Goal: Task Accomplishment & Management: Manage account settings

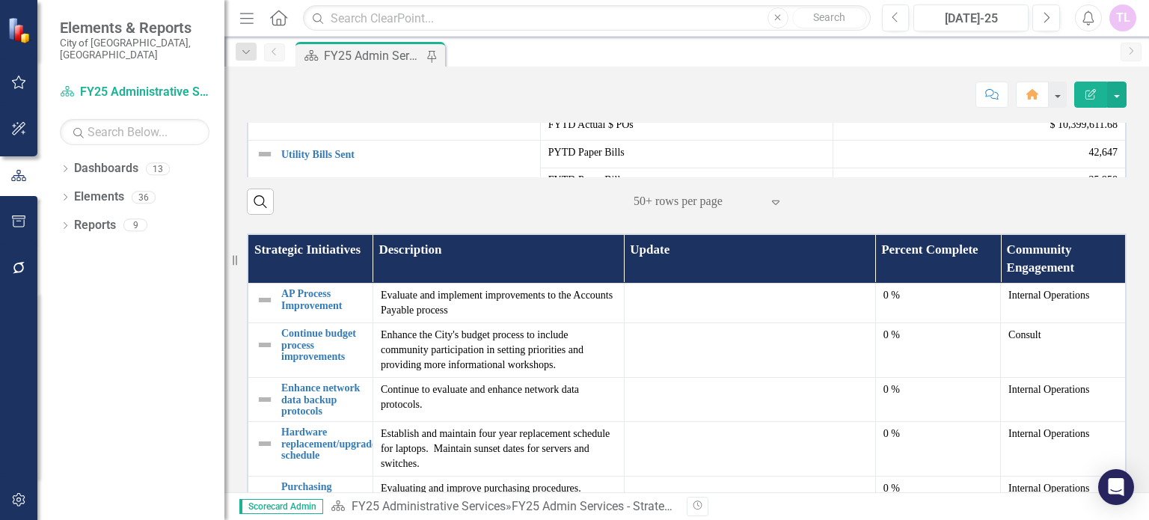
scroll to position [598, 0]
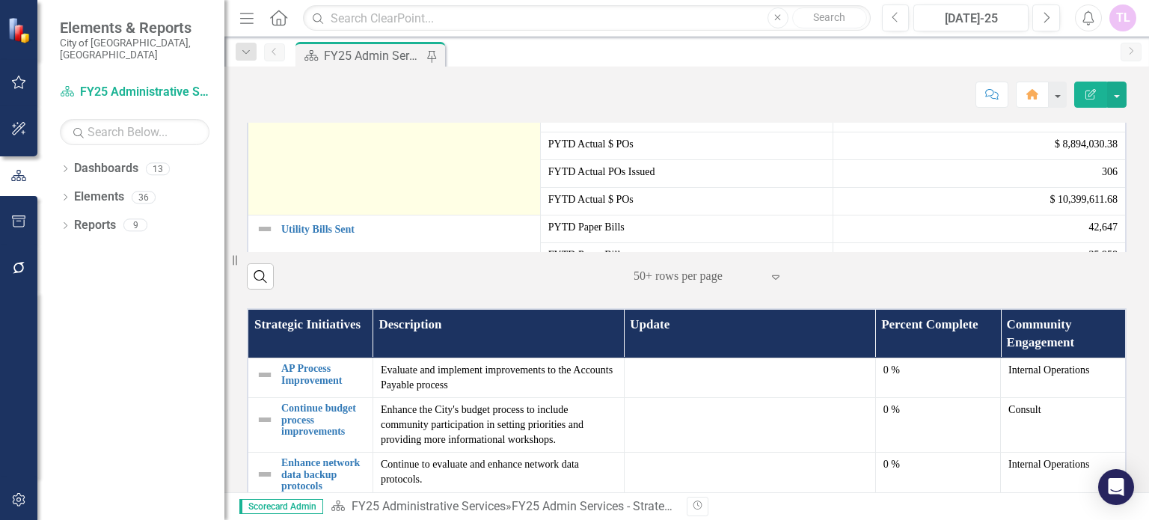
click at [331, 124] on link "Purchase Orders Issued" at bounding box center [406, 118] width 251 height 11
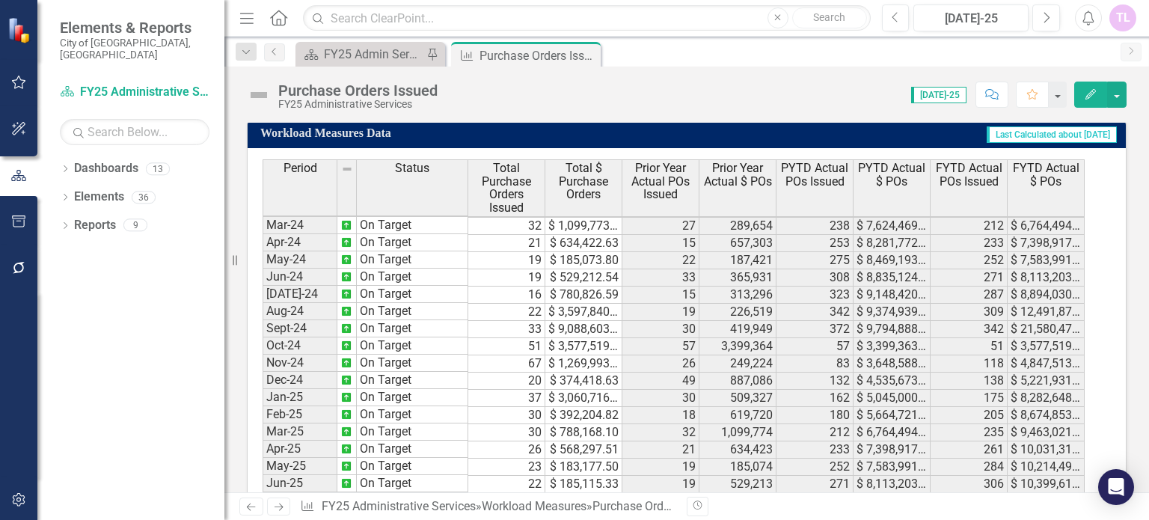
scroll to position [1531, 0]
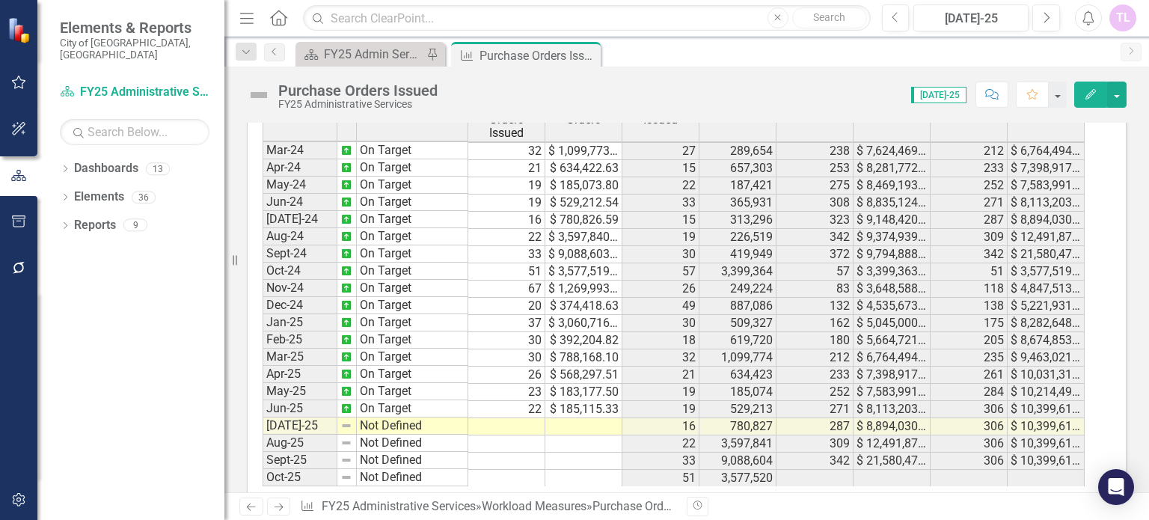
click at [521, 412] on tbody "Dec-22 On Target 29 $ 1,885,520.31 15 418,433 151 $ 4,418,428.97 147 $ 6,277,39…" at bounding box center [674, 185] width 822 height 603
click at [521, 418] on td at bounding box center [506, 426] width 77 height 17
click at [518, 418] on td at bounding box center [506, 426] width 77 height 17
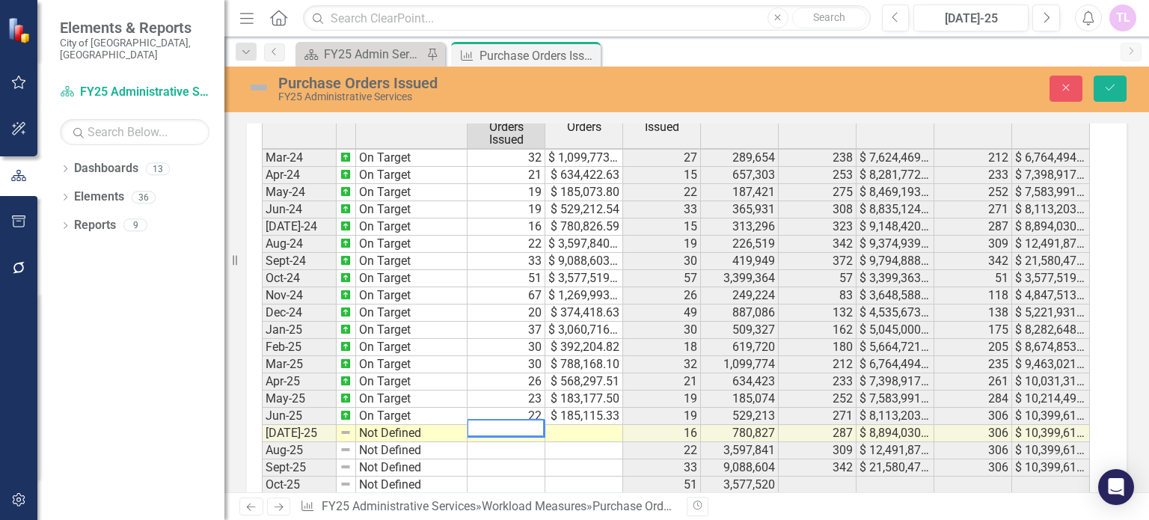
scroll to position [1537, 0]
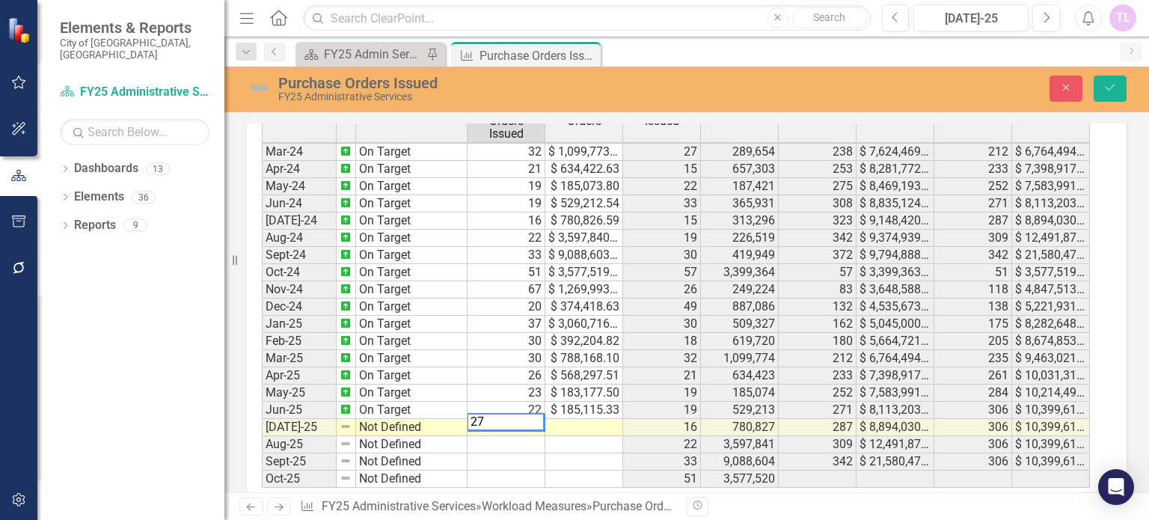
type textarea "27"
click at [595, 423] on td at bounding box center [584, 427] width 78 height 17
type textarea "434034.84"
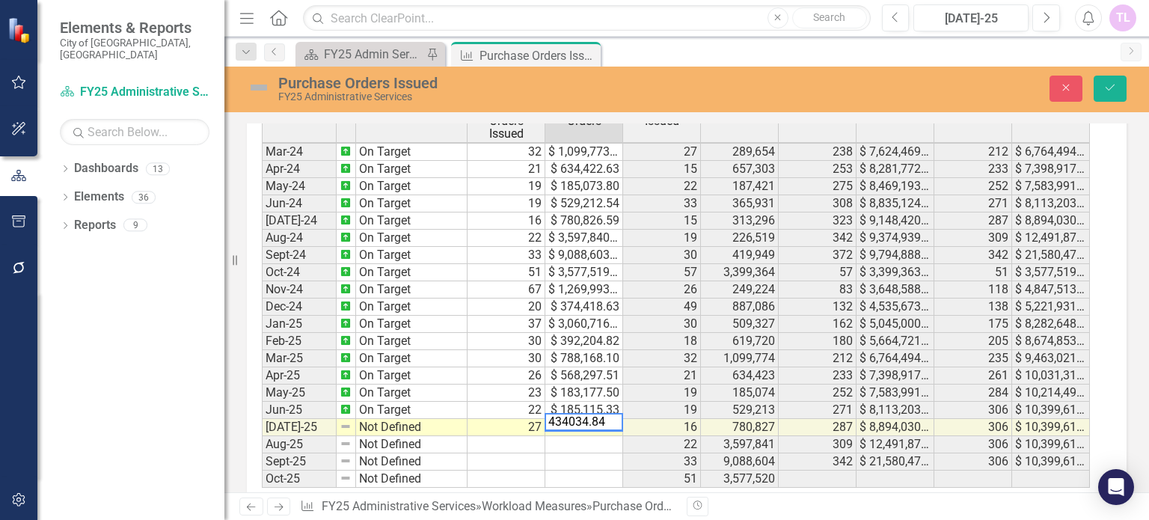
click at [386, 419] on td "Not Defined" at bounding box center [411, 427] width 111 height 17
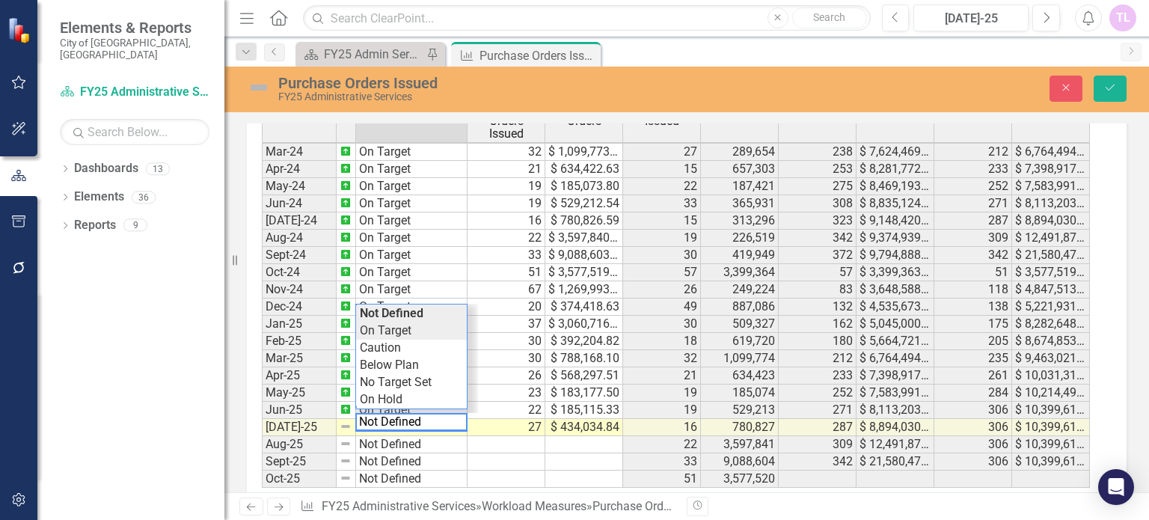
type textarea "On Target"
click at [407, 328] on div "Period Status Total Purchase Orders Issued Total $ Purchase Orders Prior Year A…" at bounding box center [681, 287] width 838 height 402
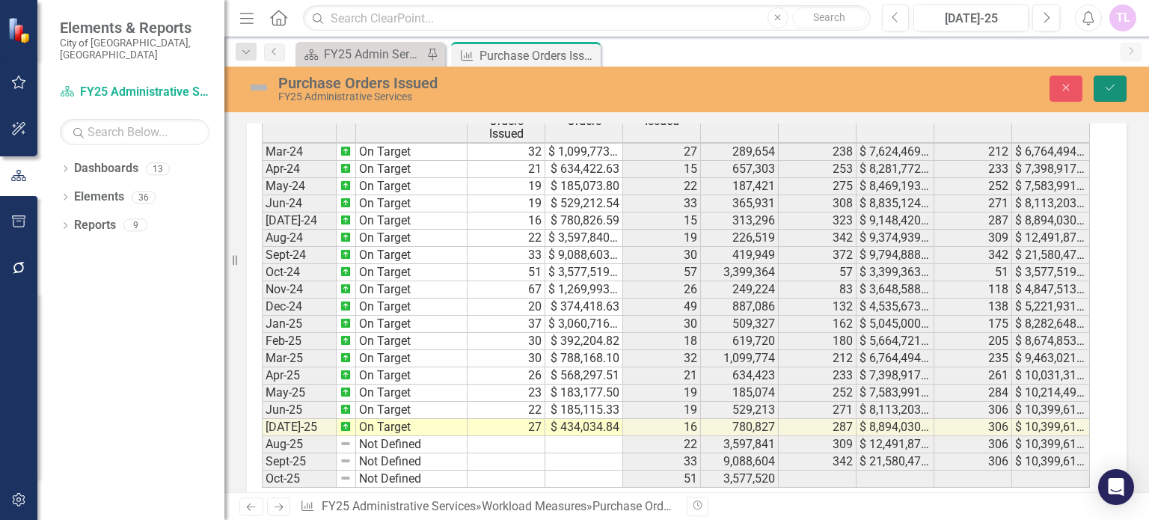
click at [1113, 93] on button "Save" at bounding box center [1109, 89] width 33 height 26
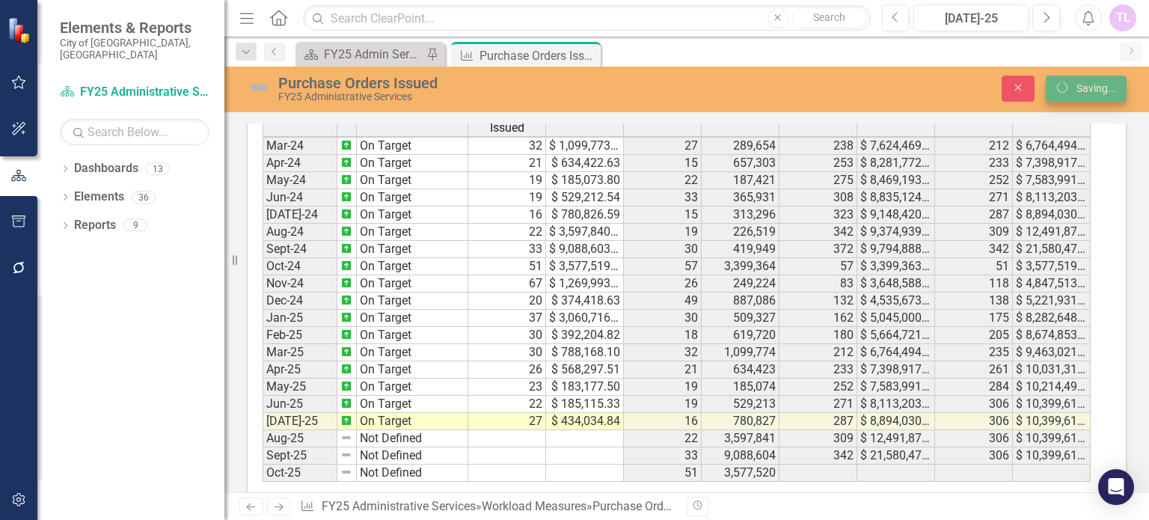
scroll to position [1531, 0]
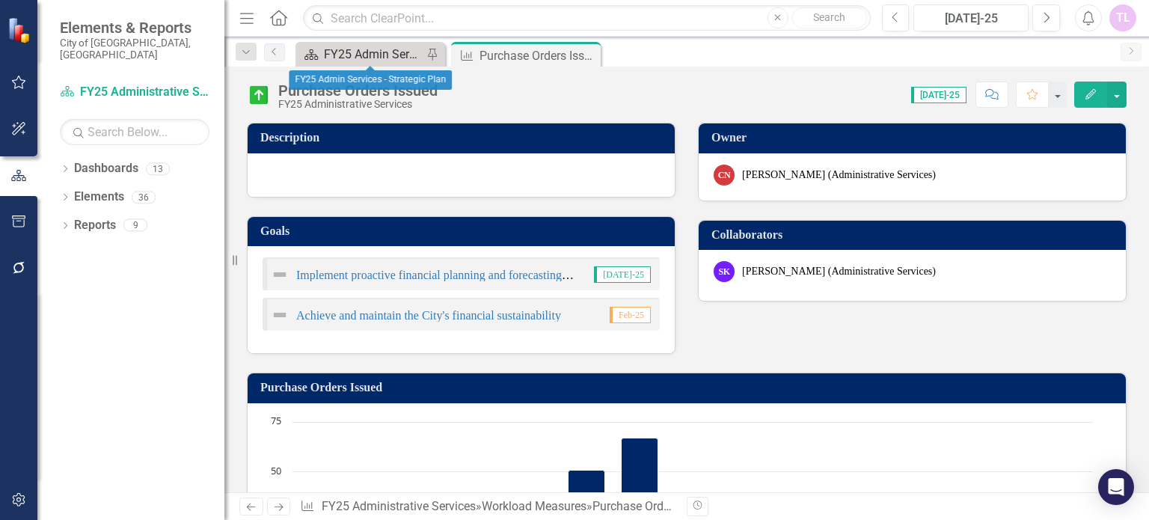
click at [375, 59] on div "FY25 Admin Services - Strategic Plan" at bounding box center [373, 54] width 99 height 19
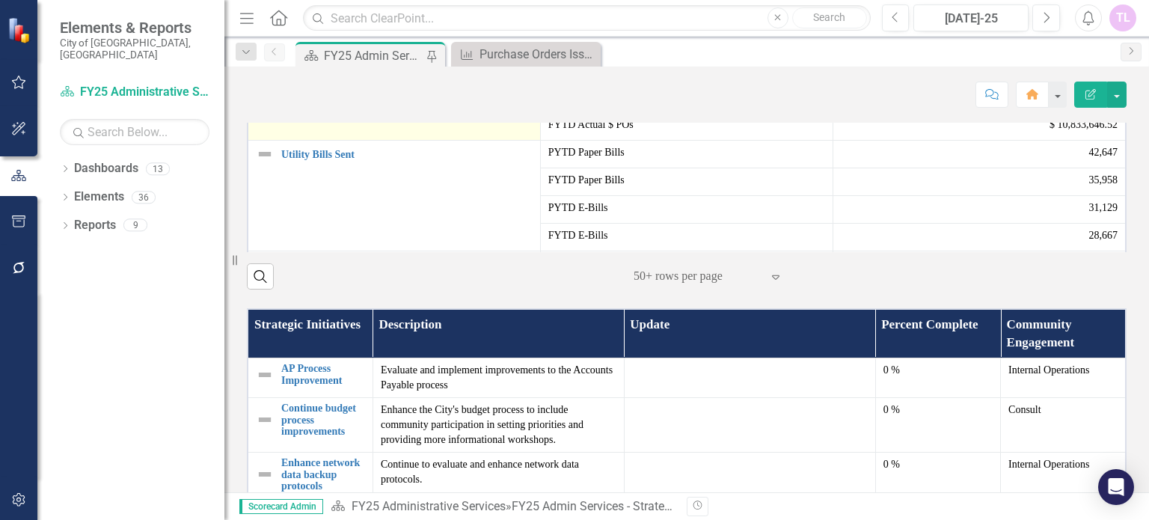
scroll to position [299, 0]
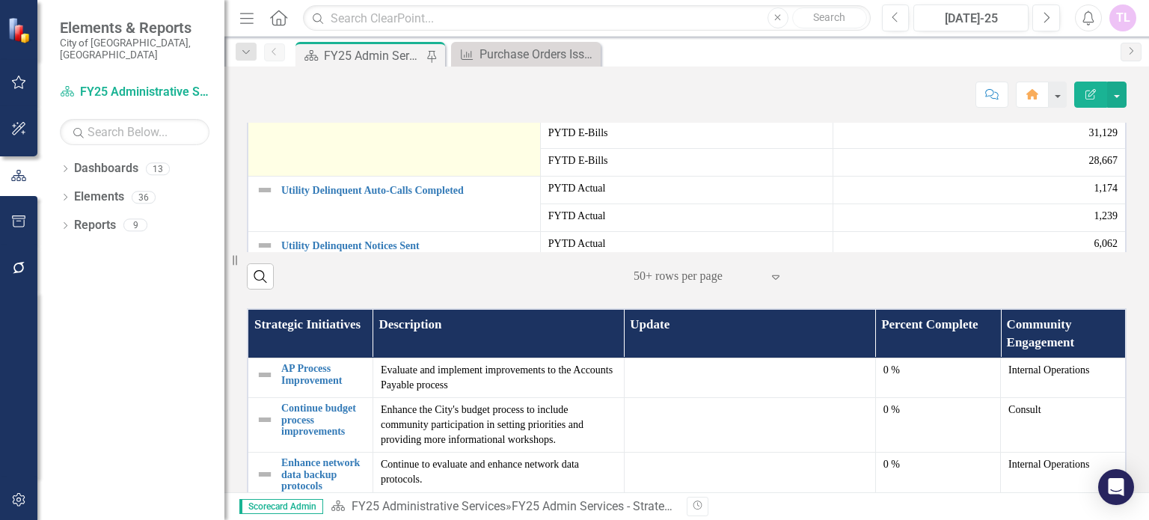
click at [320, 85] on link "Utility Bills Sent" at bounding box center [406, 79] width 251 height 11
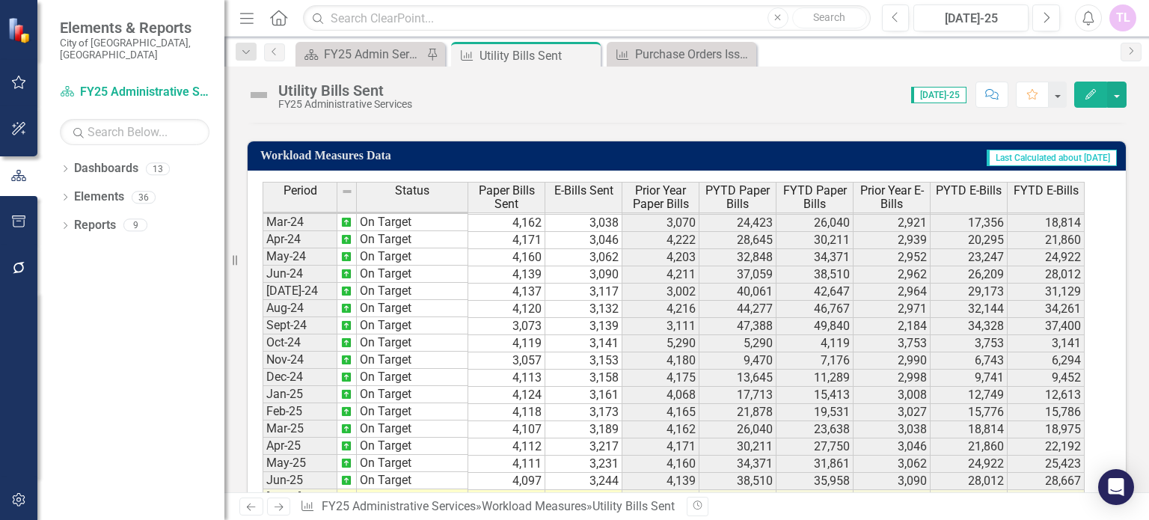
scroll to position [559, 0]
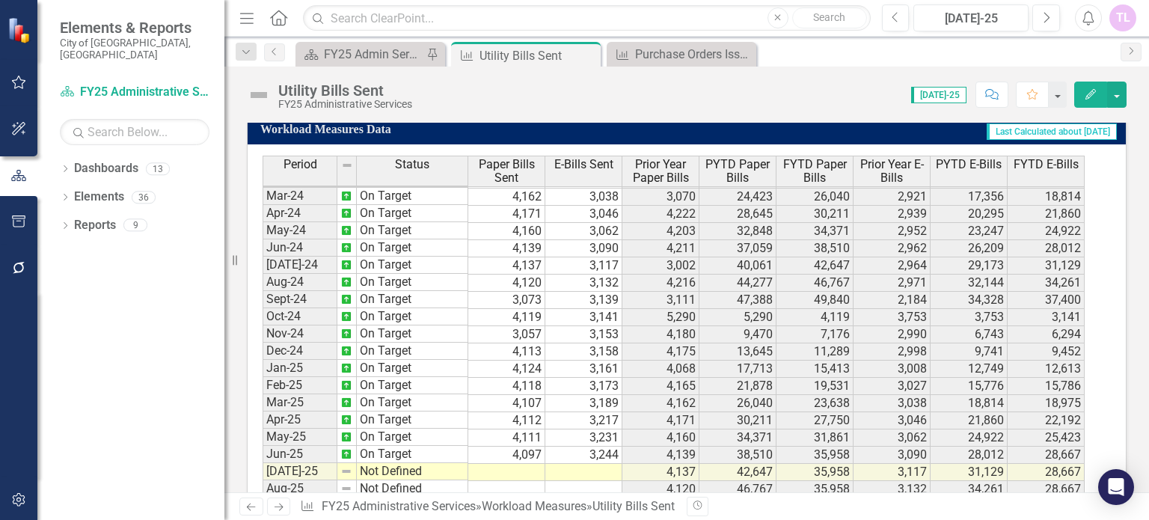
click at [524, 464] on td at bounding box center [506, 472] width 77 height 17
click at [525, 464] on td at bounding box center [506, 472] width 77 height 17
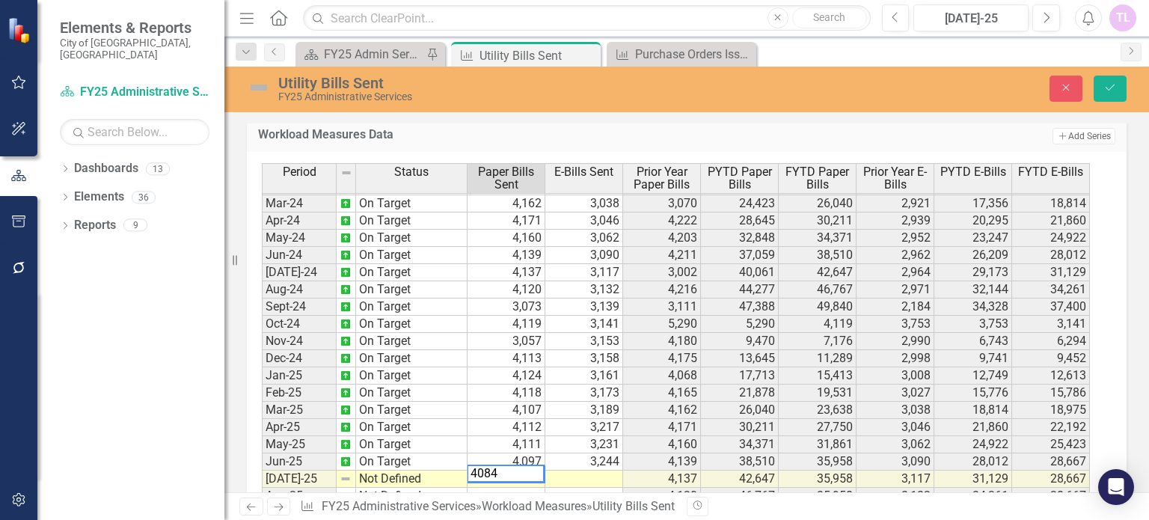
type textarea "4084"
click at [610, 470] on td at bounding box center [584, 478] width 78 height 17
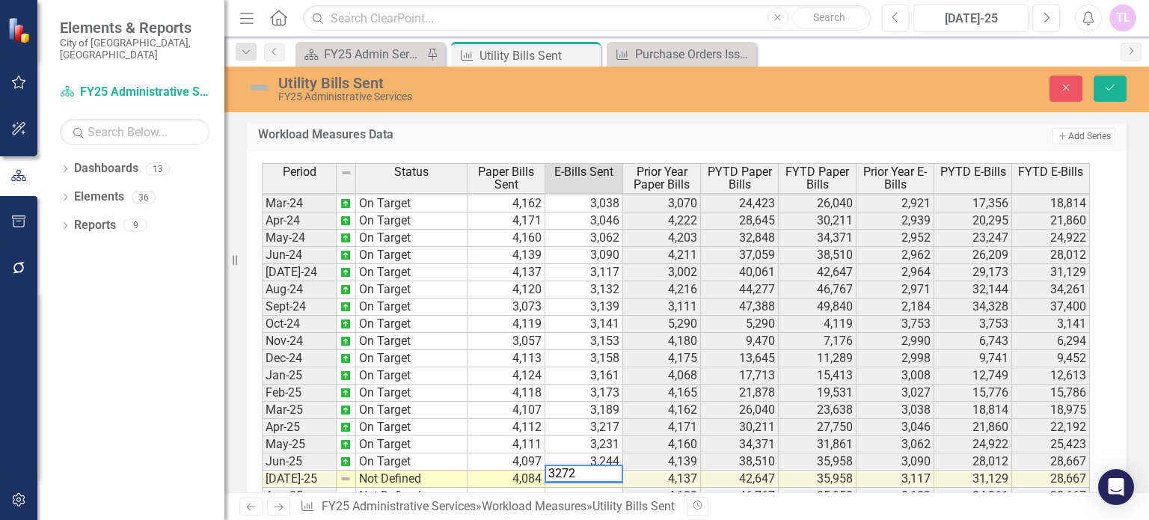
type textarea "3272"
click at [384, 470] on td "Not Defined" at bounding box center [411, 478] width 111 height 17
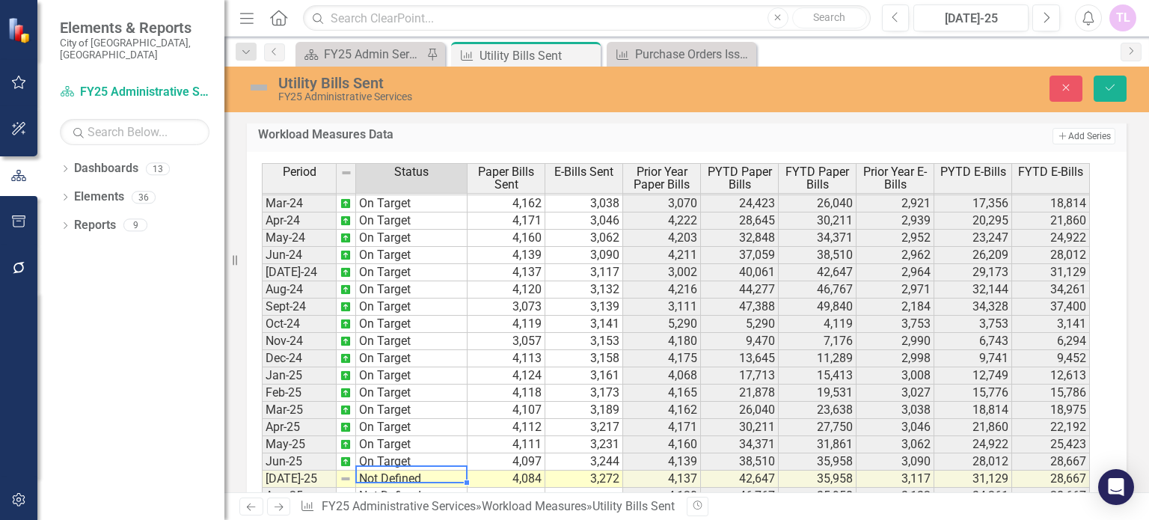
click at [384, 470] on td "Not Defined" at bounding box center [411, 478] width 111 height 17
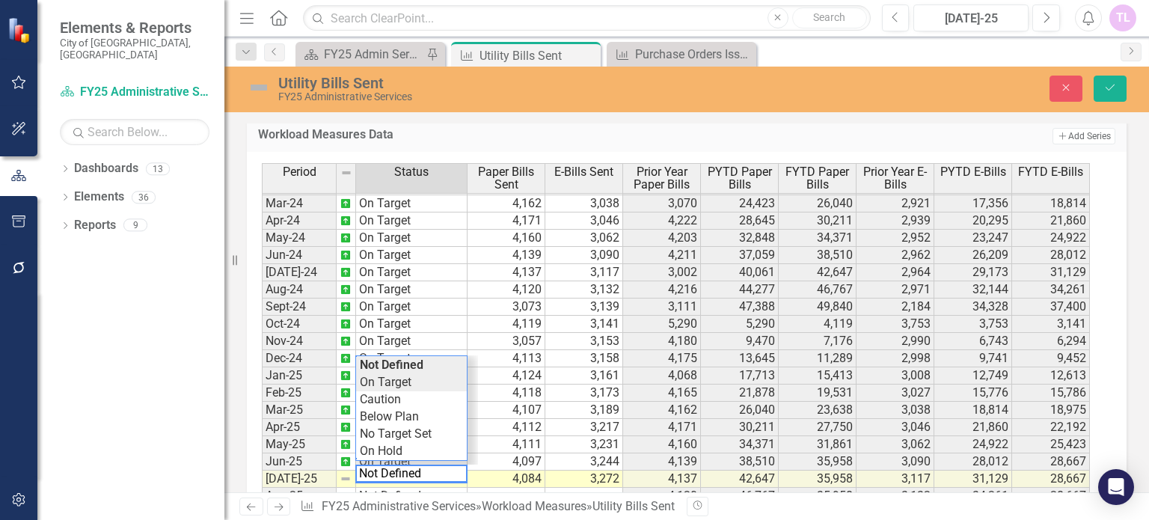
type textarea "On Target"
click at [391, 379] on div "Period Status Paper Bills Sent E-Bills Sent Prior Year Paper Bills PYTD Paper B…" at bounding box center [681, 350] width 838 height 375
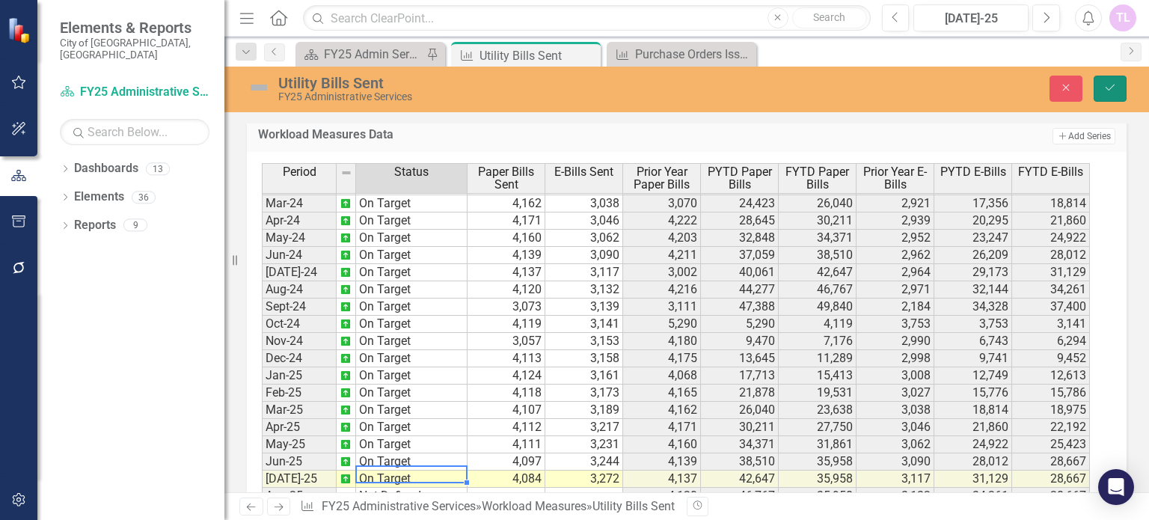
click at [1107, 88] on icon "Save" at bounding box center [1109, 87] width 13 height 10
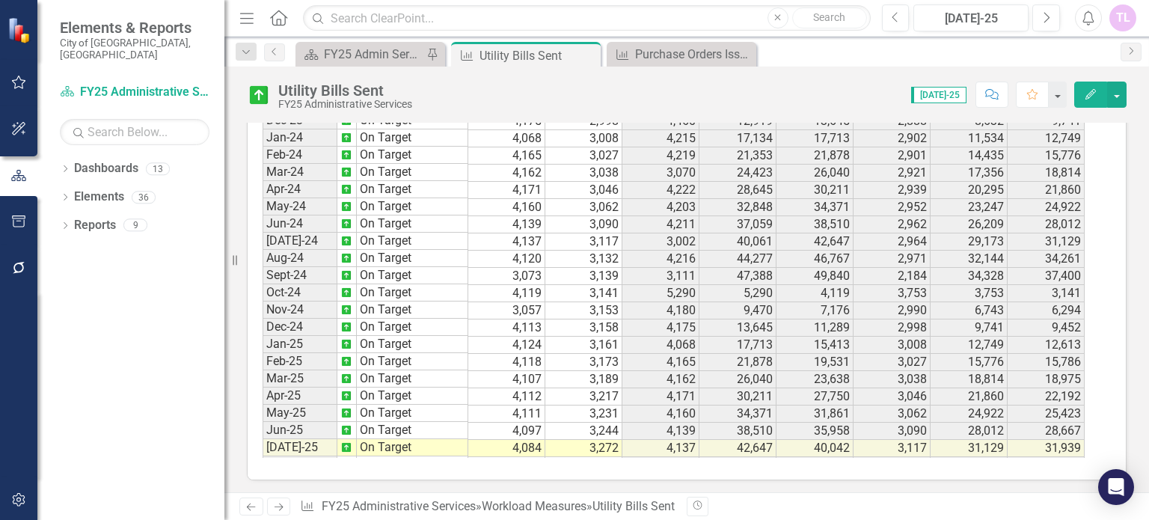
scroll to position [498, 0]
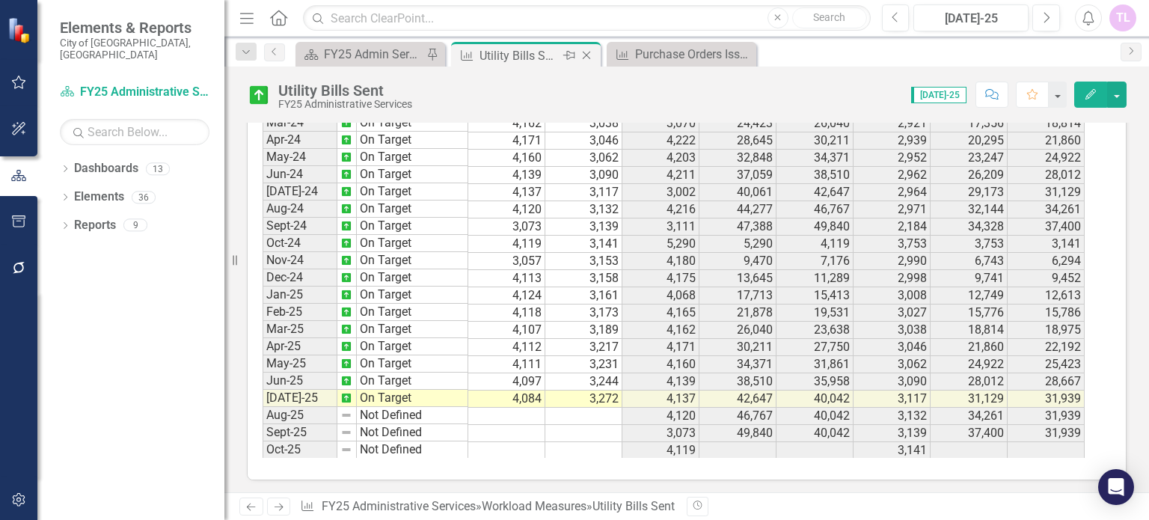
click at [588, 53] on icon at bounding box center [587, 56] width 8 height 8
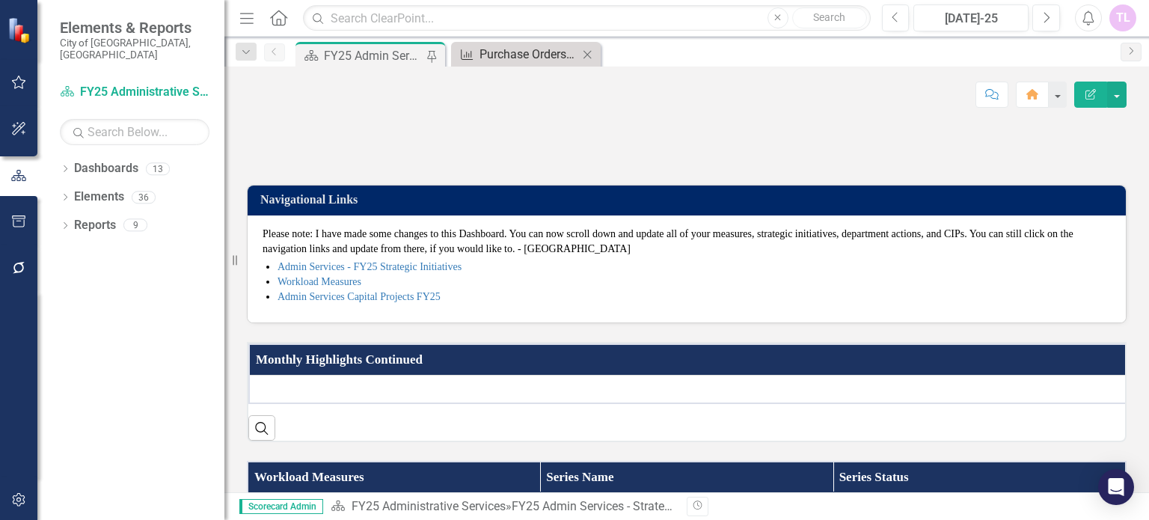
click at [498, 55] on div "Purchase Orders Issued" at bounding box center [528, 54] width 99 height 19
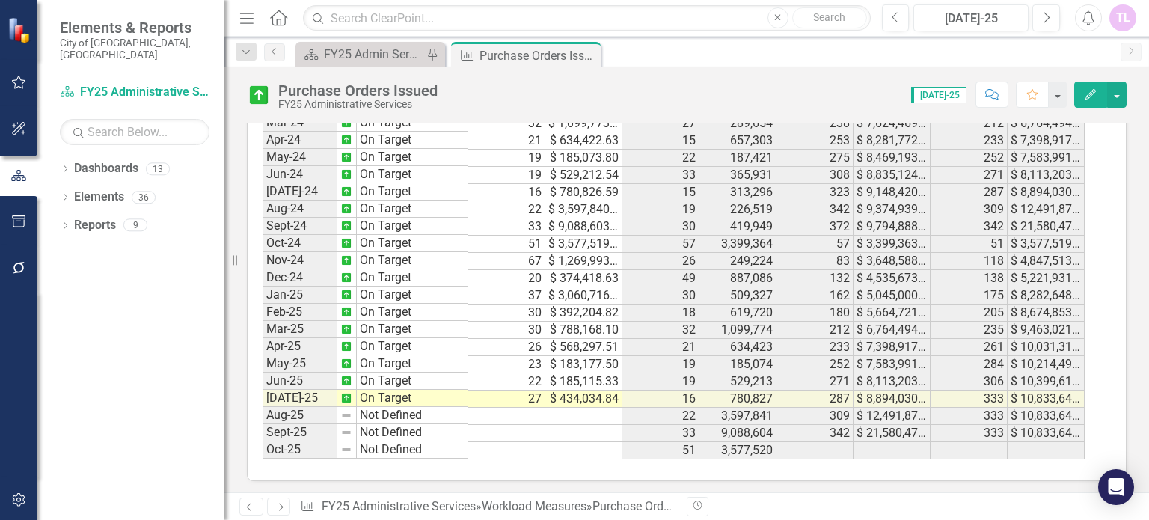
scroll to position [1559, 0]
click at [586, 56] on icon "Close" at bounding box center [586, 55] width 15 height 12
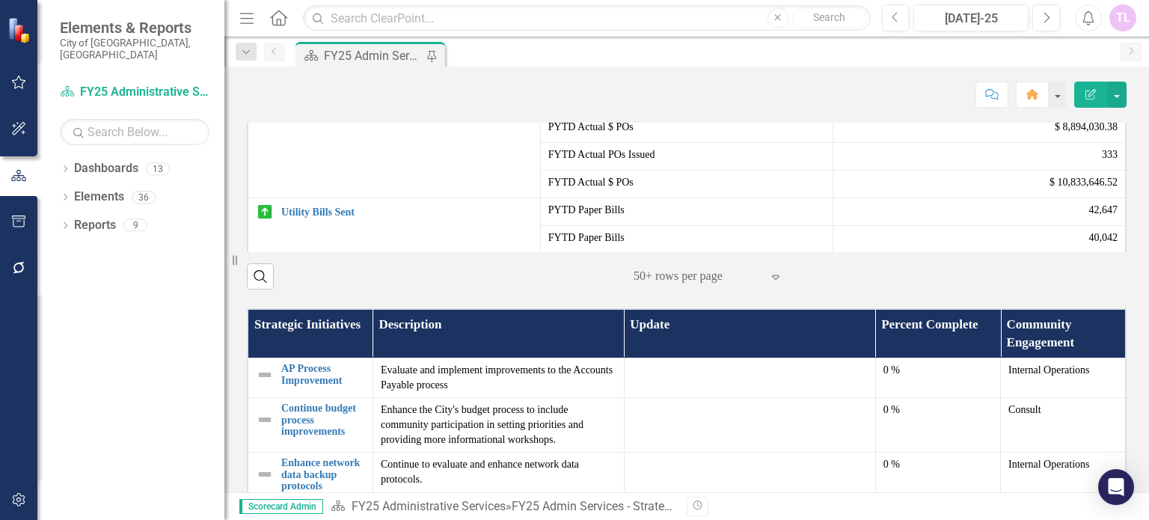
scroll to position [299, 0]
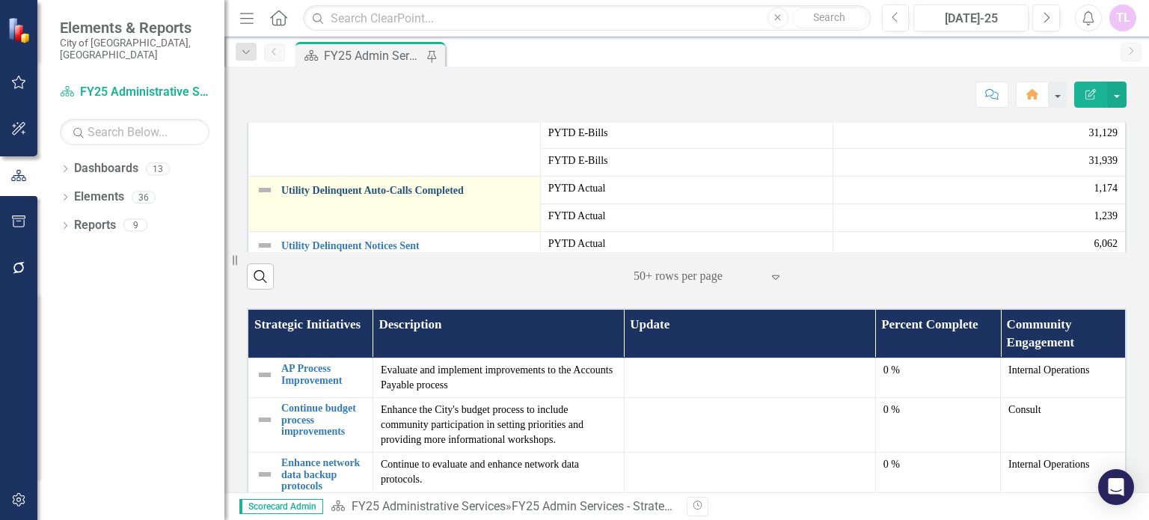
click at [420, 196] on link "Utility Delinquent Auto-Calls Completed" at bounding box center [406, 190] width 251 height 11
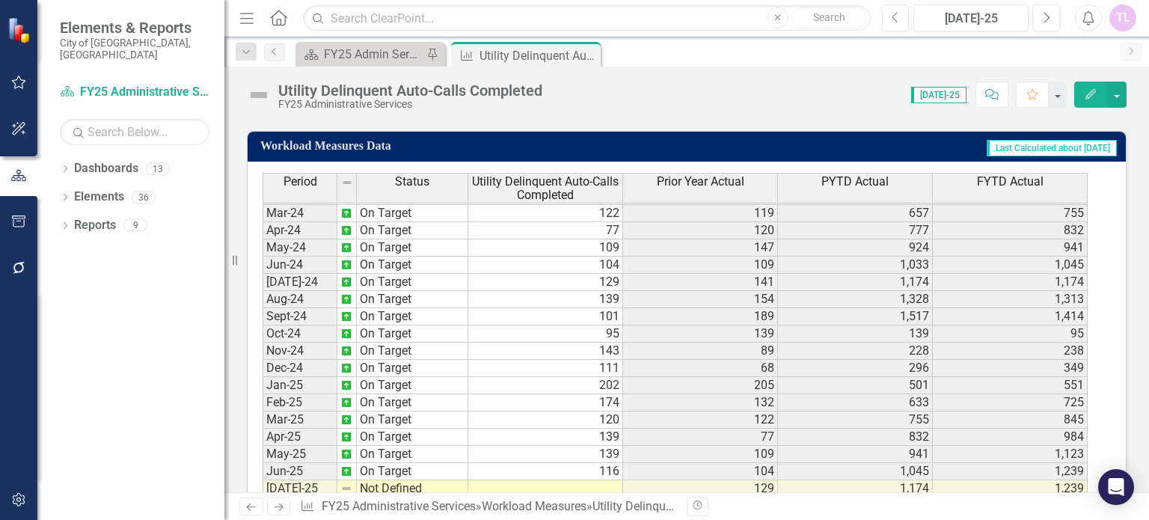
scroll to position [892, 0]
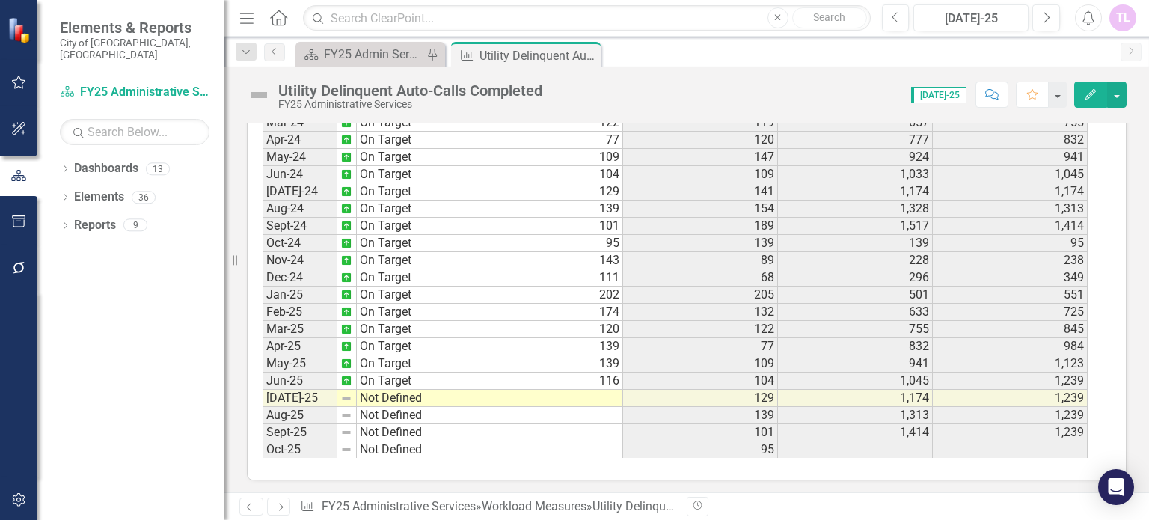
click at [596, 390] on td at bounding box center [545, 398] width 155 height 17
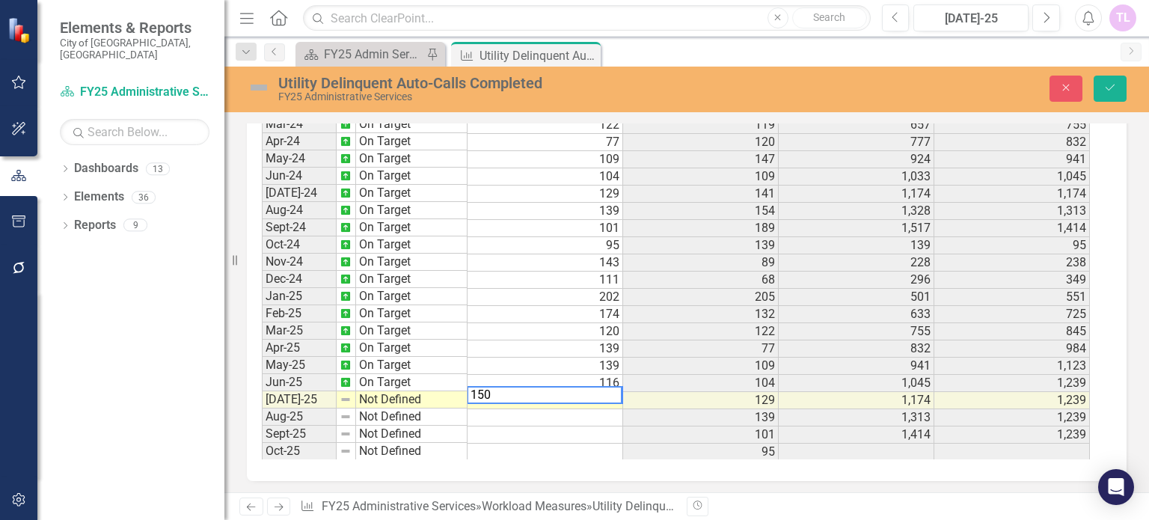
type textarea "150"
click at [404, 391] on td "Not Defined" at bounding box center [411, 399] width 111 height 17
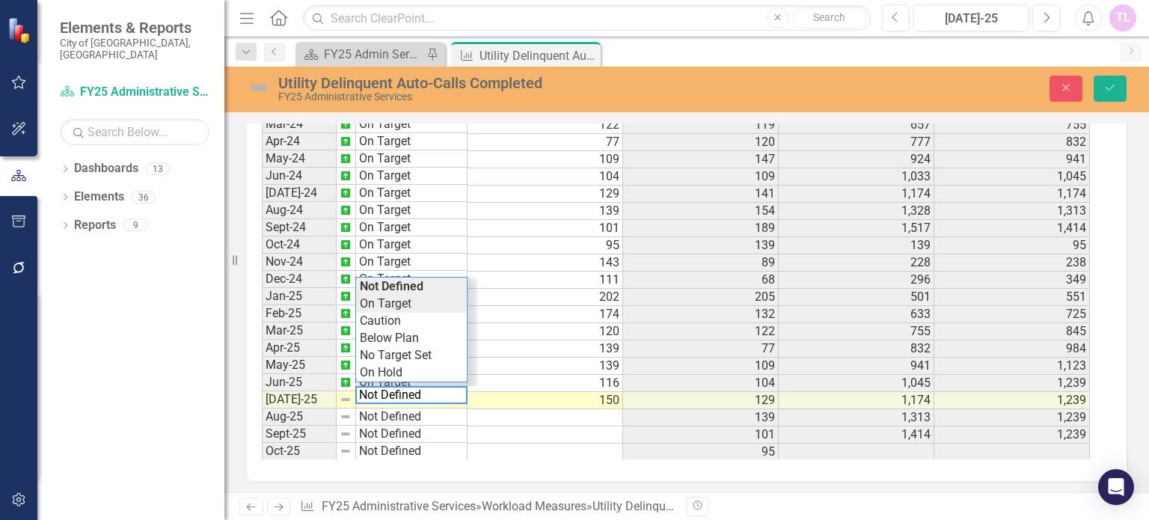
type textarea "On Target"
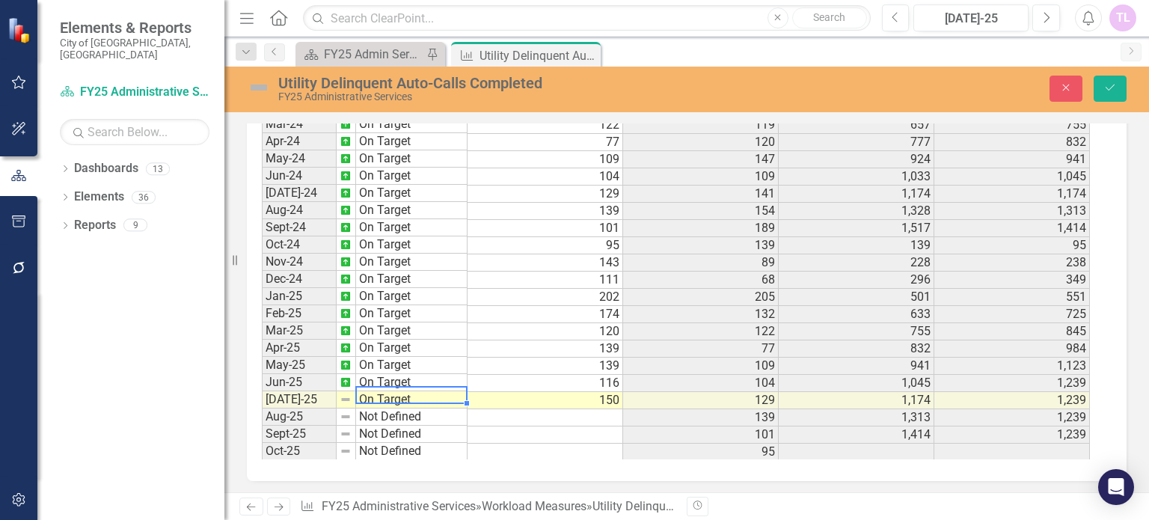
click at [394, 293] on div "Period Status Utility Delinquent Auto-Calls Completed Prior Year Actual PYTD Ac…" at bounding box center [681, 271] width 838 height 375
click at [1111, 91] on icon "Save" at bounding box center [1109, 87] width 13 height 10
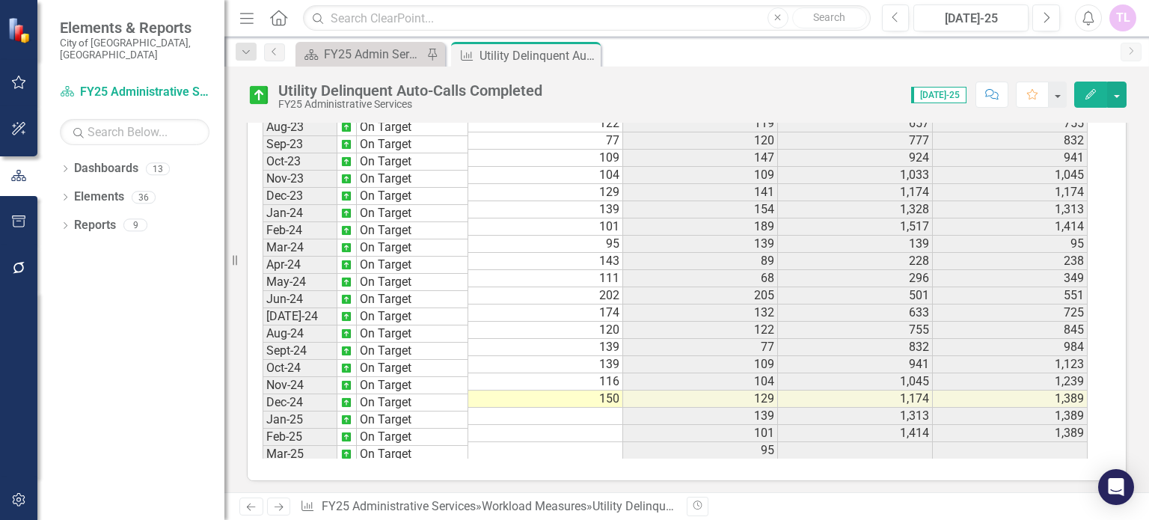
scroll to position [498, 0]
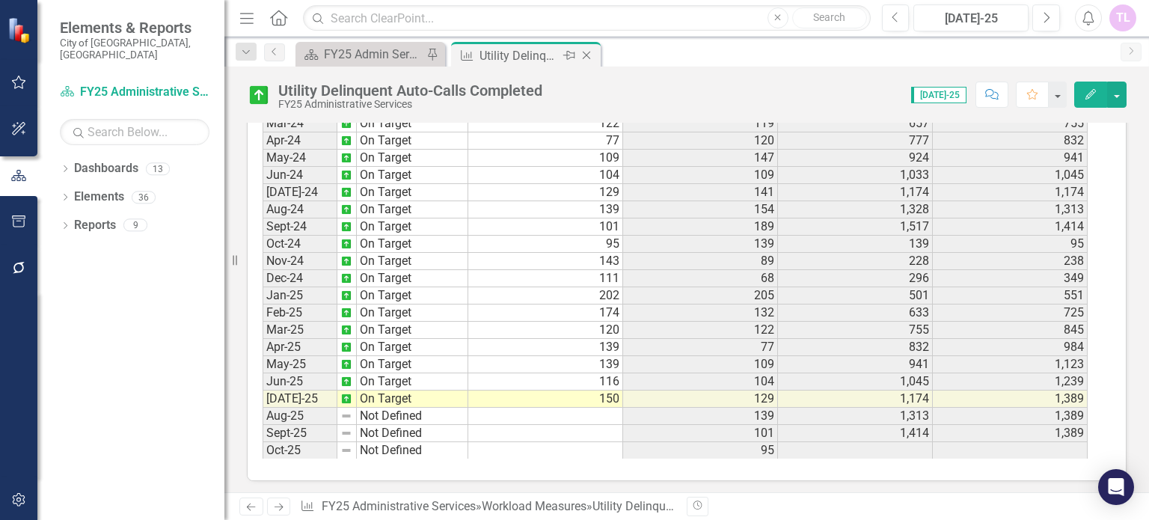
click at [590, 61] on icon "Close" at bounding box center [586, 55] width 15 height 12
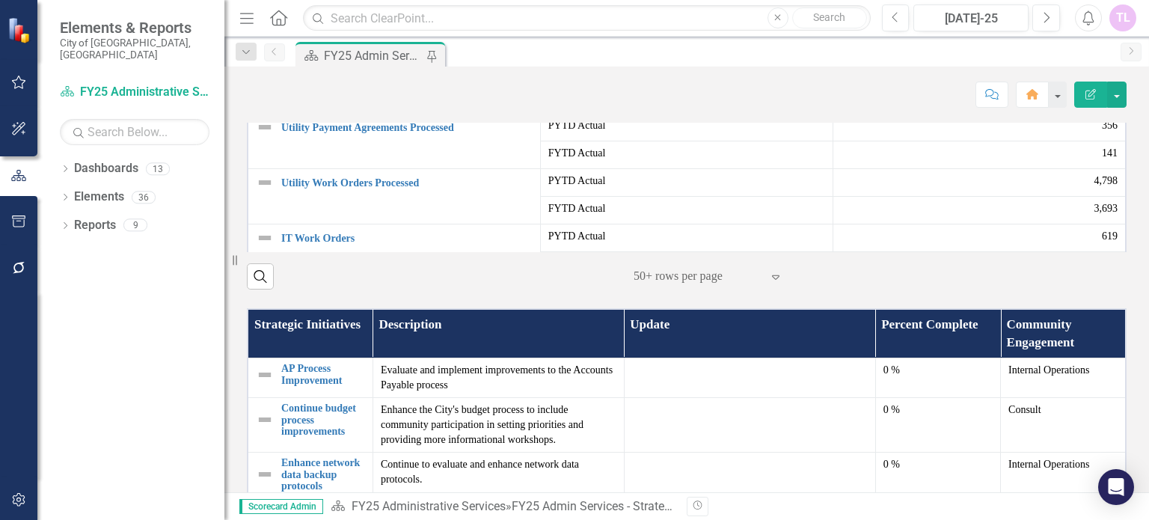
scroll to position [449, 0]
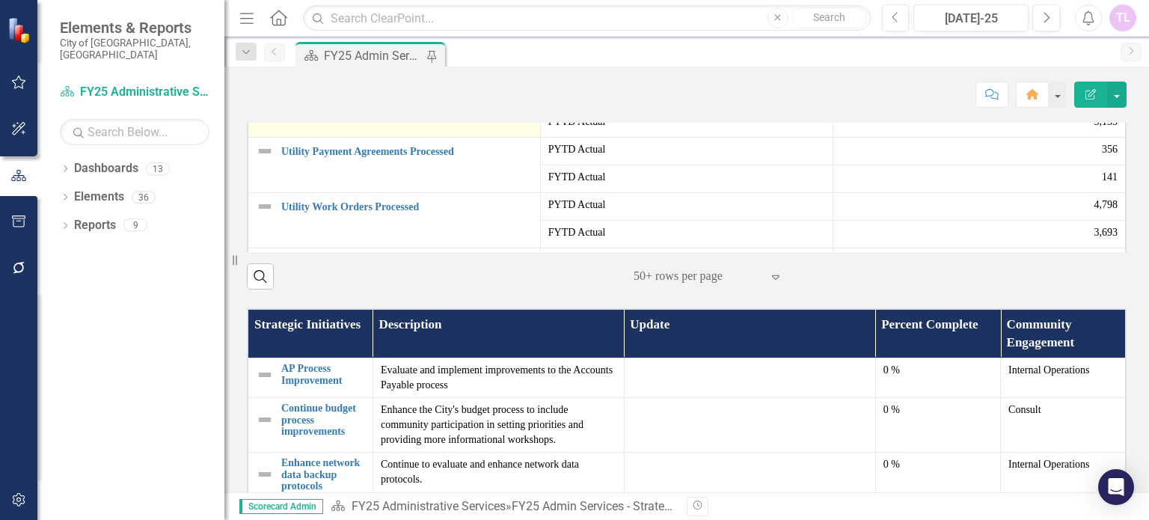
click at [369, 102] on link "Utility Delinquent Notices Sent" at bounding box center [406, 96] width 251 height 11
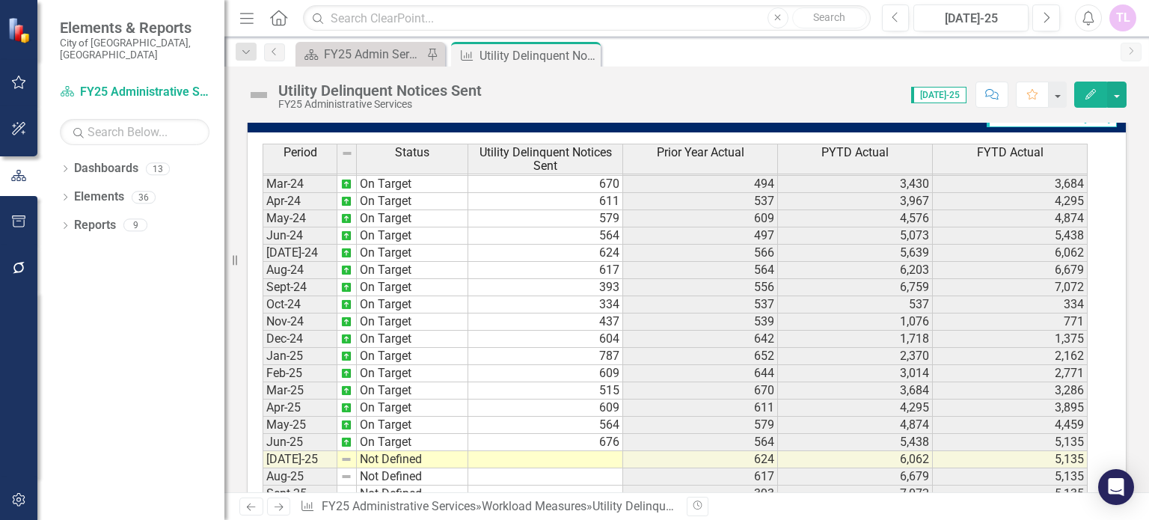
scroll to position [833, 0]
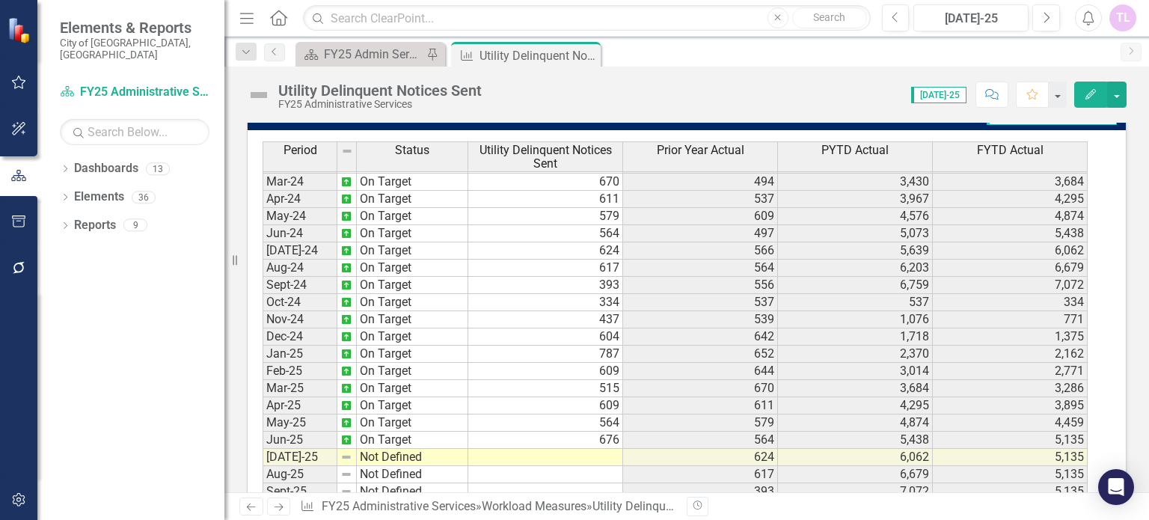
click at [592, 451] on td at bounding box center [545, 457] width 155 height 17
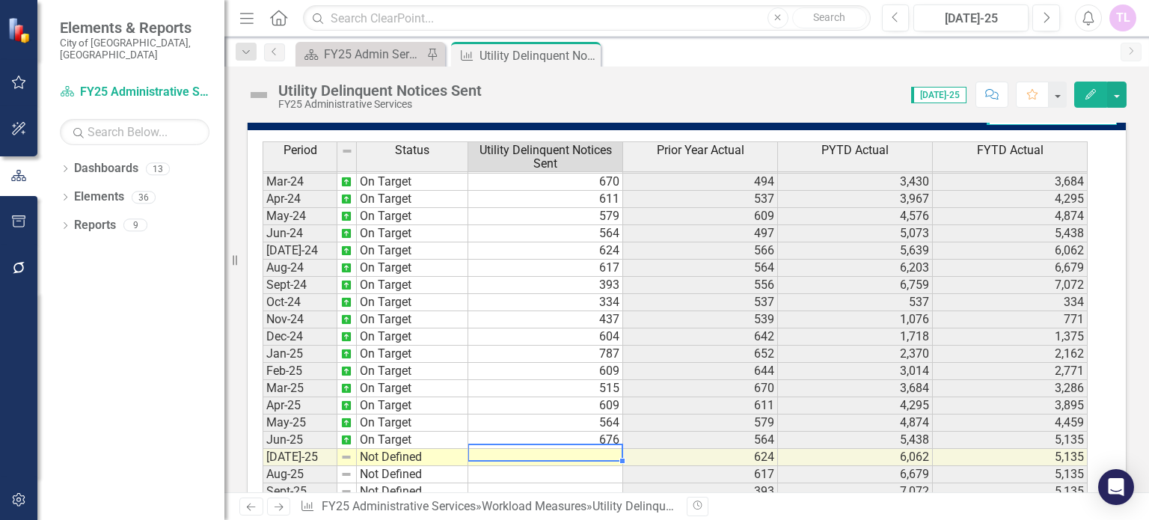
click at [592, 451] on td at bounding box center [545, 457] width 155 height 17
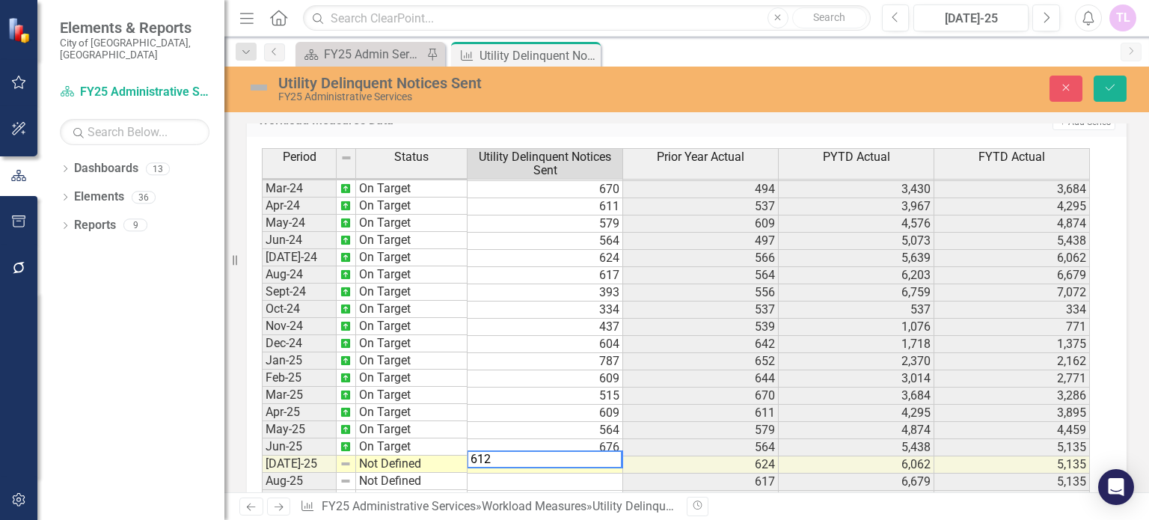
type textarea "612"
click at [398, 455] on td "Not Defined" at bounding box center [411, 463] width 111 height 17
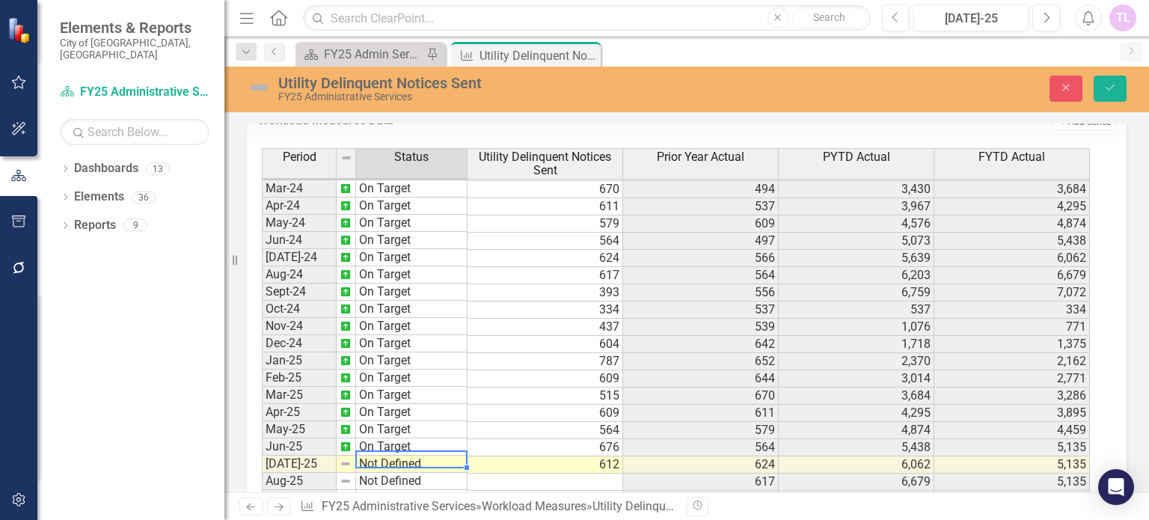
click at [398, 455] on td "Not Defined" at bounding box center [411, 463] width 111 height 17
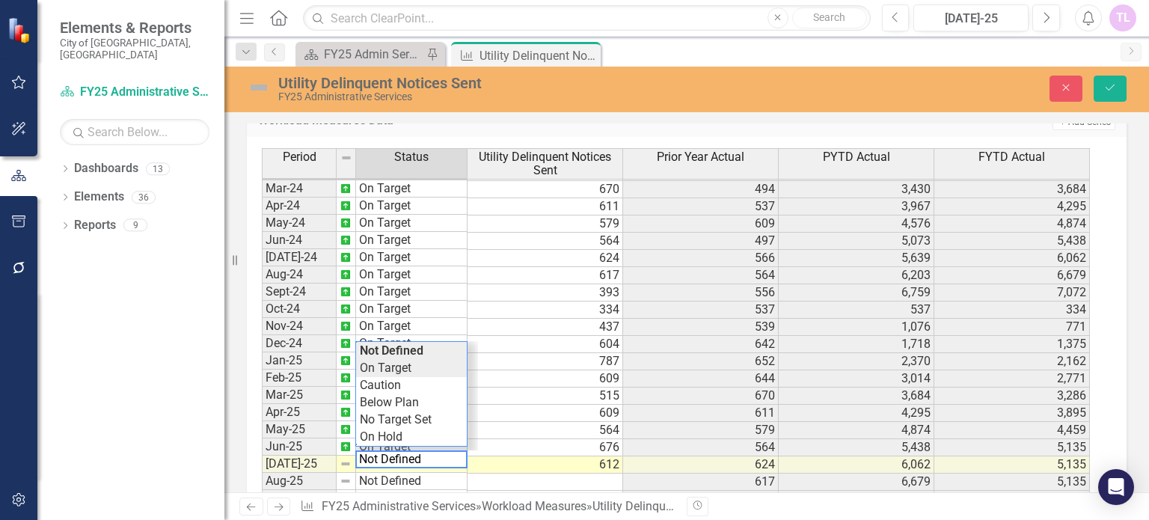
type textarea "On Target"
click at [401, 370] on div "Period Status Utility Delinquent Notices Sent Prior Year Actual PYTD Actual FYT…" at bounding box center [681, 335] width 838 height 375
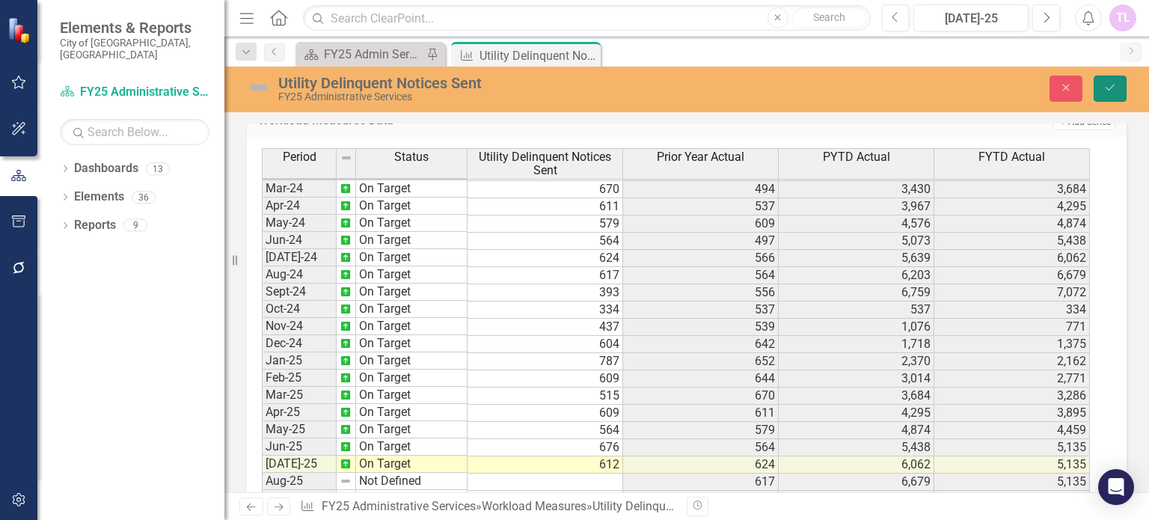
click at [1113, 87] on icon "Save" at bounding box center [1109, 87] width 13 height 10
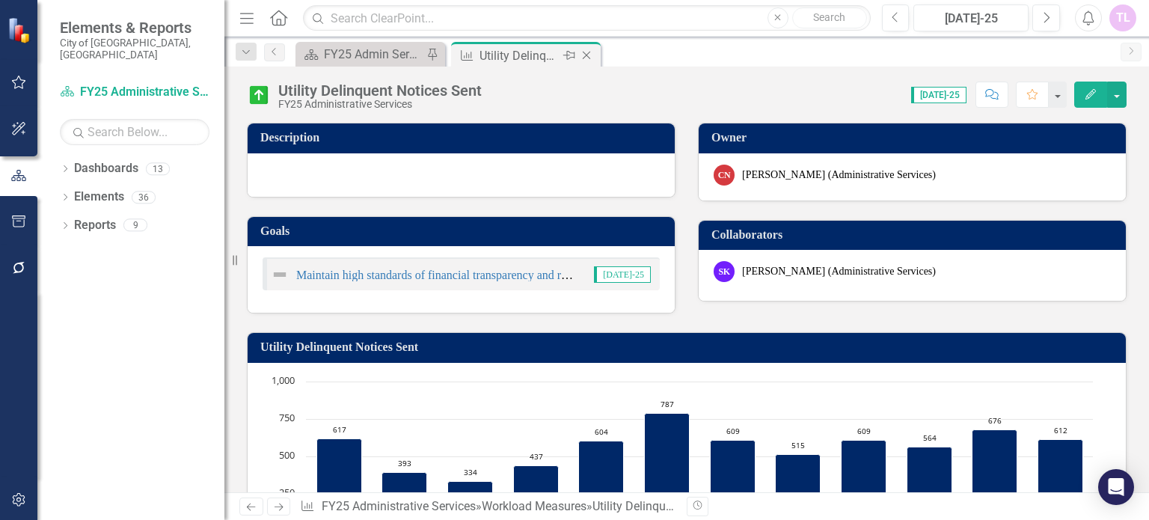
click at [585, 53] on icon "Close" at bounding box center [586, 55] width 15 height 12
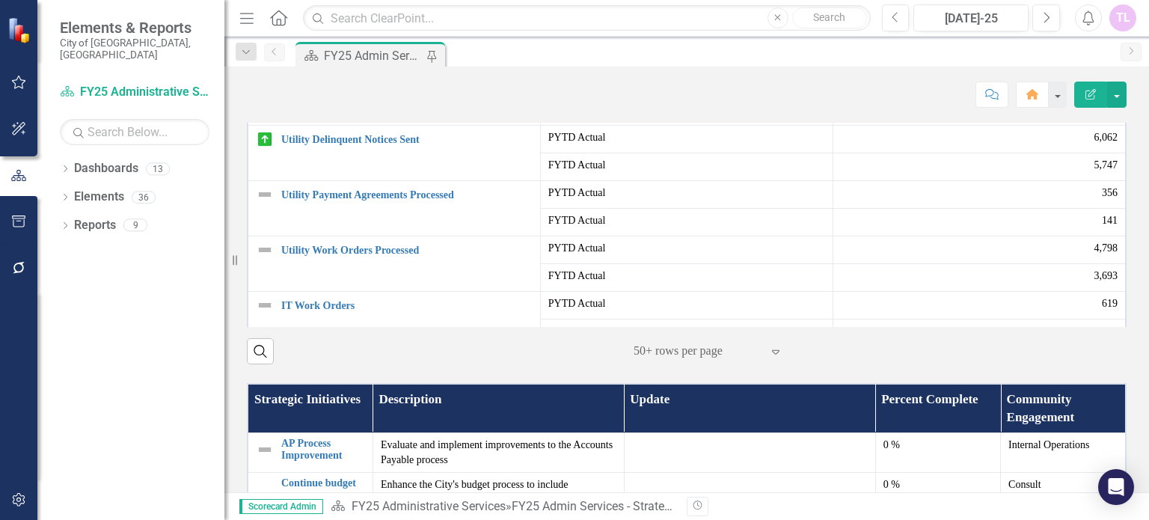
scroll to position [449, 0]
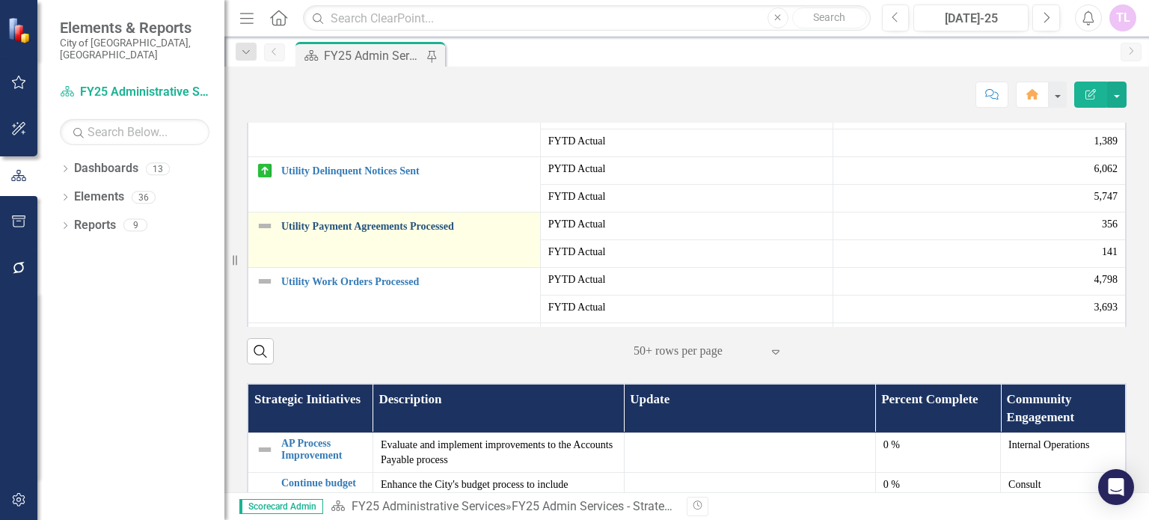
click at [334, 232] on link "Utility Payment Agreements Processed" at bounding box center [406, 226] width 251 height 11
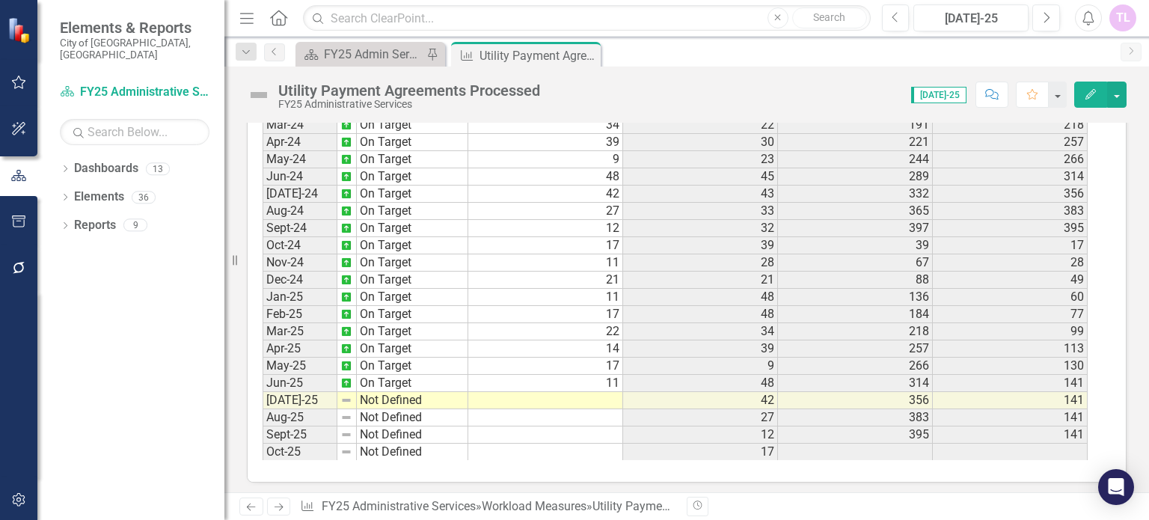
scroll to position [933, 0]
click at [607, 389] on tbody "Dec-22 On Target 25 13 44 91 Jan-23 On Target 45 21 65 136 Feb-23 On Target 33 …" at bounding box center [675, 156] width 825 height 603
click at [607, 372] on td "17" at bounding box center [545, 363] width 155 height 17
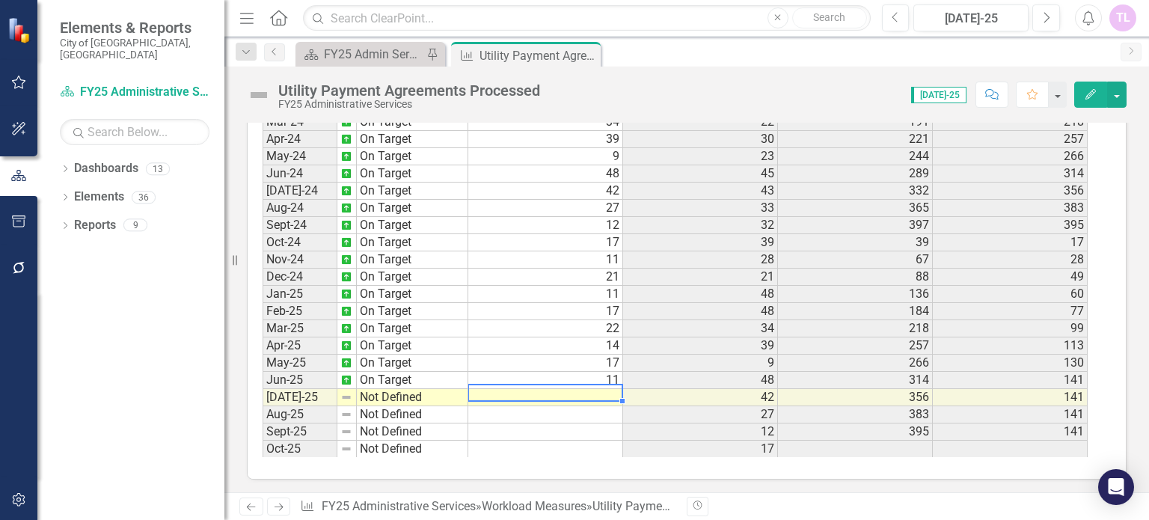
click at [607, 389] on td at bounding box center [545, 397] width 155 height 17
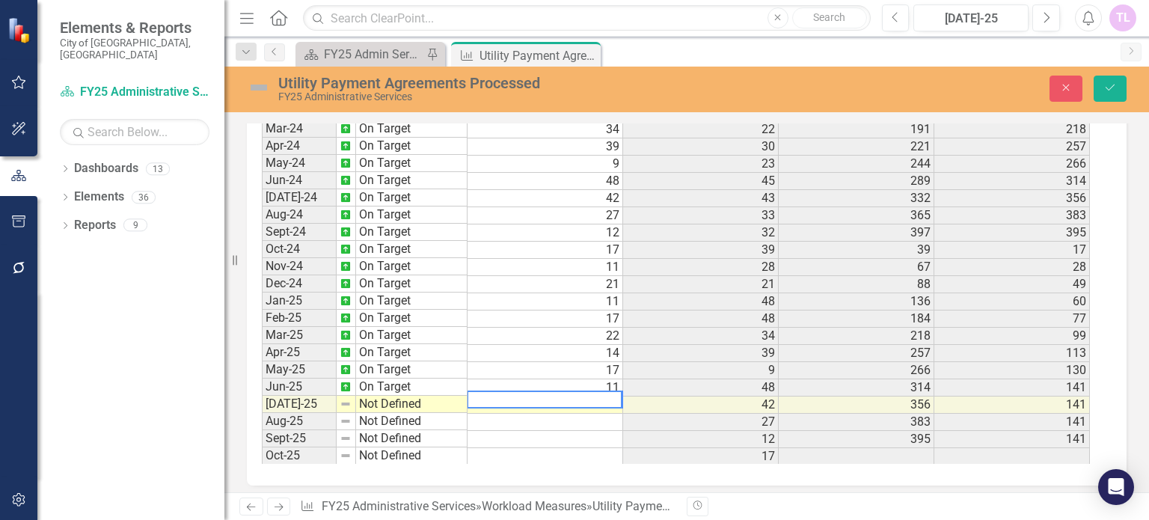
scroll to position [939, 0]
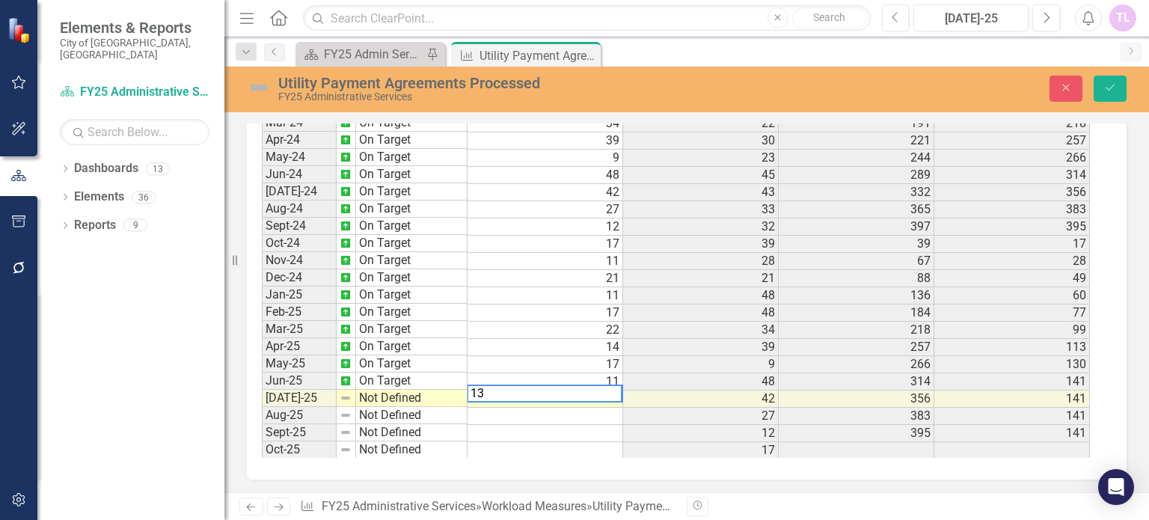
type textarea "13"
click at [418, 391] on td "Not Defined" at bounding box center [411, 398] width 111 height 17
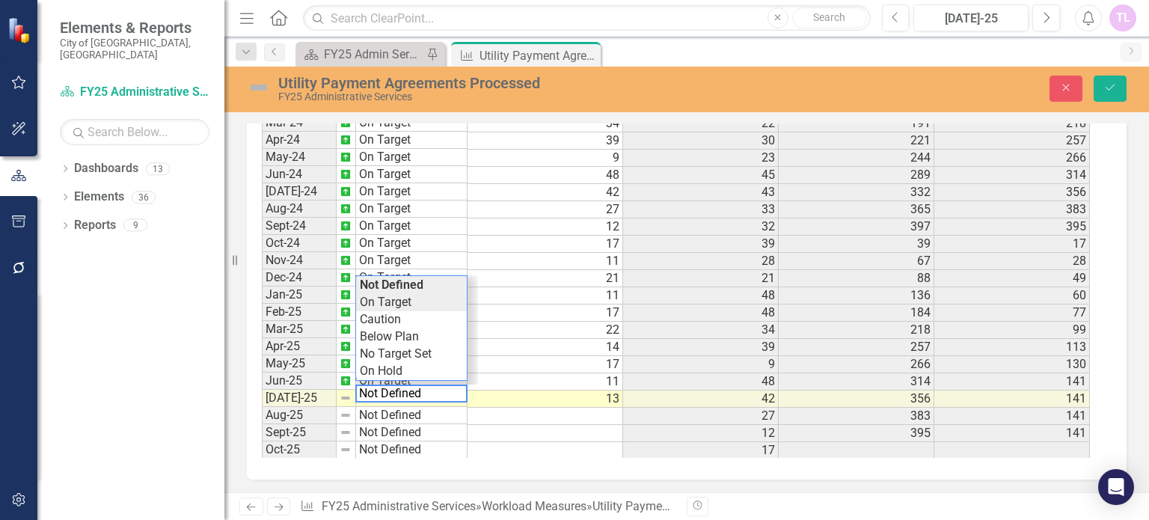
type textarea "On Target"
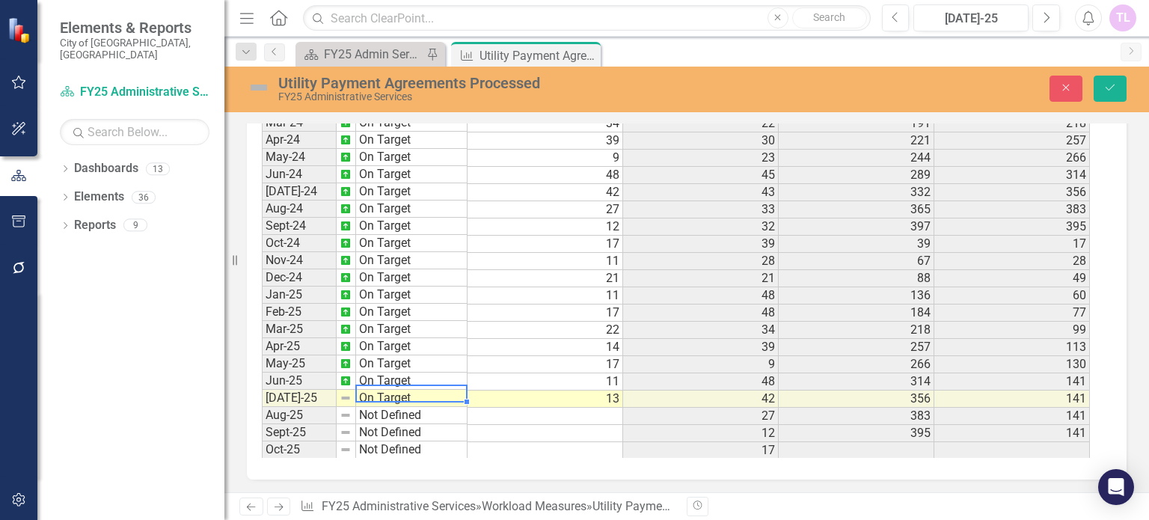
click at [395, 298] on div "Period Status Utility Payment Agreements Processed Prior Year Actual PYTD Actua…" at bounding box center [681, 269] width 838 height 375
click at [1118, 88] on button "Save" at bounding box center [1109, 89] width 33 height 26
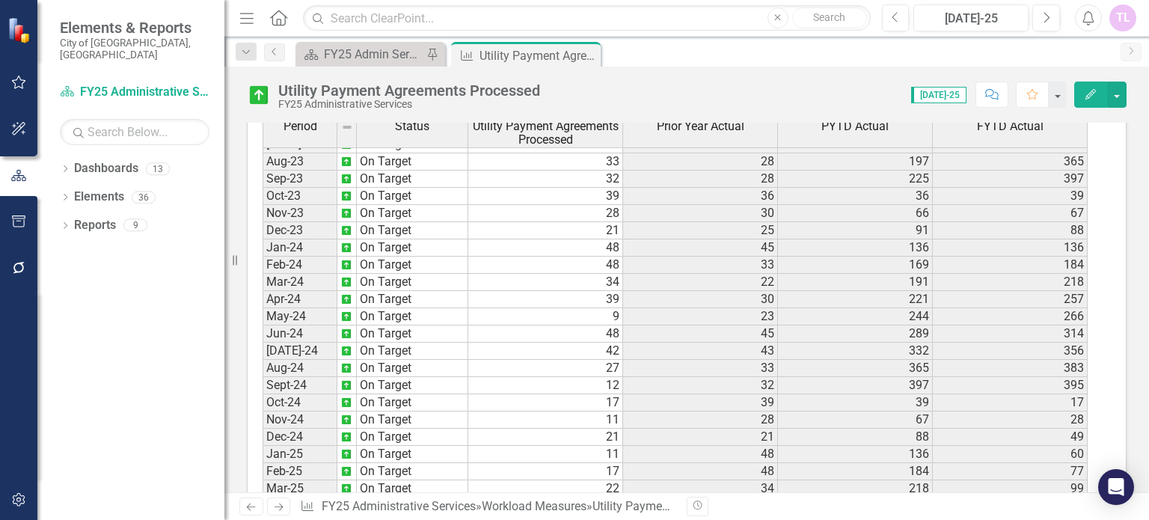
scroll to position [498, 0]
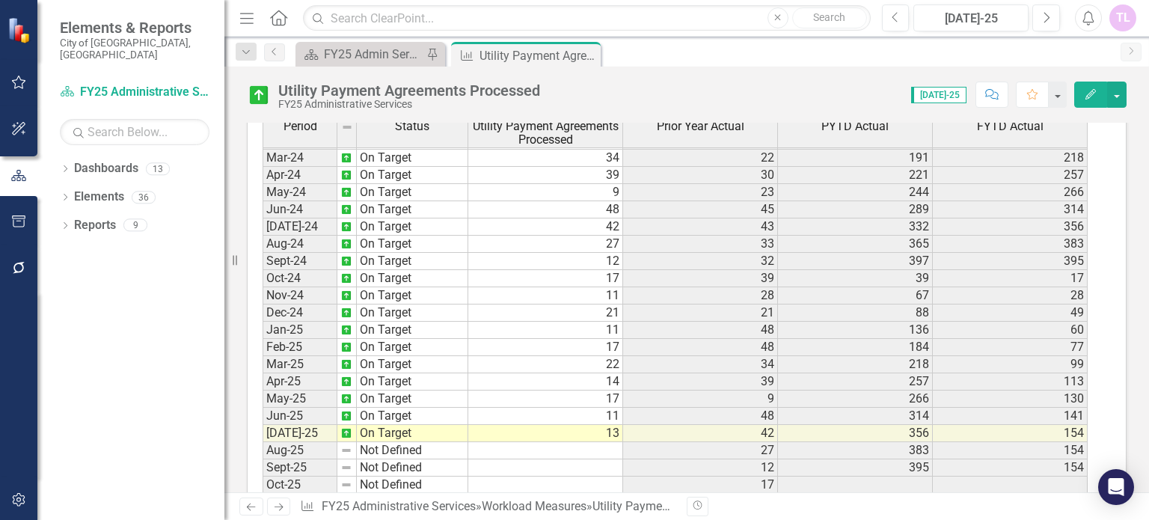
click at [0, 0] on icon "Close" at bounding box center [0, 0] width 0 height 0
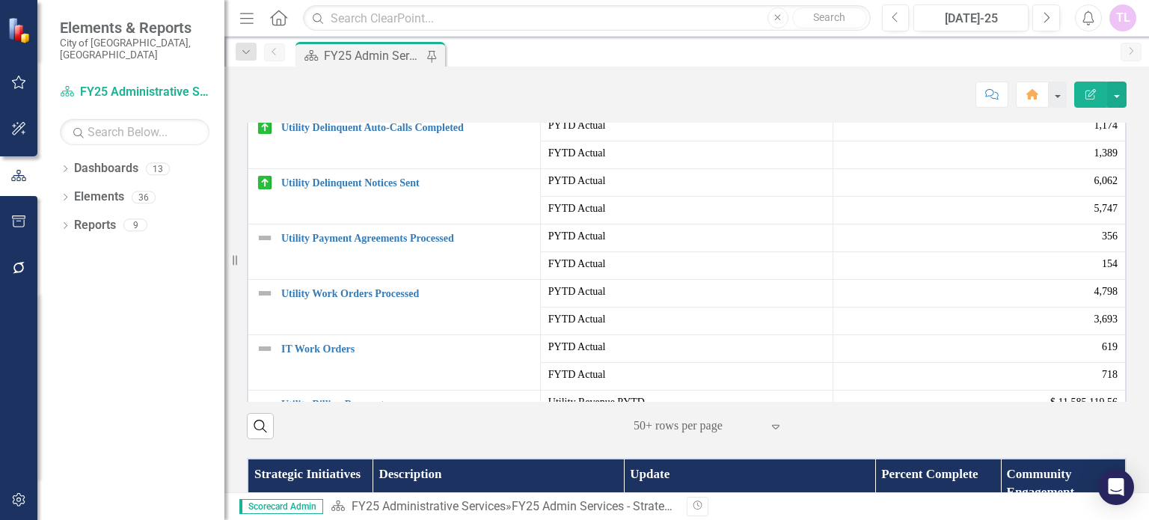
scroll to position [524, 0]
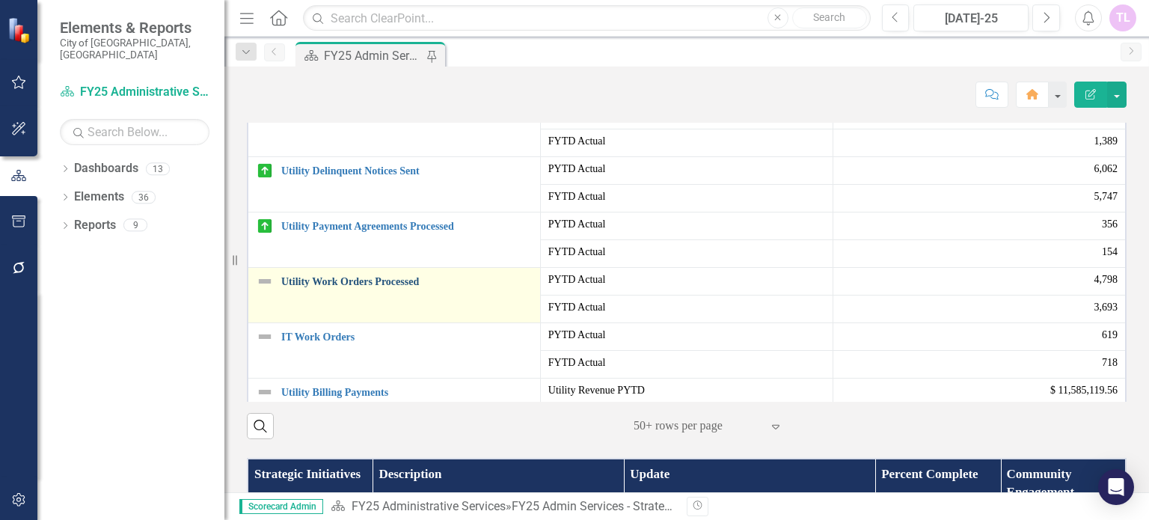
click at [316, 287] on link "Utility Work Orders Processed" at bounding box center [406, 281] width 251 height 11
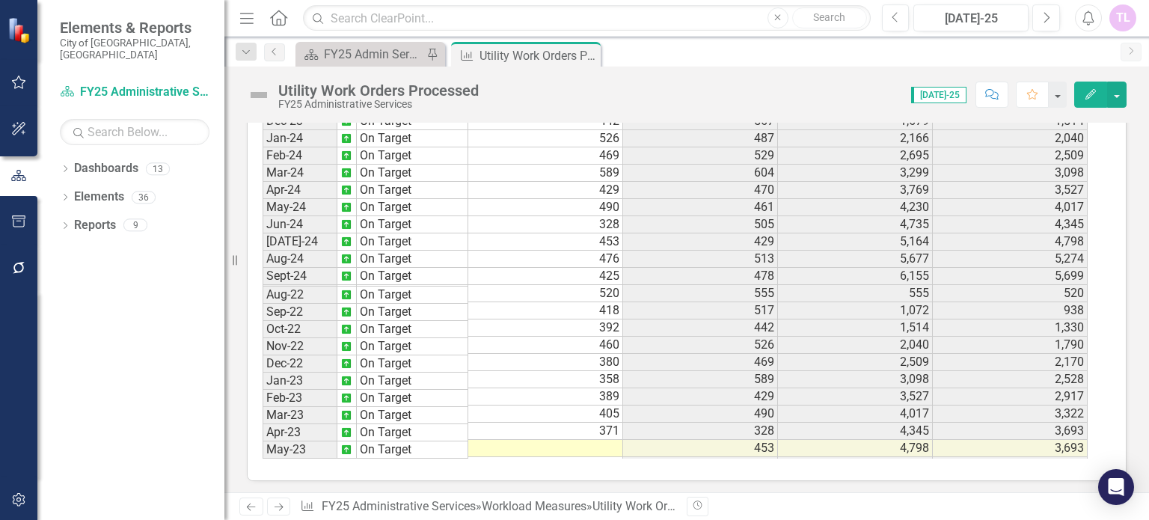
scroll to position [498, 0]
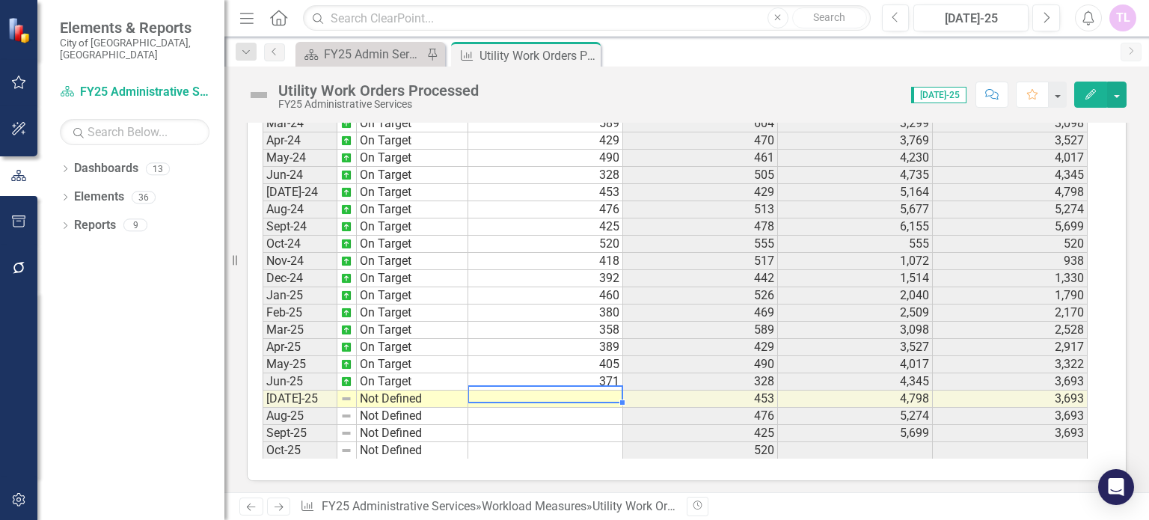
click at [609, 393] on td at bounding box center [545, 398] width 155 height 17
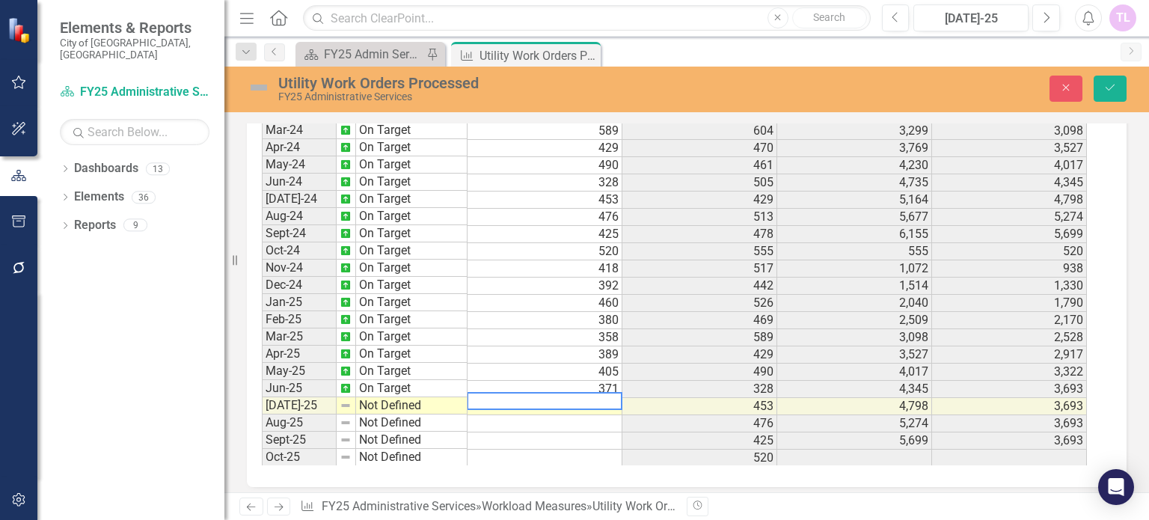
scroll to position [886, 0]
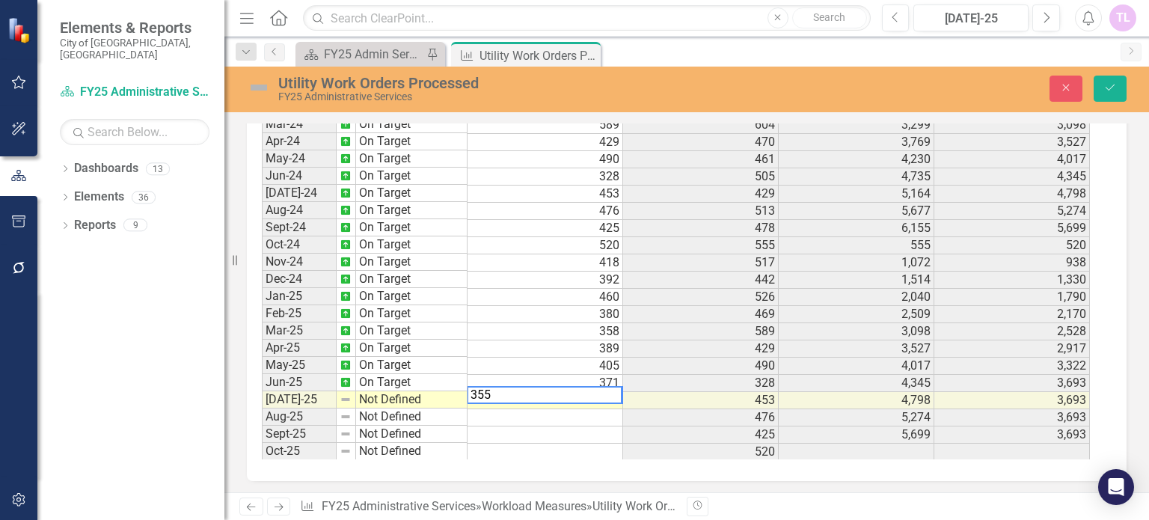
type textarea "355"
click at [400, 391] on td "Not Defined" at bounding box center [411, 399] width 111 height 17
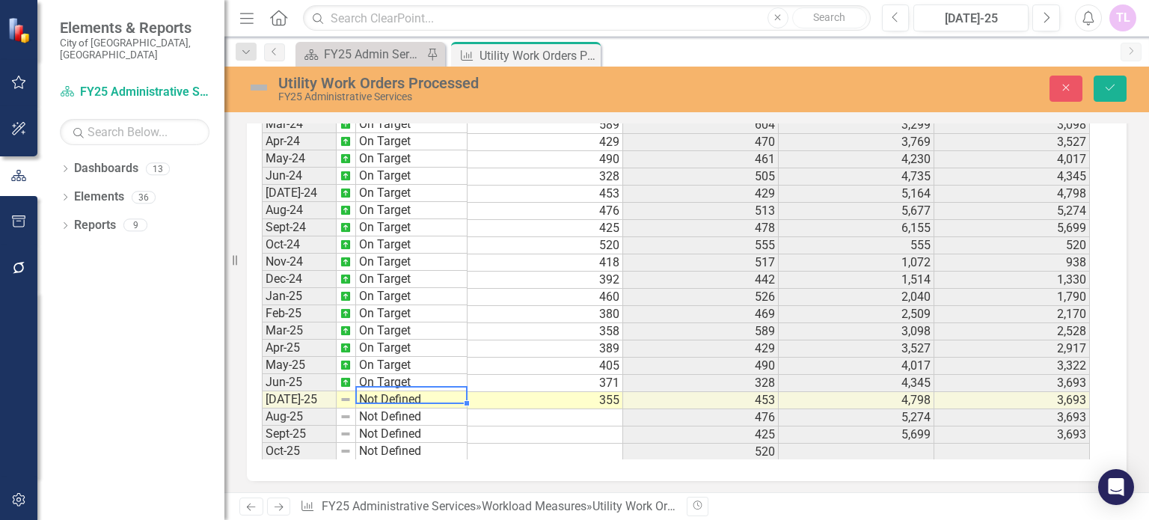
click at [400, 391] on td "Not Defined" at bounding box center [411, 399] width 111 height 17
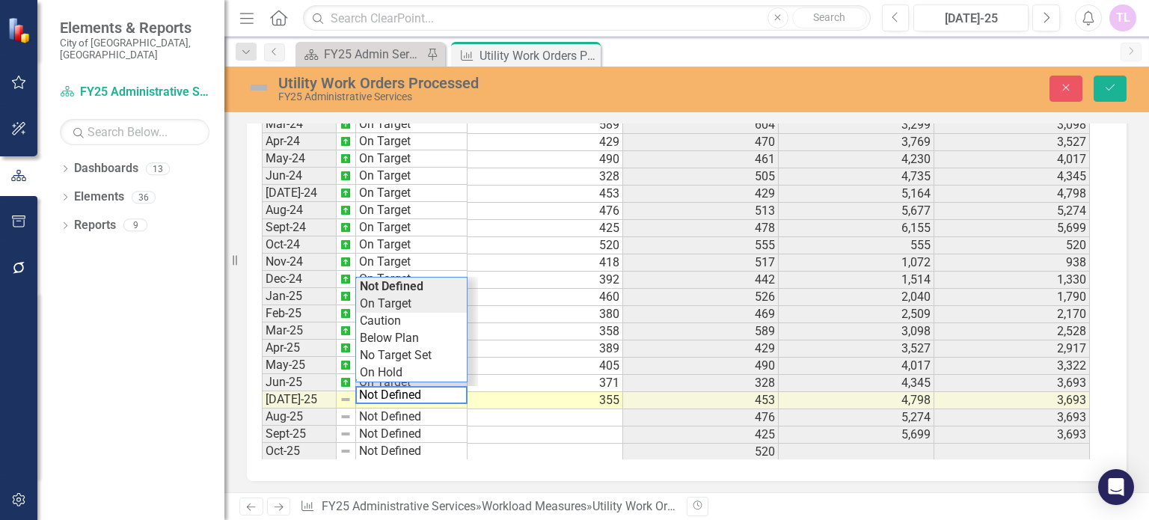
type textarea "On Target"
click at [405, 301] on div "Period Status Utility Work Orders Processed Prior Year Actual PYTD Actual FYTD …" at bounding box center [681, 271] width 838 height 375
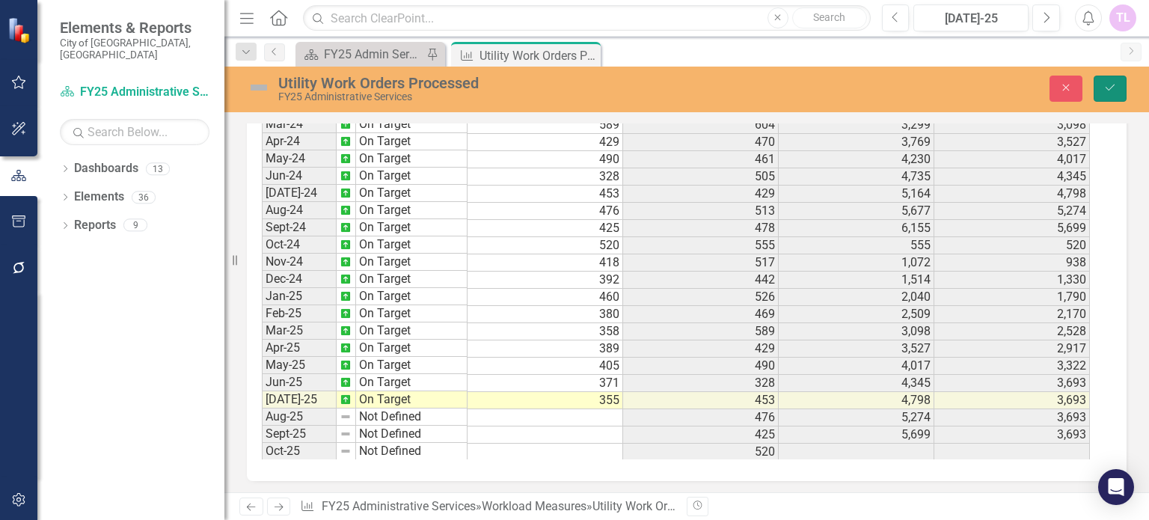
click at [1120, 91] on button "Save" at bounding box center [1109, 89] width 33 height 26
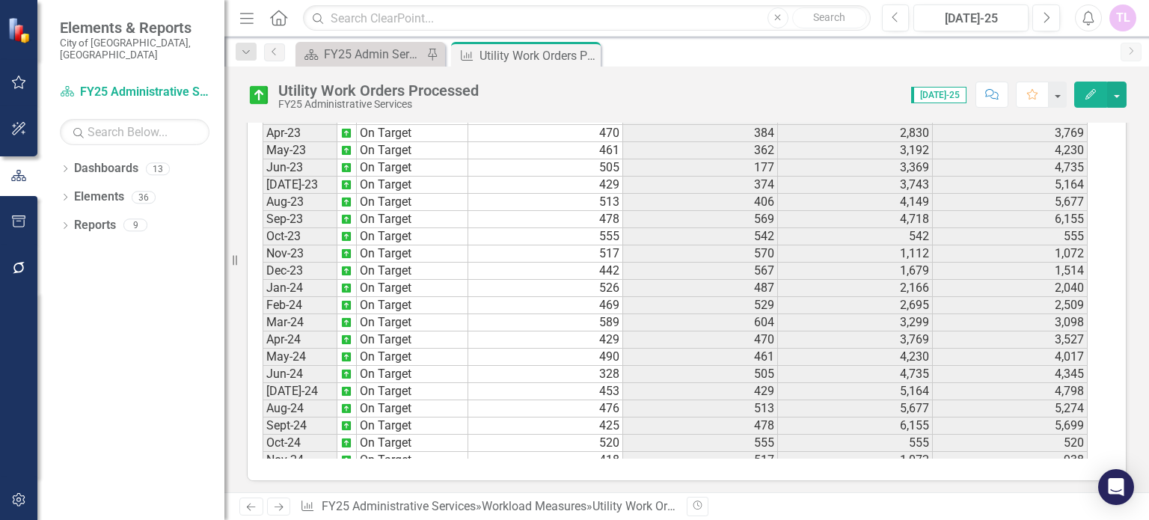
scroll to position [498, 0]
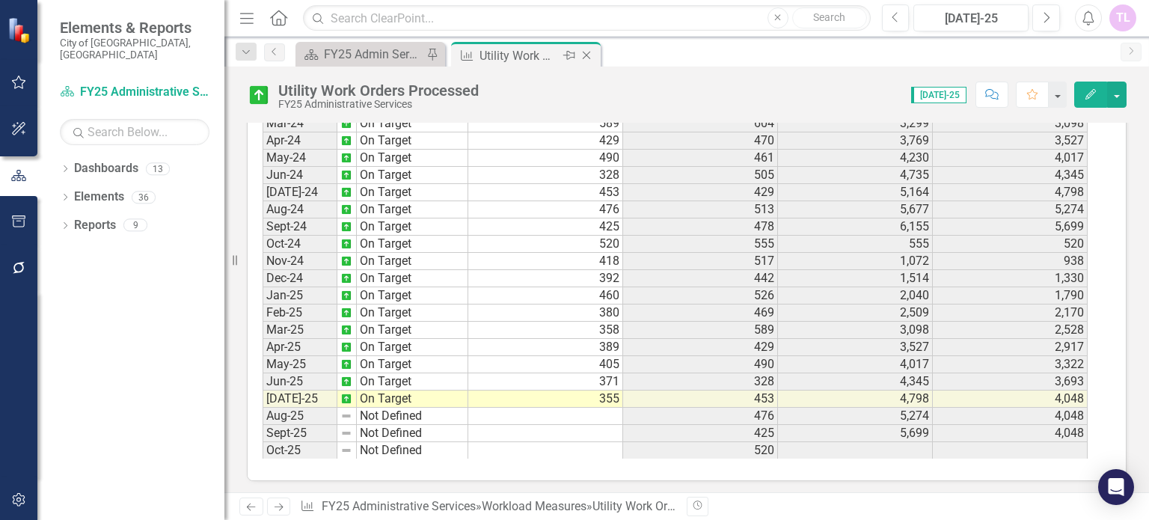
click at [586, 53] on icon "Close" at bounding box center [586, 55] width 15 height 12
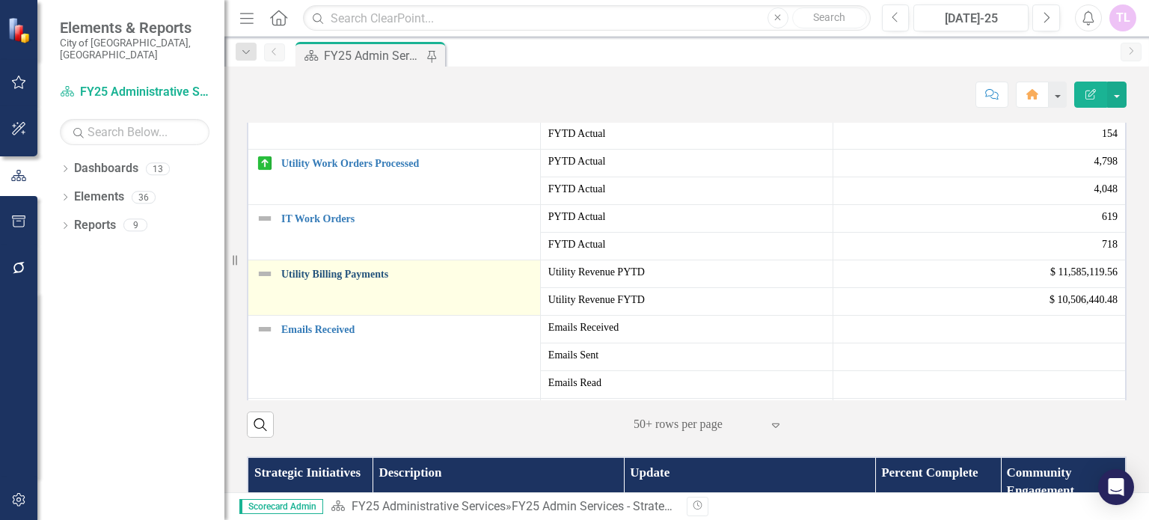
scroll to position [673, 0]
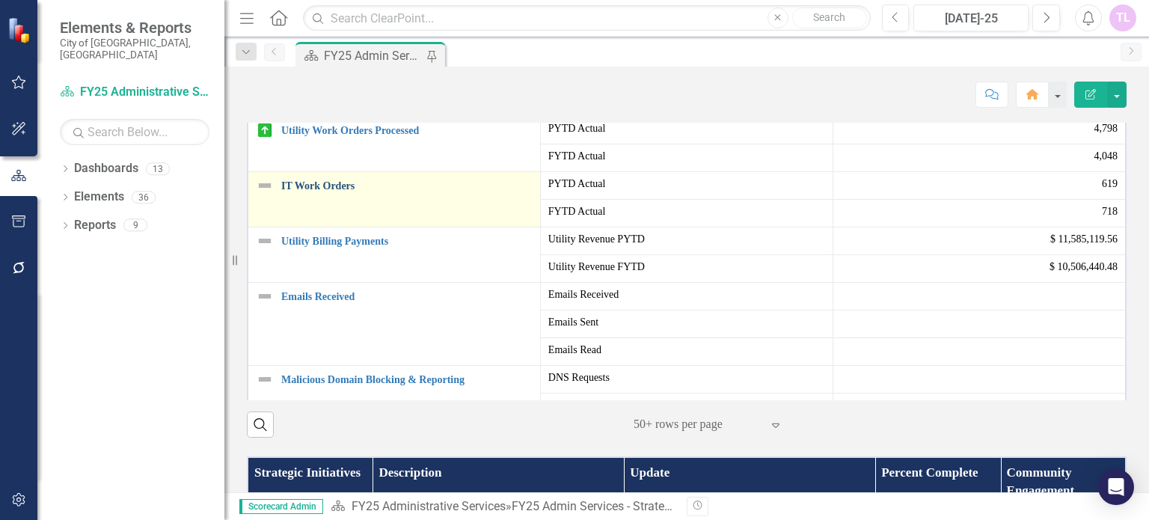
click at [323, 191] on link "IT Work Orders" at bounding box center [406, 185] width 251 height 11
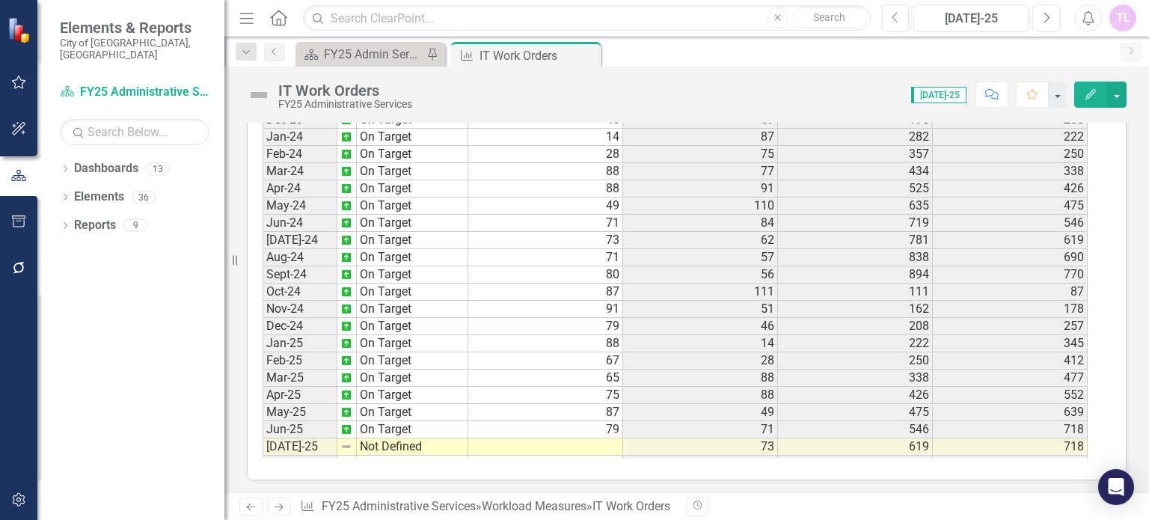
scroll to position [498, 0]
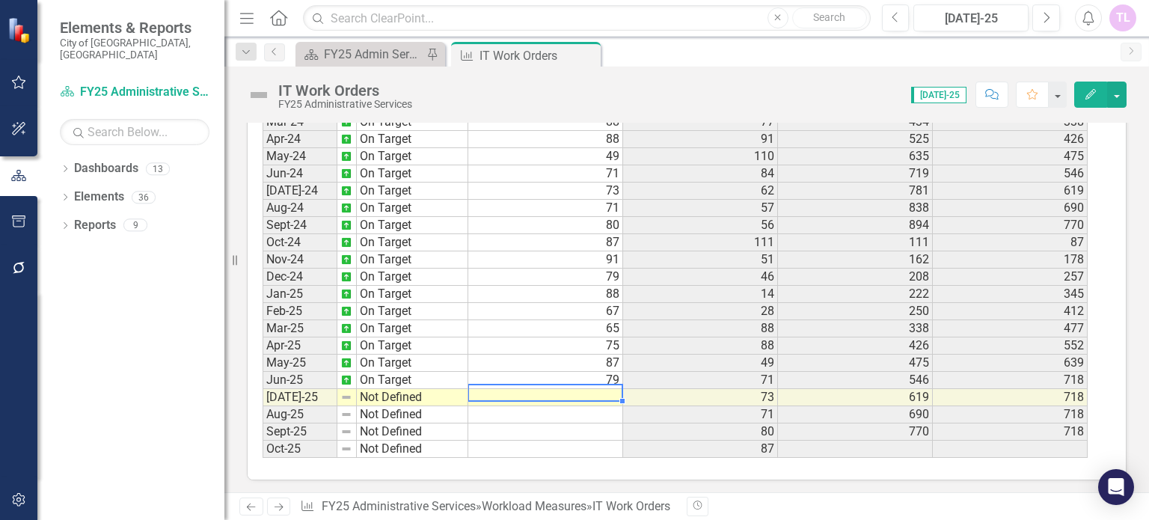
click at [589, 390] on tbody "Dec-22 On Target 69 26 107 195 Jan-23 On Target 87 35 142 282 Feb-23 On Target …" at bounding box center [675, 156] width 825 height 603
click at [589, 372] on td "87" at bounding box center [545, 363] width 155 height 17
click at [589, 390] on td at bounding box center [545, 397] width 155 height 17
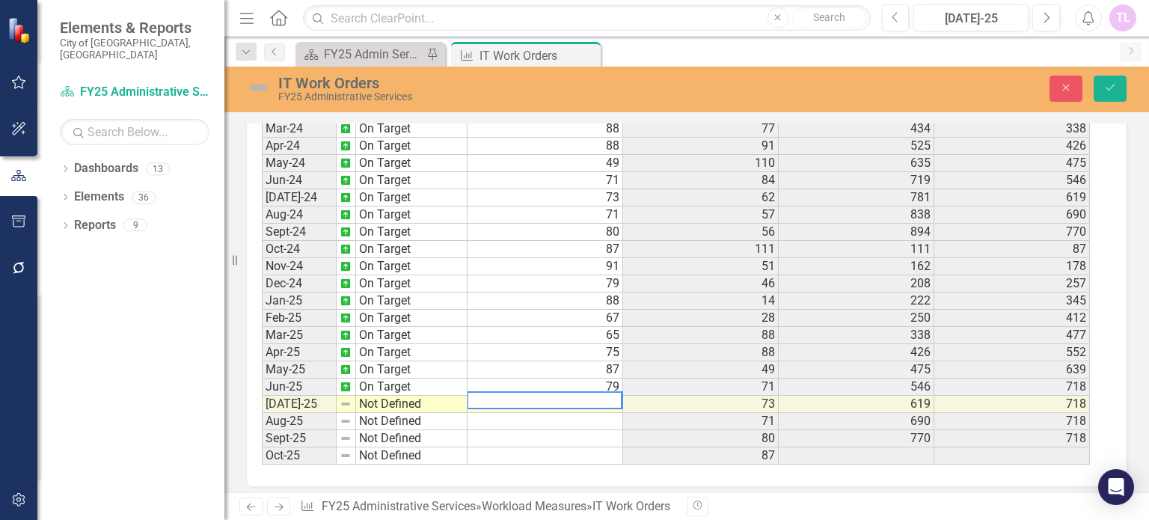
scroll to position [966, 0]
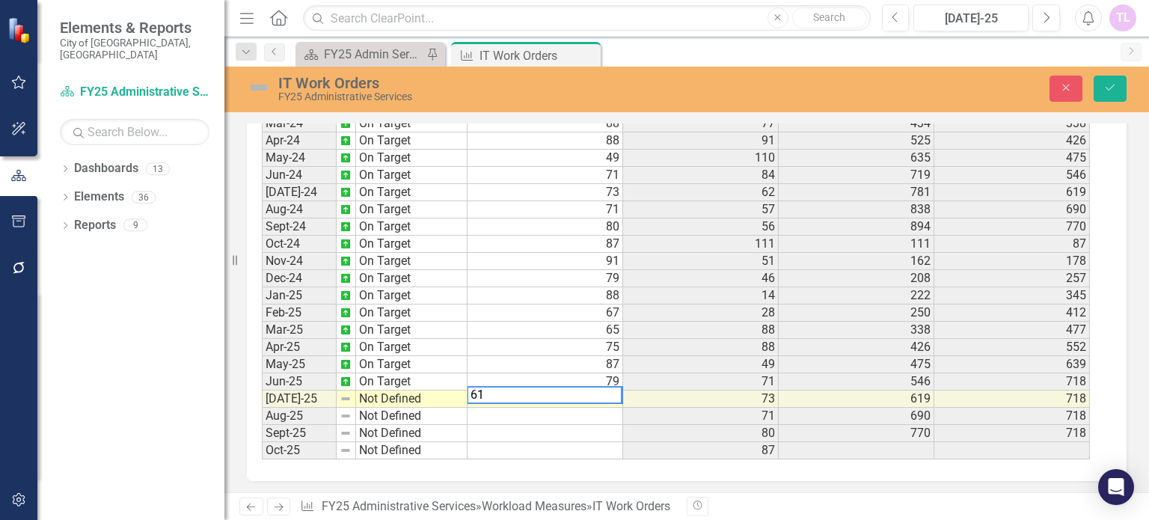
type textarea "61"
click at [380, 391] on td "Not Defined" at bounding box center [411, 398] width 111 height 17
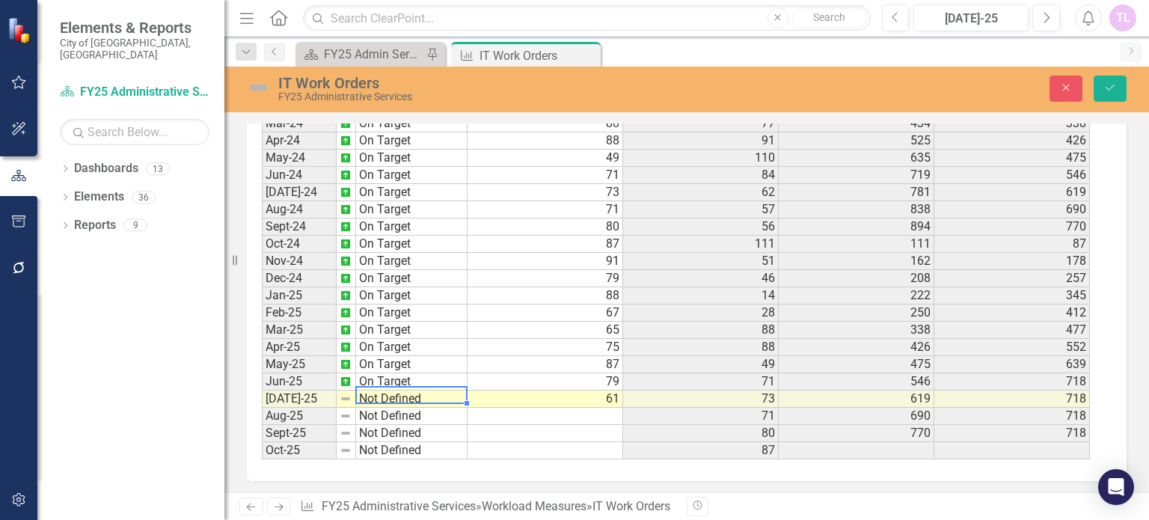
click at [380, 391] on td "Not Defined" at bounding box center [411, 398] width 111 height 17
type textarea "On Target"
click at [388, 302] on div "Period Status IT Work Orders Processed Prior Year Actual PYTD Actual FYTD Actua…" at bounding box center [681, 277] width 838 height 363
click at [1119, 79] on button "Save" at bounding box center [1109, 89] width 33 height 26
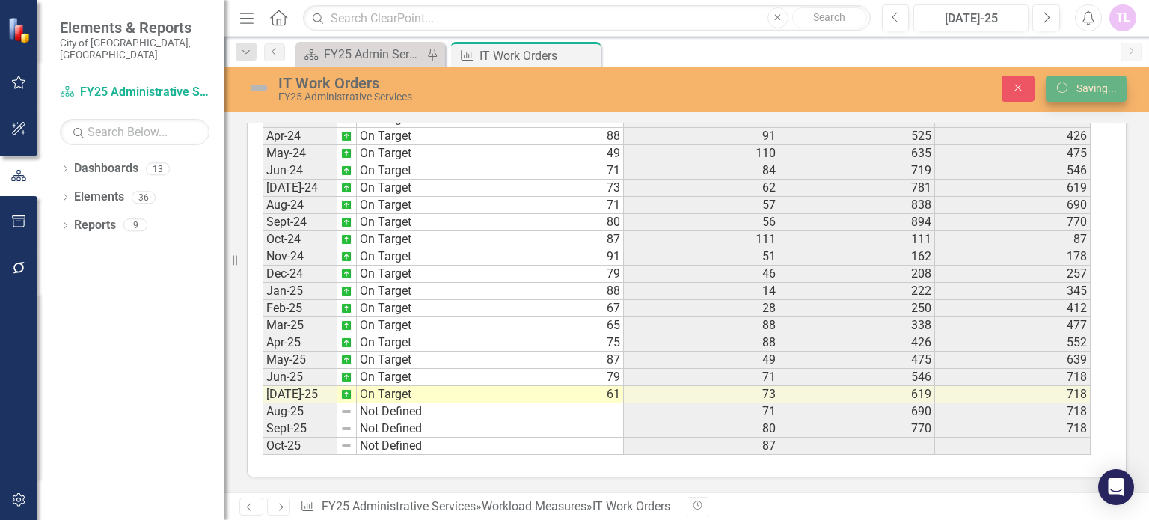
scroll to position [0, 0]
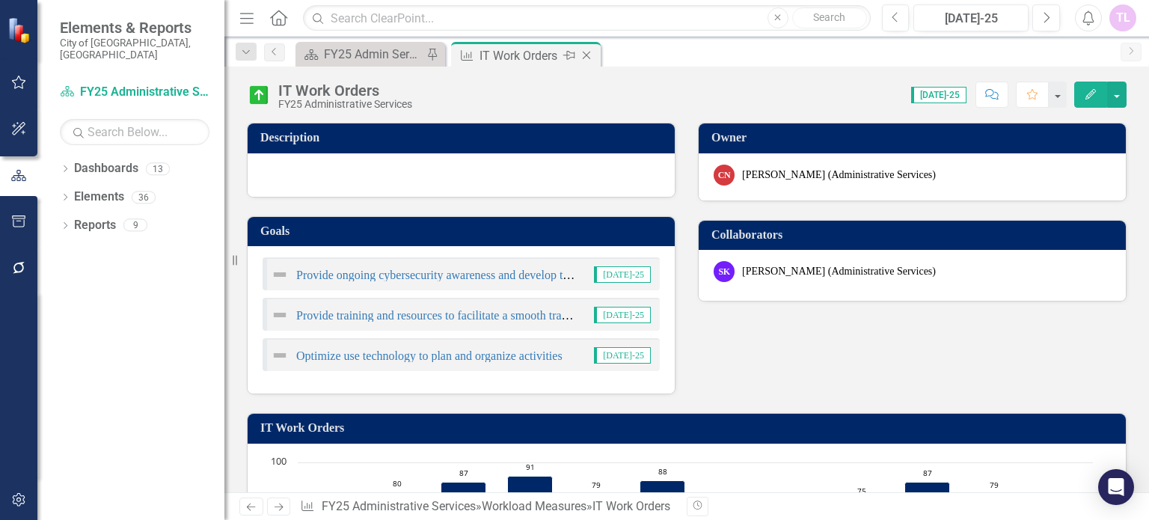
click at [586, 55] on icon at bounding box center [587, 56] width 8 height 8
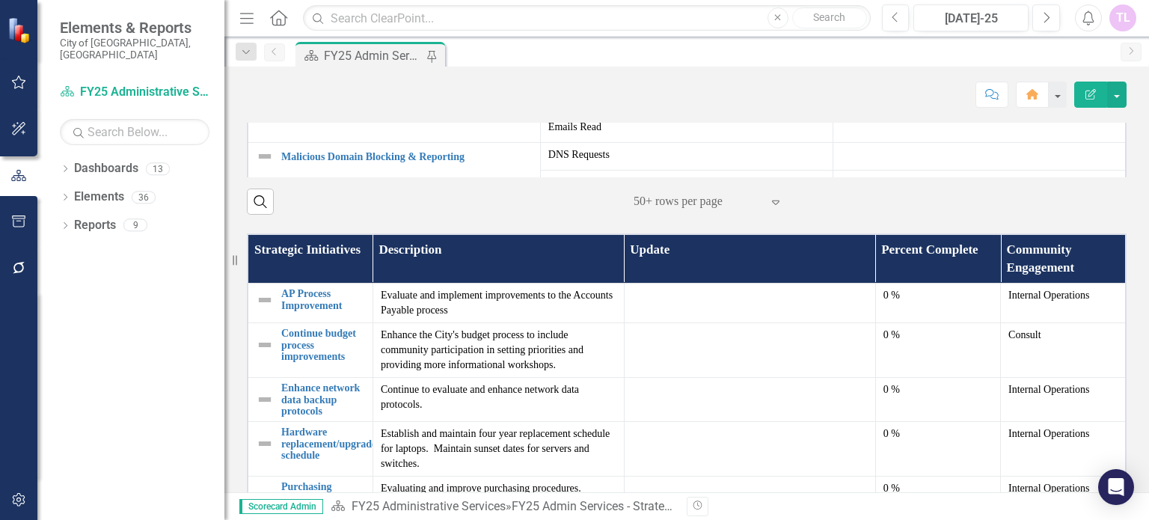
scroll to position [598, 0]
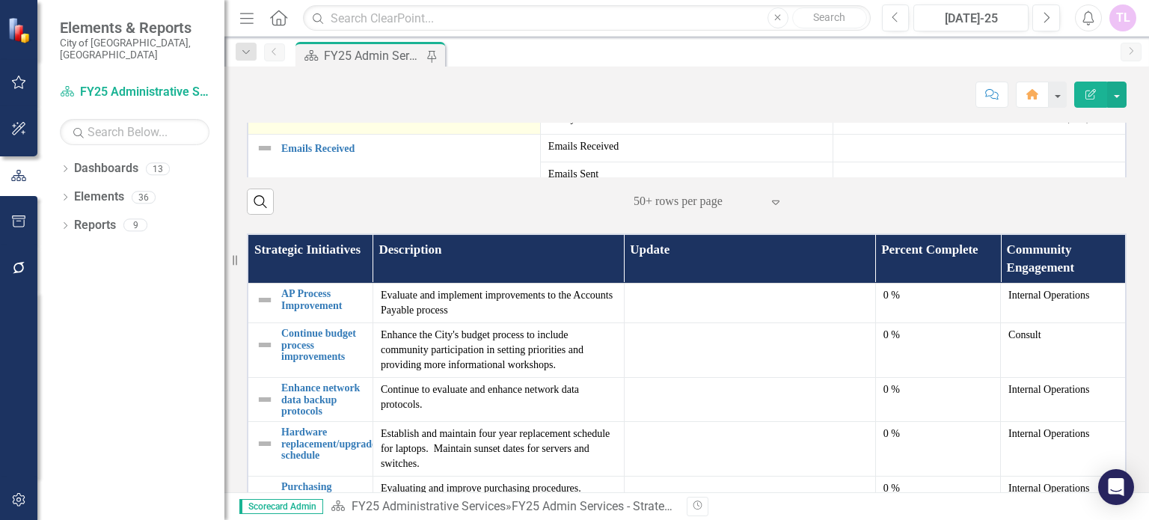
click at [319, 99] on link "Utility Billing Payments" at bounding box center [406, 93] width 251 height 11
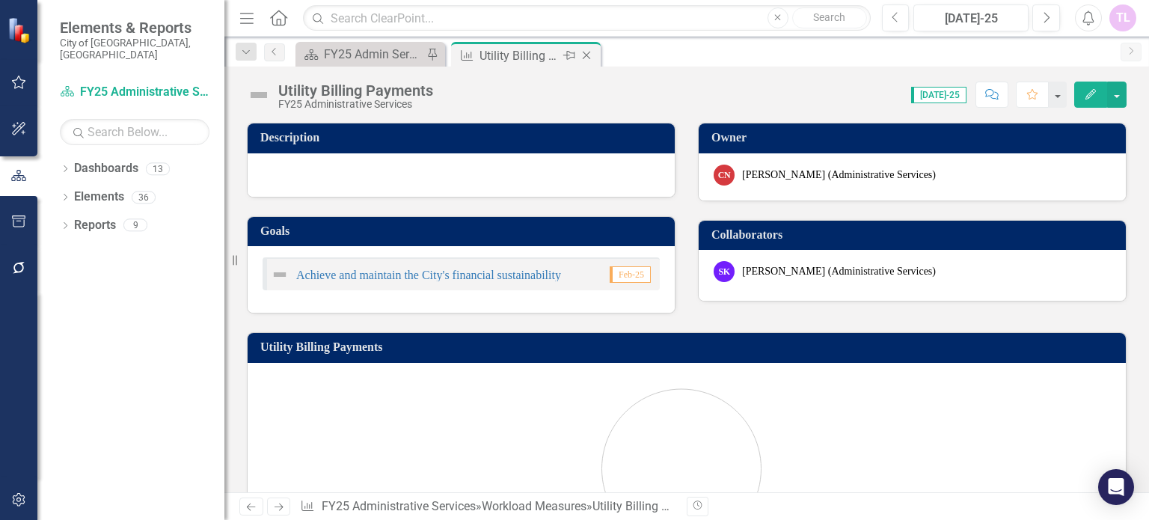
click at [587, 50] on icon "Close" at bounding box center [586, 55] width 15 height 12
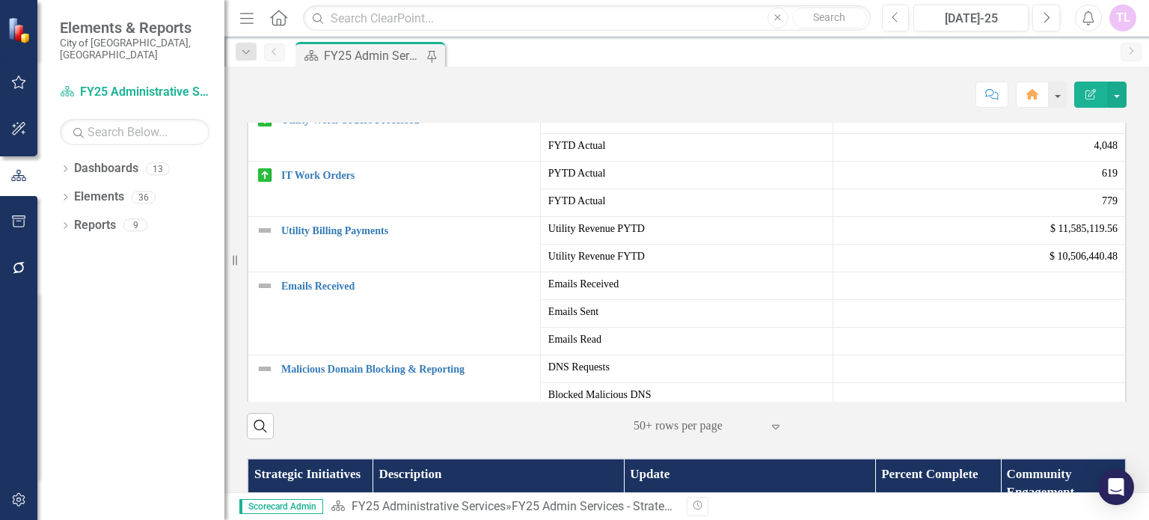
scroll to position [673, 0]
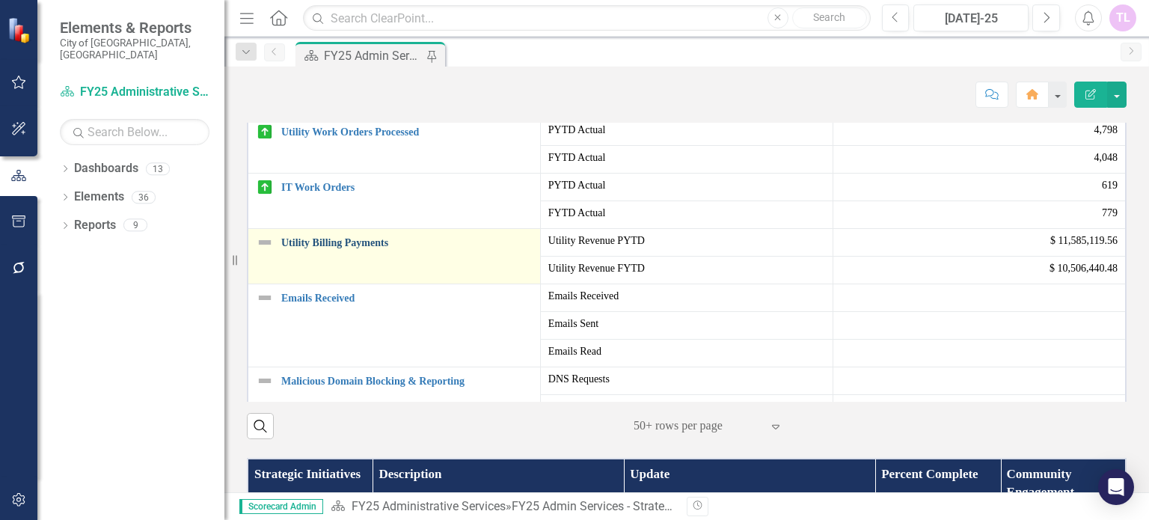
click at [310, 248] on link "Utility Billing Payments" at bounding box center [406, 242] width 251 height 11
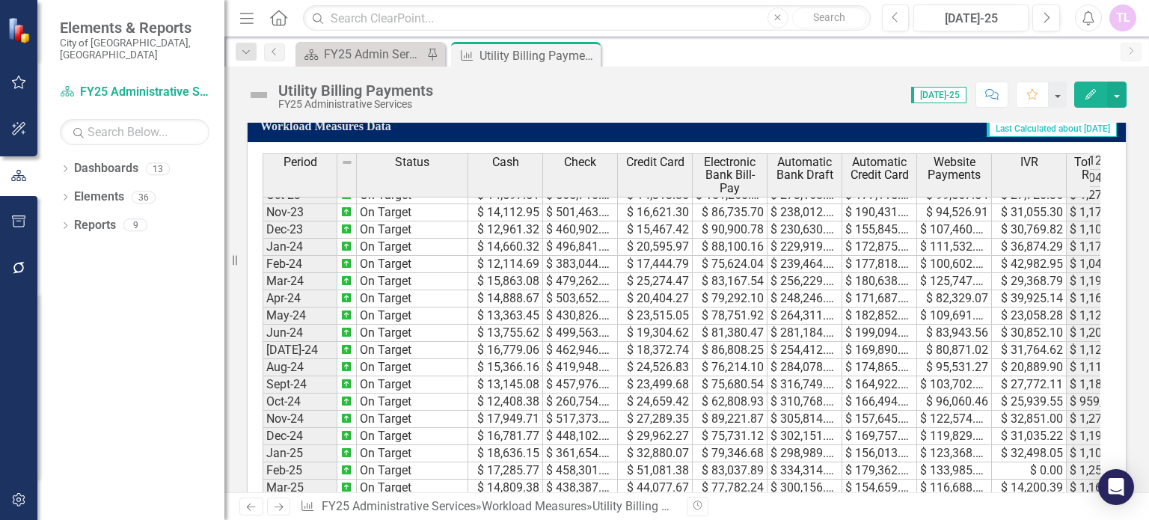
scroll to position [499, 0]
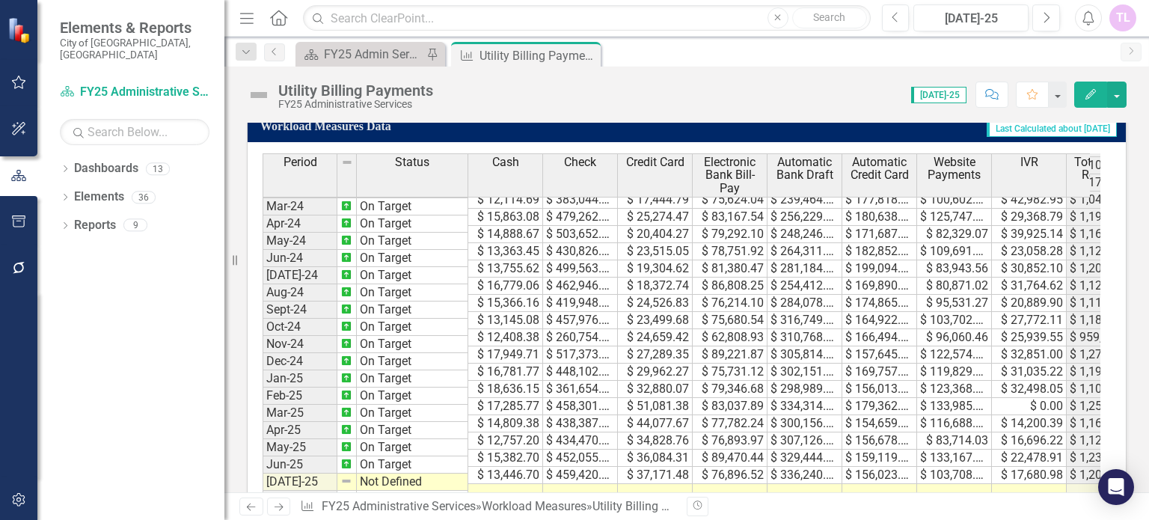
click at [521, 484] on td at bounding box center [505, 492] width 75 height 17
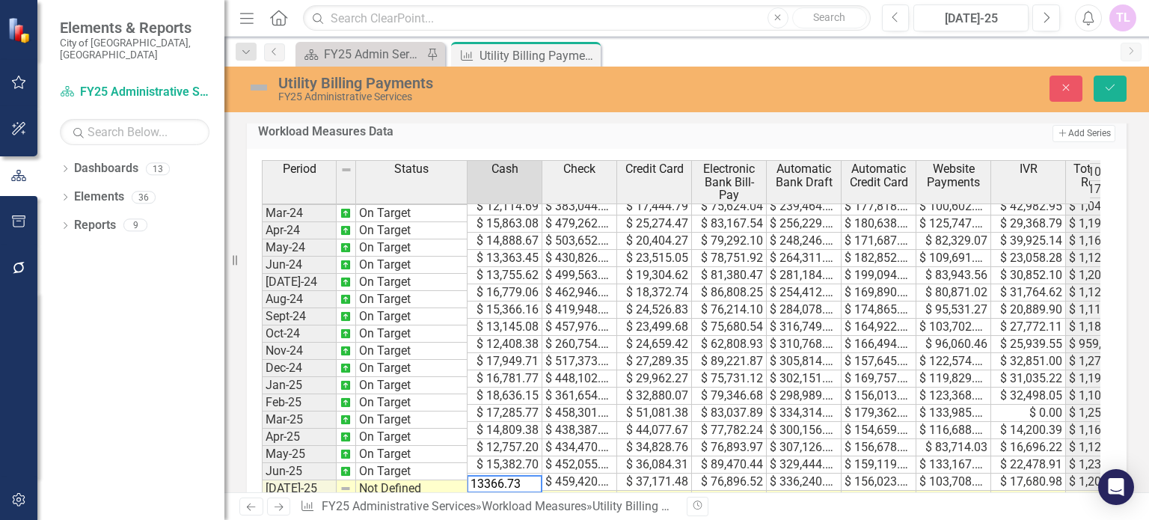
type textarea "13366.73"
click at [590, 491] on td at bounding box center [579, 499] width 75 height 17
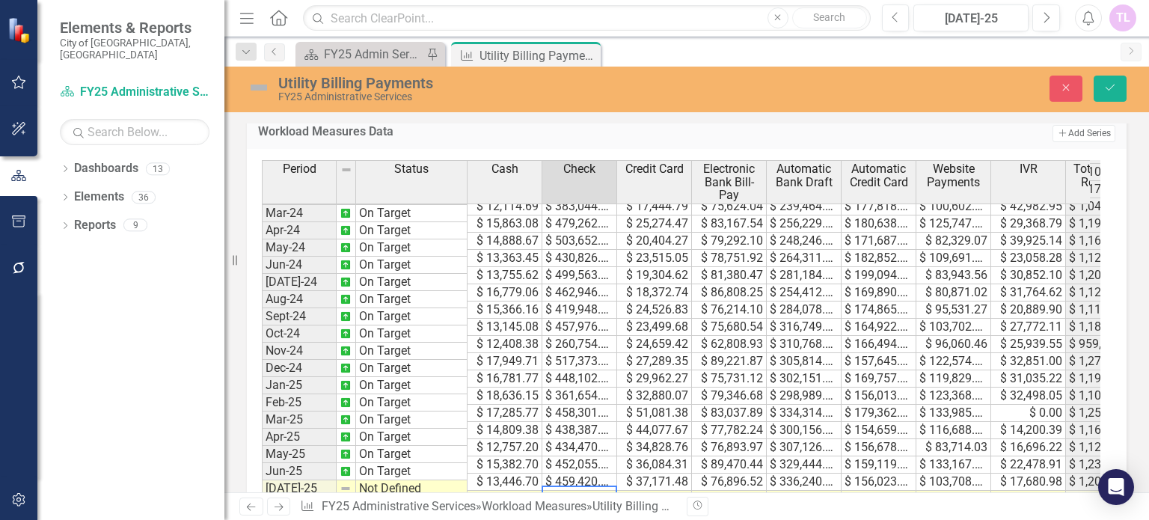
click at [590, 491] on td at bounding box center [579, 499] width 75 height 17
type textarea "404395.45"
click at [661, 491] on td at bounding box center [654, 499] width 75 height 17
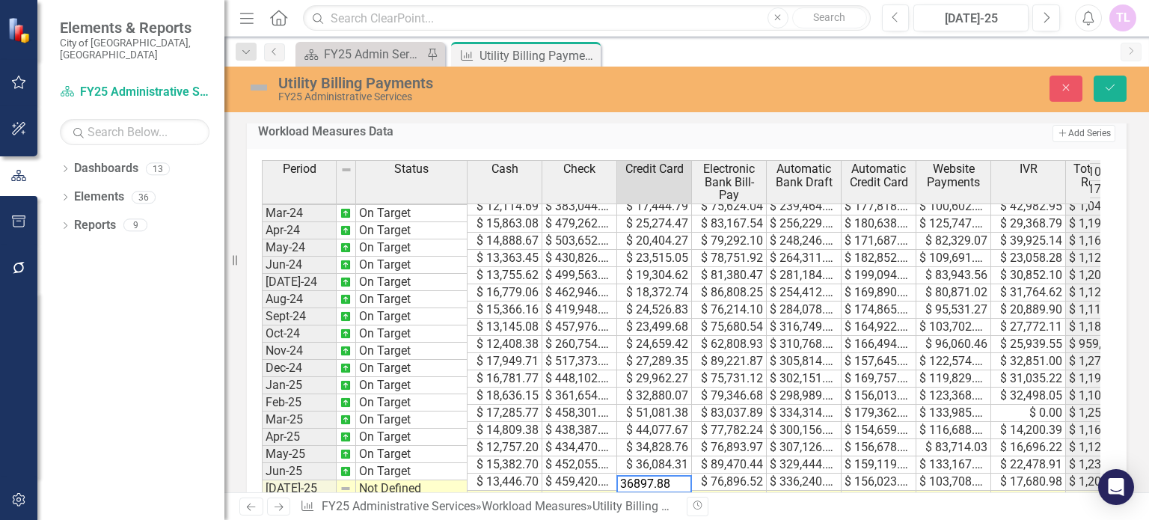
type textarea "36897.88"
click at [725, 491] on td at bounding box center [729, 499] width 75 height 17
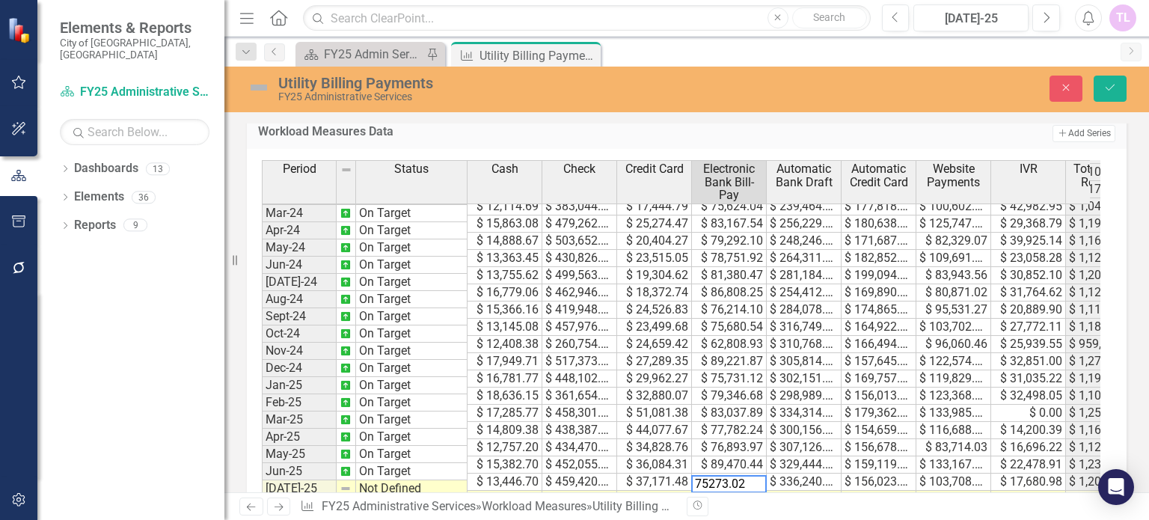
type textarea "75273.02"
click at [820, 491] on td at bounding box center [804, 499] width 75 height 17
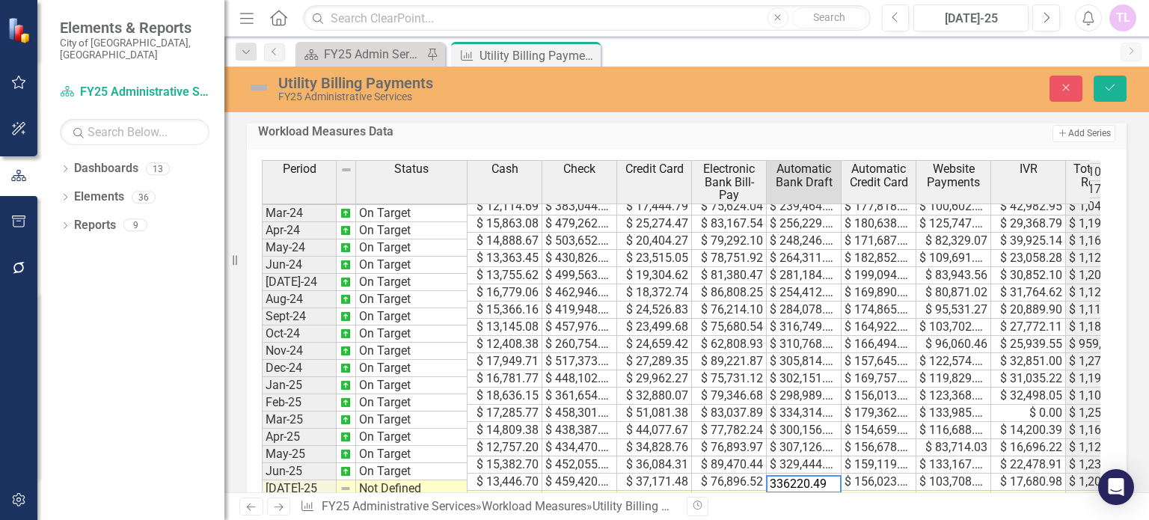
type textarea "336220.49"
click at [879, 491] on td at bounding box center [878, 499] width 75 height 17
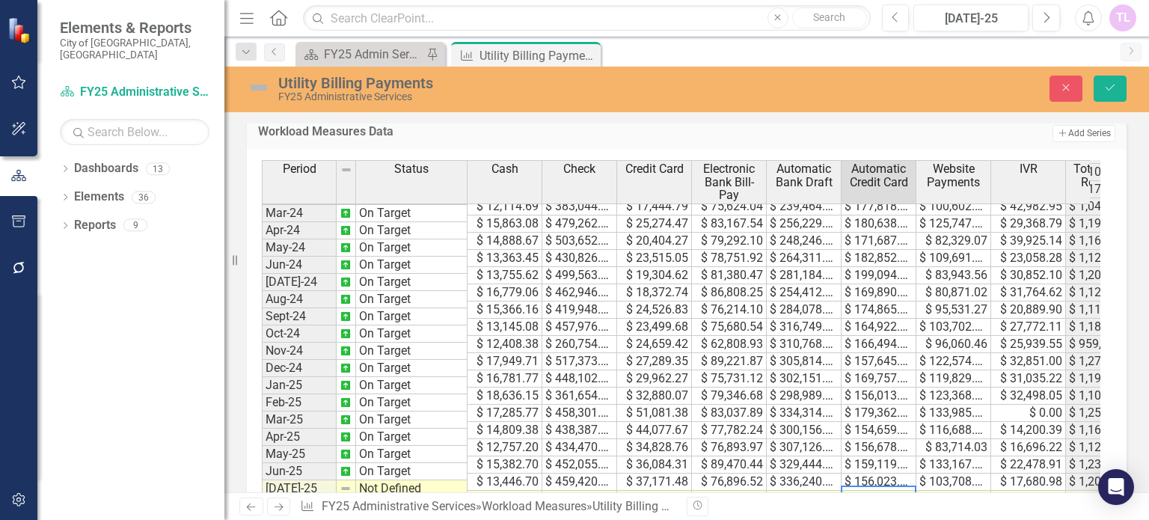
click at [879, 491] on td at bounding box center [878, 499] width 75 height 17
type textarea "152021.74"
click at [950, 491] on td at bounding box center [953, 499] width 75 height 17
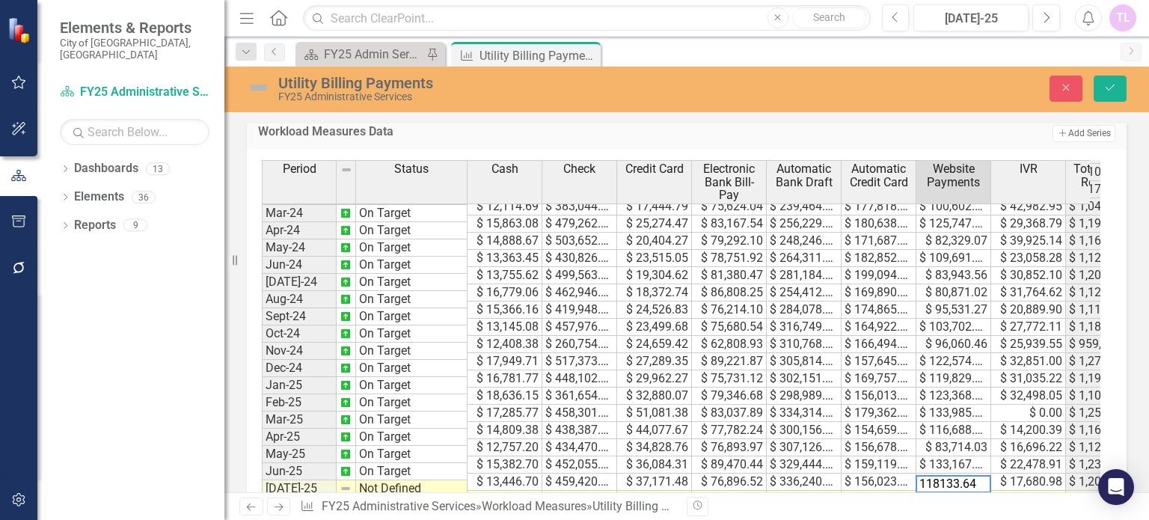
type textarea "118133.64"
click at [1031, 491] on td at bounding box center [1028, 499] width 75 height 17
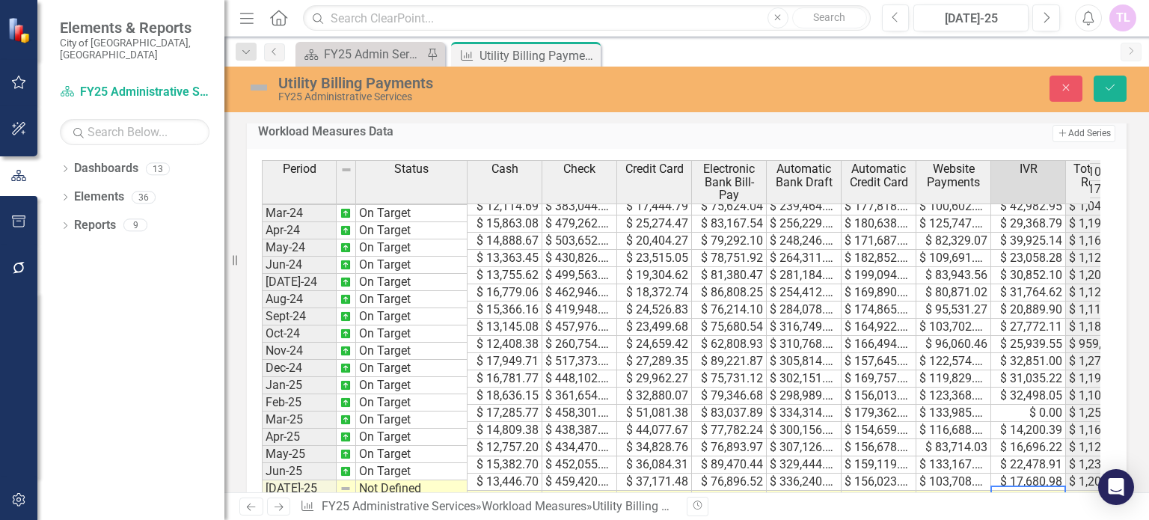
click at [1031, 491] on td at bounding box center [1028, 499] width 75 height 17
click at [1025, 405] on td "$ 0.00" at bounding box center [1028, 413] width 75 height 17
type textarea "0"
click at [1114, 88] on icon "Save" at bounding box center [1109, 87] width 13 height 10
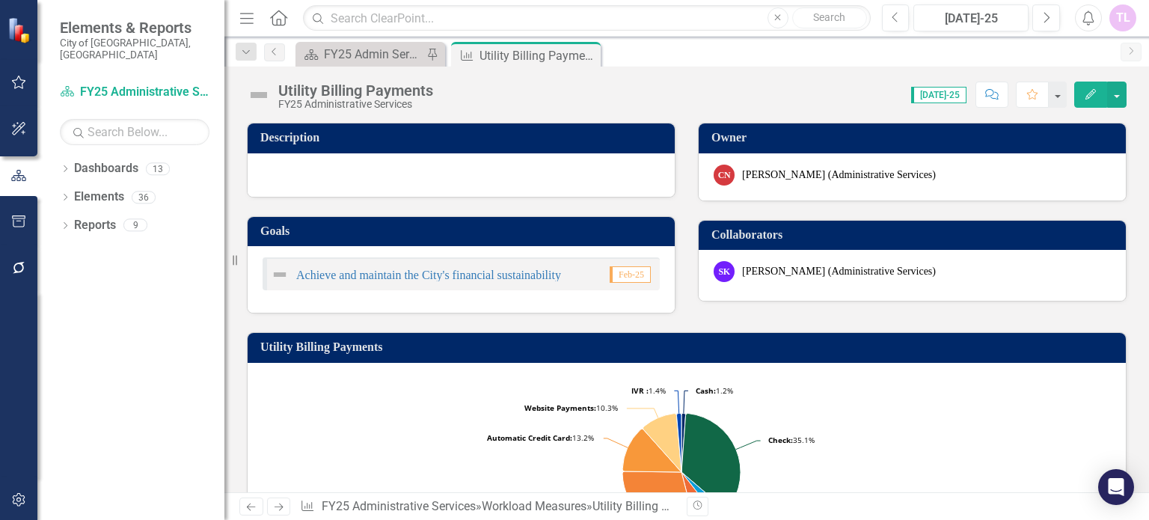
scroll to position [1217, 0]
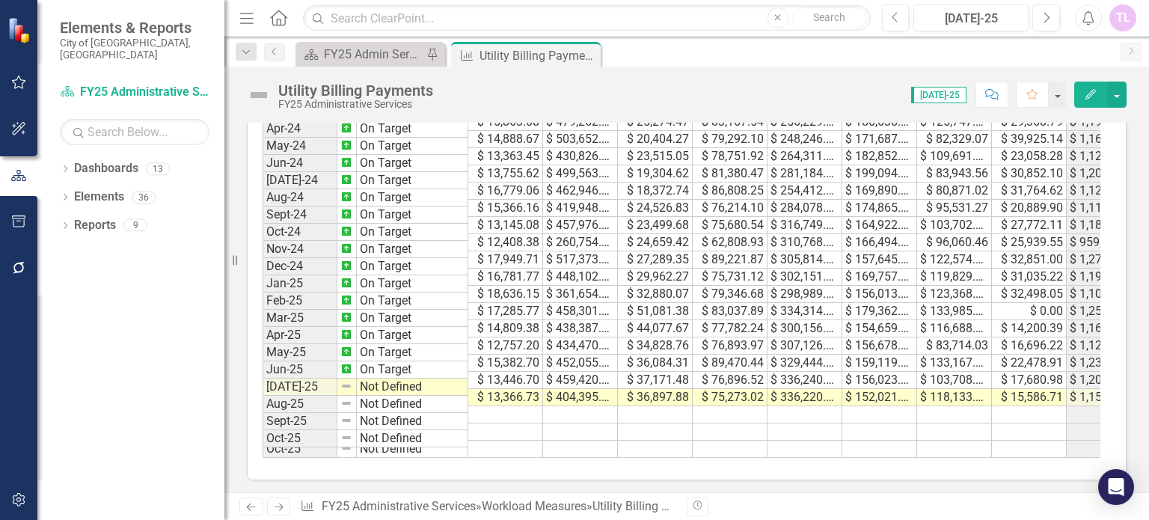
click at [408, 378] on td "Not Defined" at bounding box center [412, 386] width 111 height 17
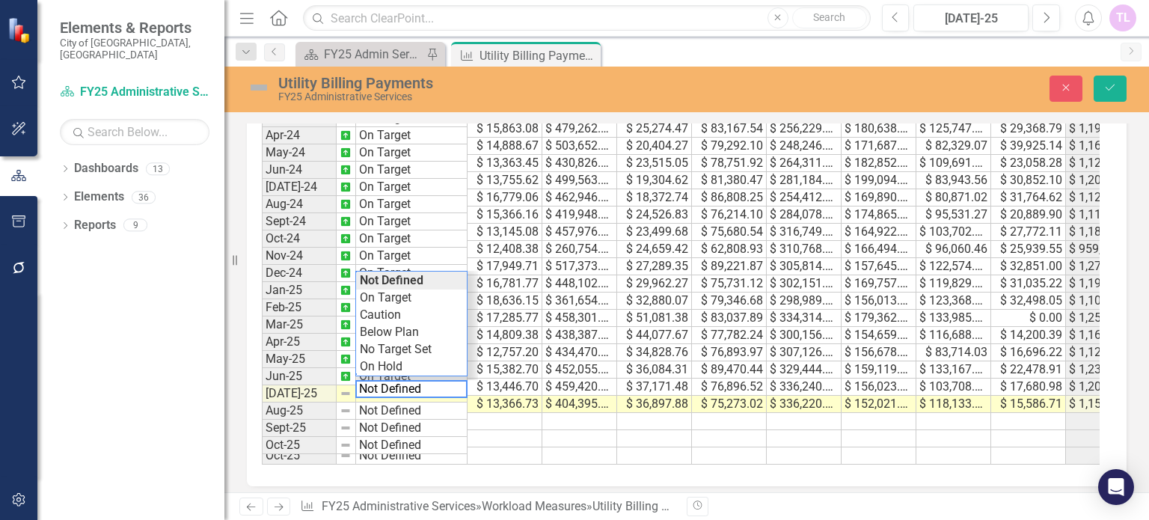
scroll to position [1223, 0]
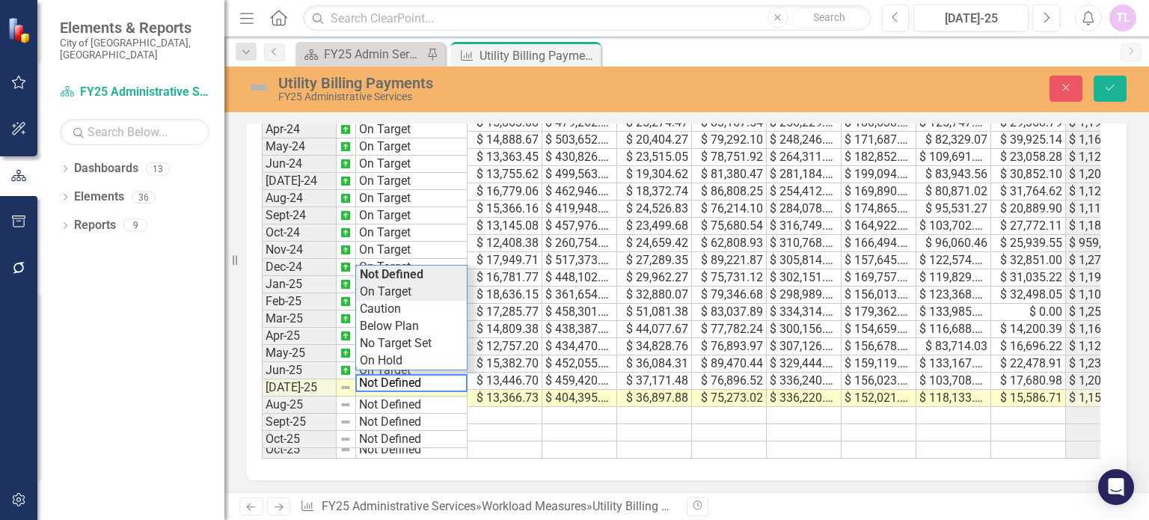
type textarea "On Target"
click at [428, 289] on div "Period Status Cash Check Credit Card Electronic Bank Bill-Pay Automatic Bank Dr…" at bounding box center [681, 258] width 838 height 399
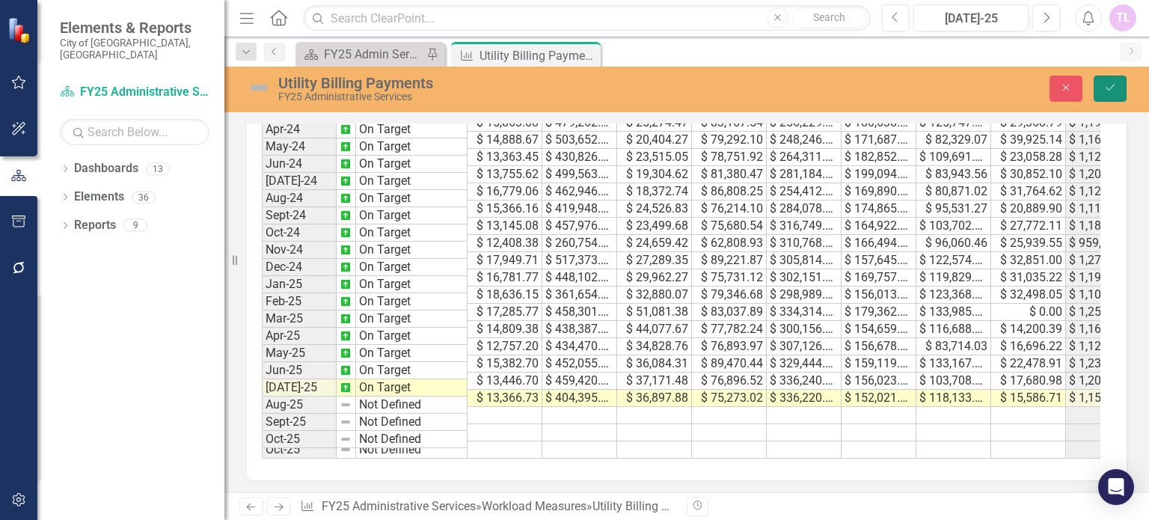
click at [1106, 77] on button "Save" at bounding box center [1109, 89] width 33 height 26
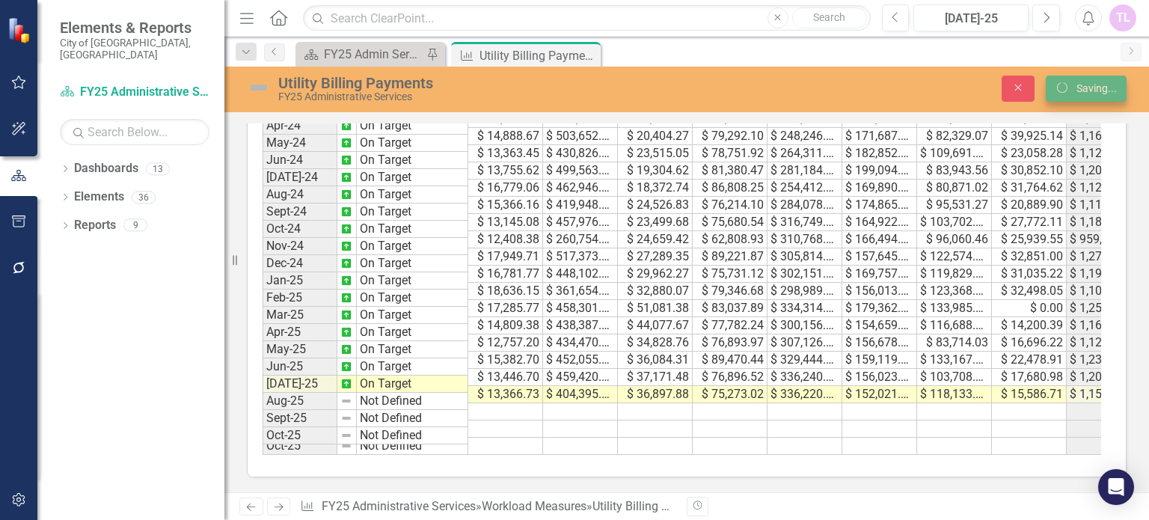
scroll to position [1217, 0]
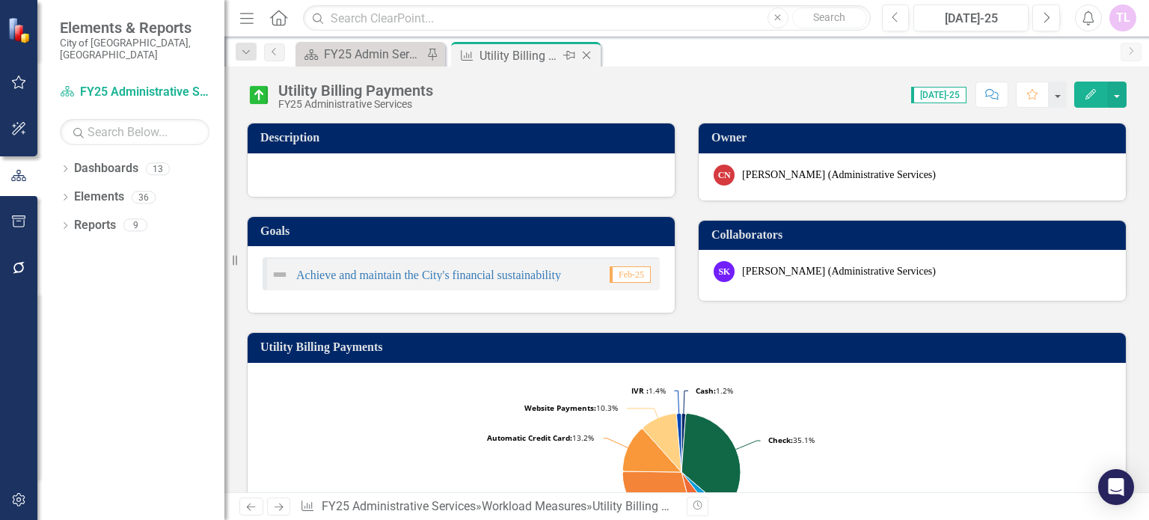
click at [586, 53] on icon "Close" at bounding box center [586, 55] width 15 height 12
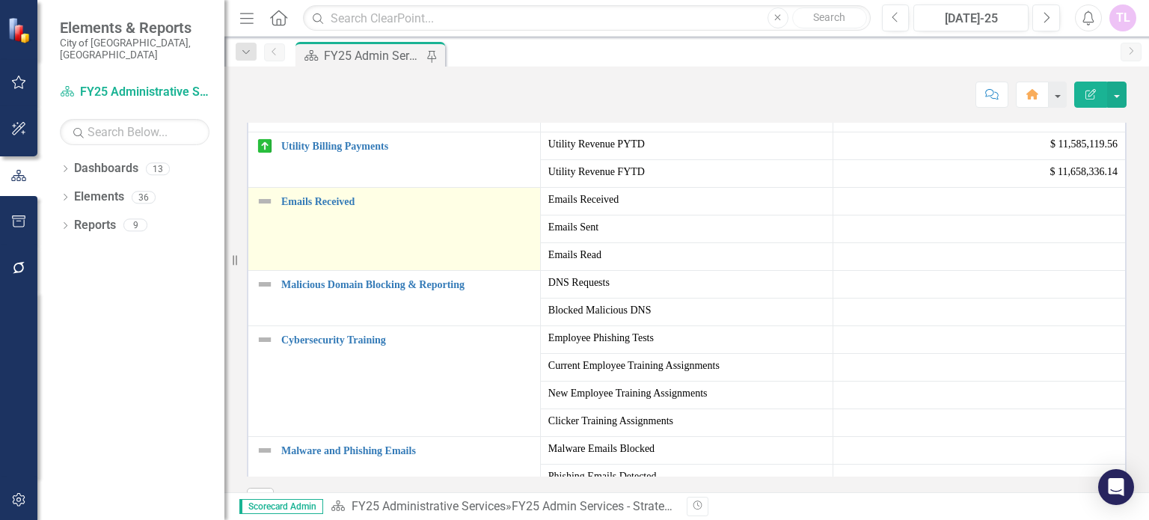
scroll to position [823, 0]
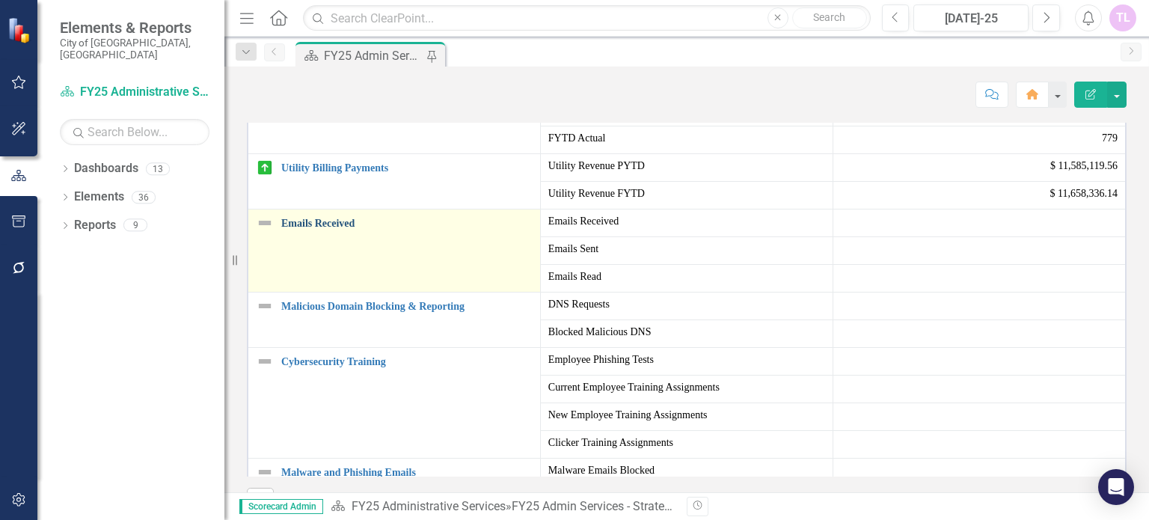
click at [339, 229] on link "Emails Received" at bounding box center [406, 223] width 251 height 11
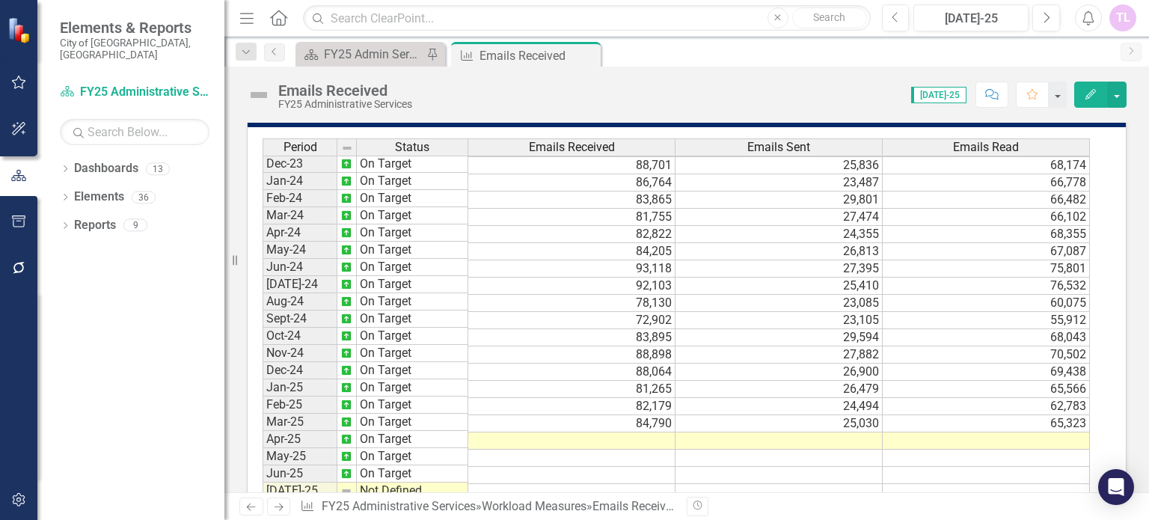
scroll to position [498, 0]
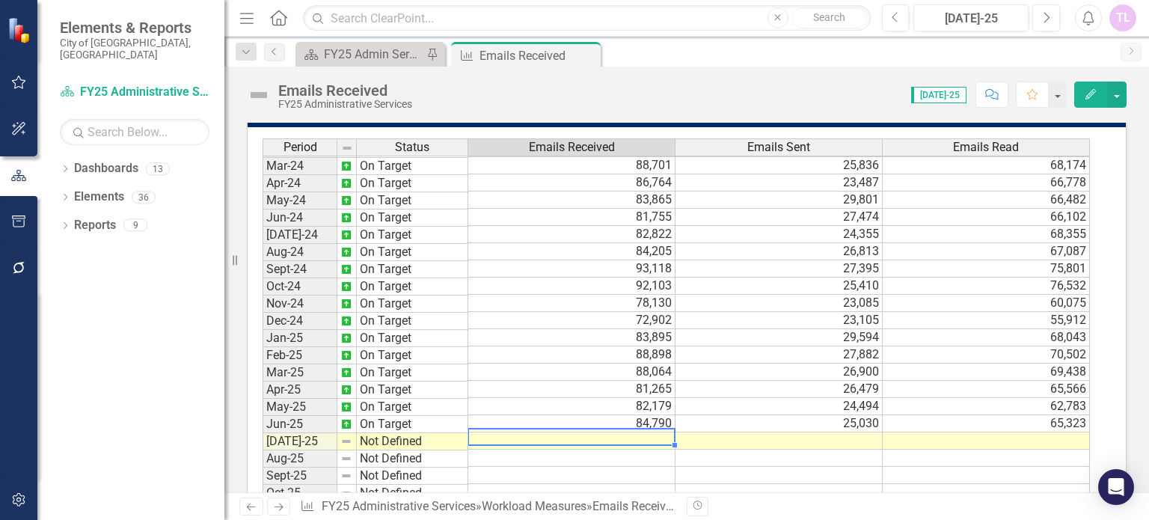
click at [663, 428] on div at bounding box center [570, 428] width 207 height 1
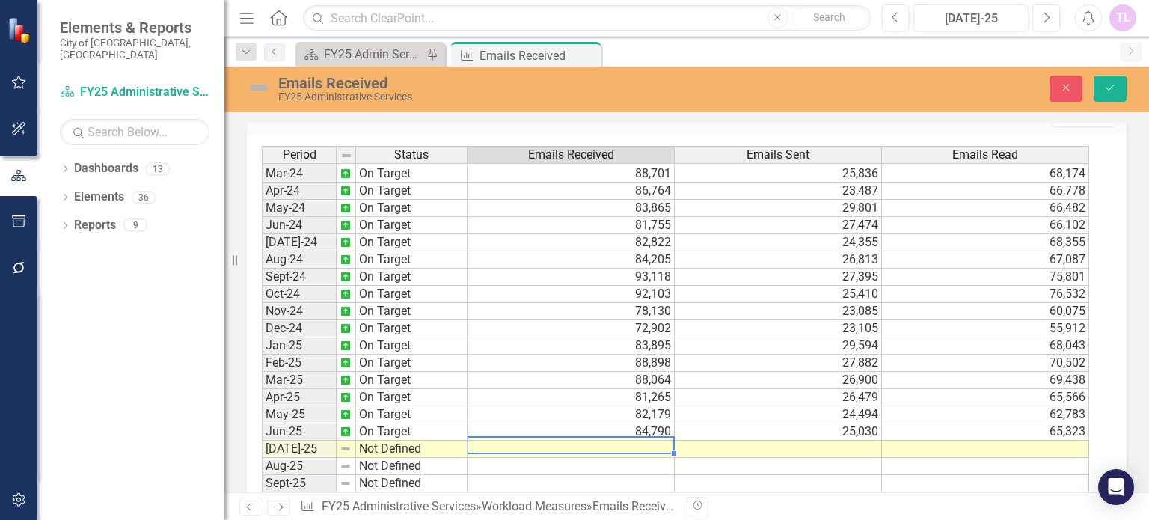
click at [646, 442] on td at bounding box center [570, 449] width 207 height 17
type textarea "80736"
click at [862, 443] on td at bounding box center [778, 449] width 207 height 17
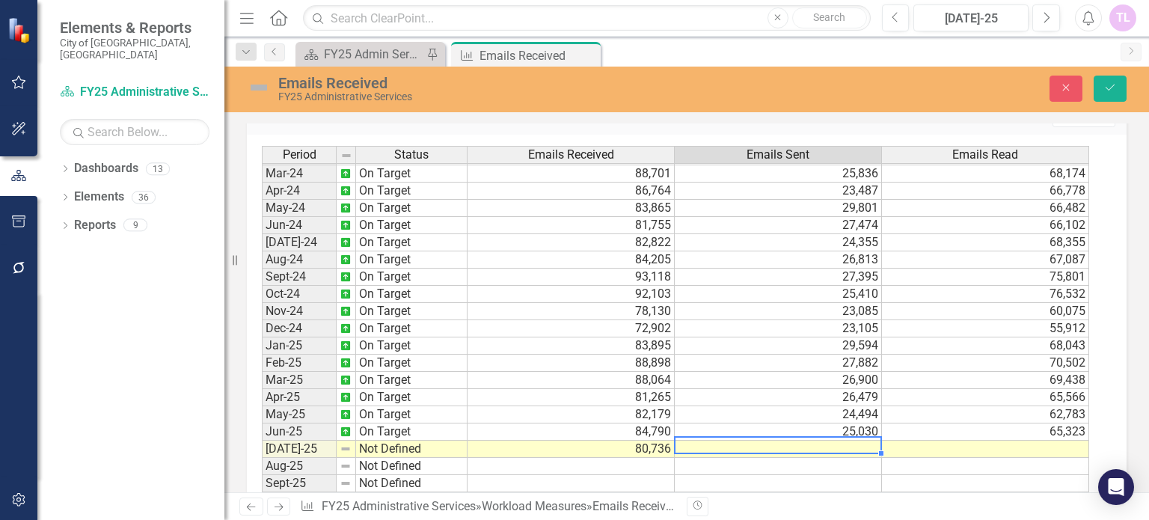
click at [862, 443] on td at bounding box center [778, 449] width 207 height 17
type textarea "29492"
click at [978, 441] on td at bounding box center [985, 449] width 207 height 17
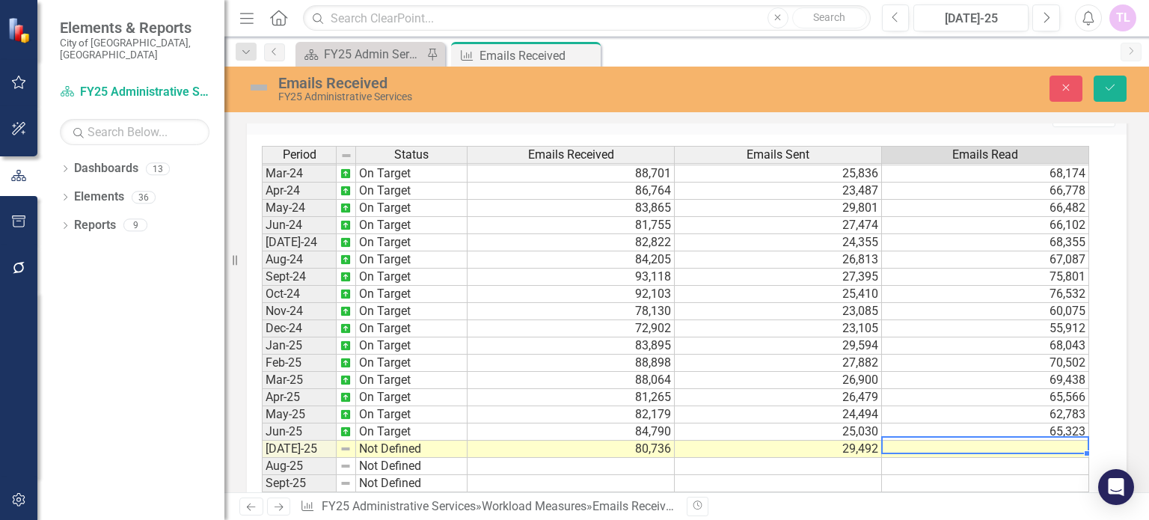
click at [978, 441] on td at bounding box center [985, 449] width 207 height 17
type textarea "64826"
click at [422, 444] on td "Not Defined" at bounding box center [411, 449] width 111 height 17
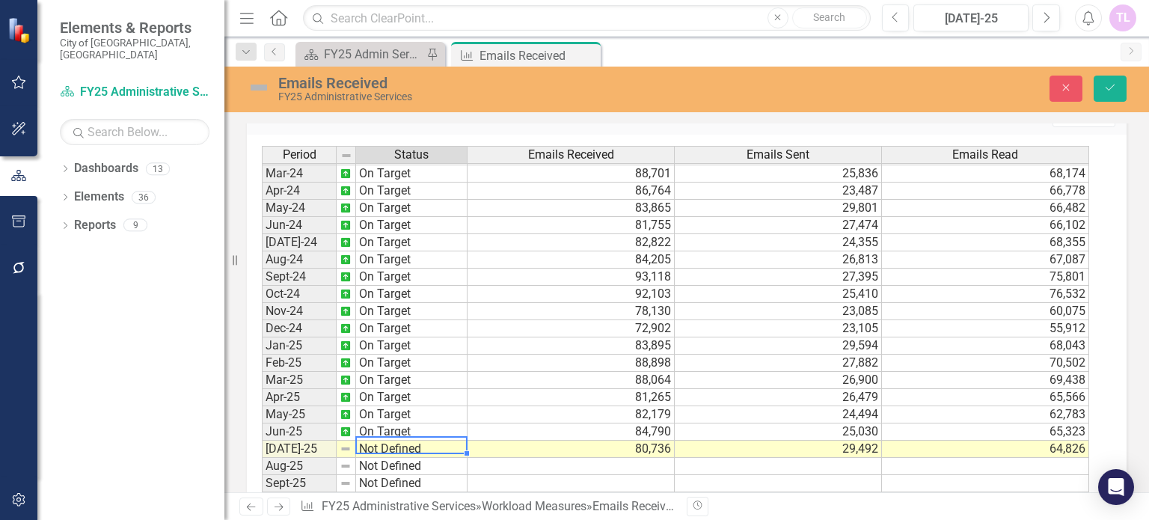
click at [422, 444] on td "Not Defined" at bounding box center [411, 449] width 111 height 17
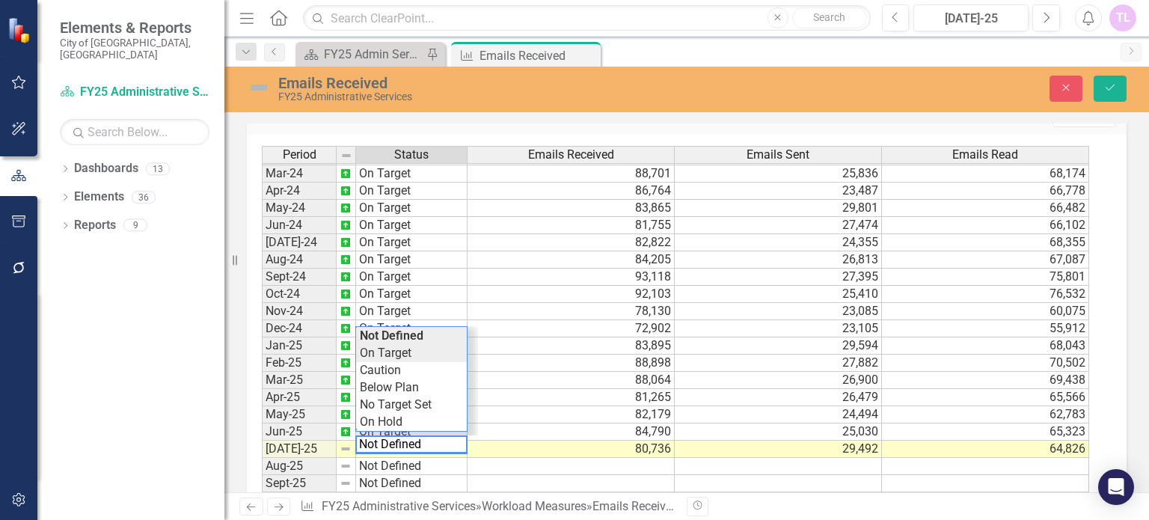
type textarea "On Target"
click at [379, 349] on div "Period Status Emails Received Emails Sent Emails Read Feb-23 On Target 91,710 2…" at bounding box center [681, 327] width 838 height 363
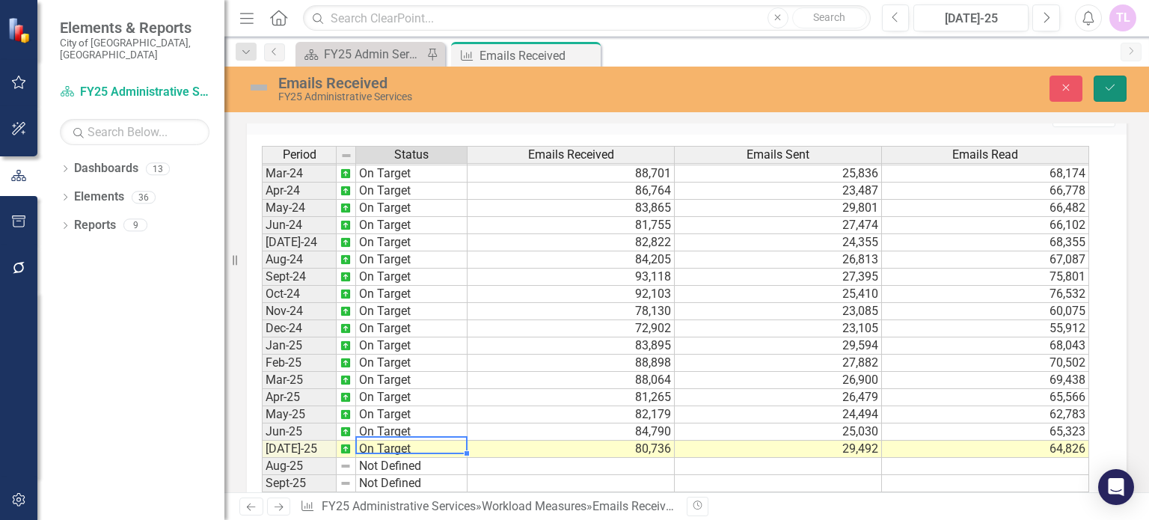
click at [1115, 85] on icon "Save" at bounding box center [1109, 87] width 13 height 10
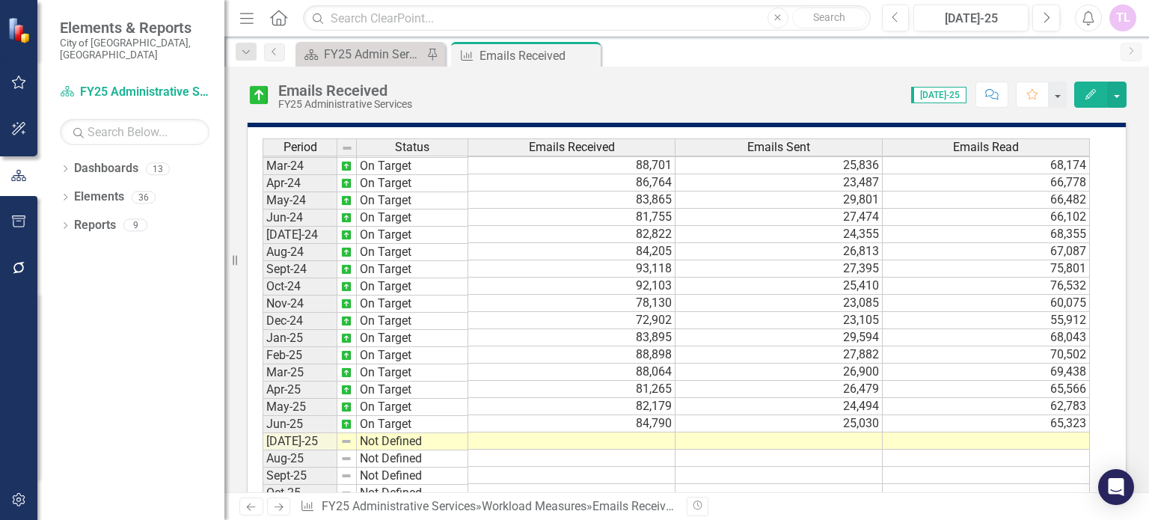
click at [637, 329] on td "72,902" at bounding box center [571, 320] width 207 height 17
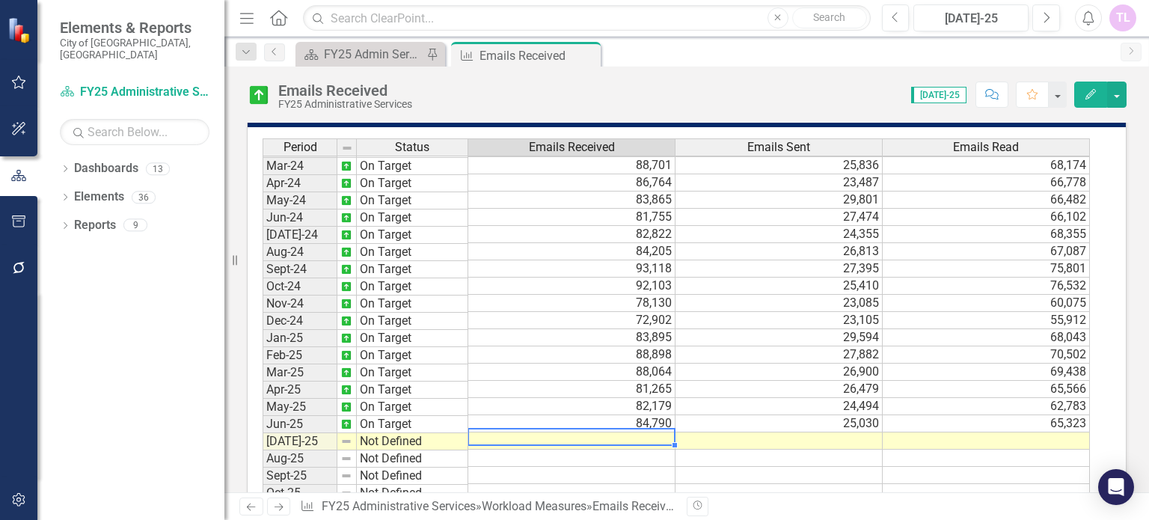
click at [637, 432] on td at bounding box center [571, 440] width 207 height 17
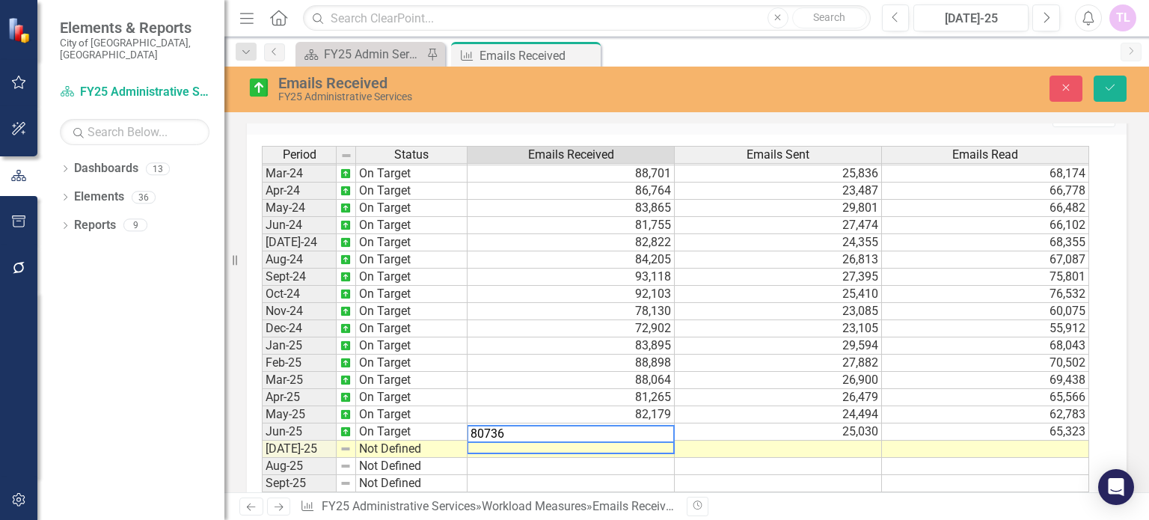
type textarea "80736"
click at [797, 441] on td at bounding box center [778, 449] width 207 height 17
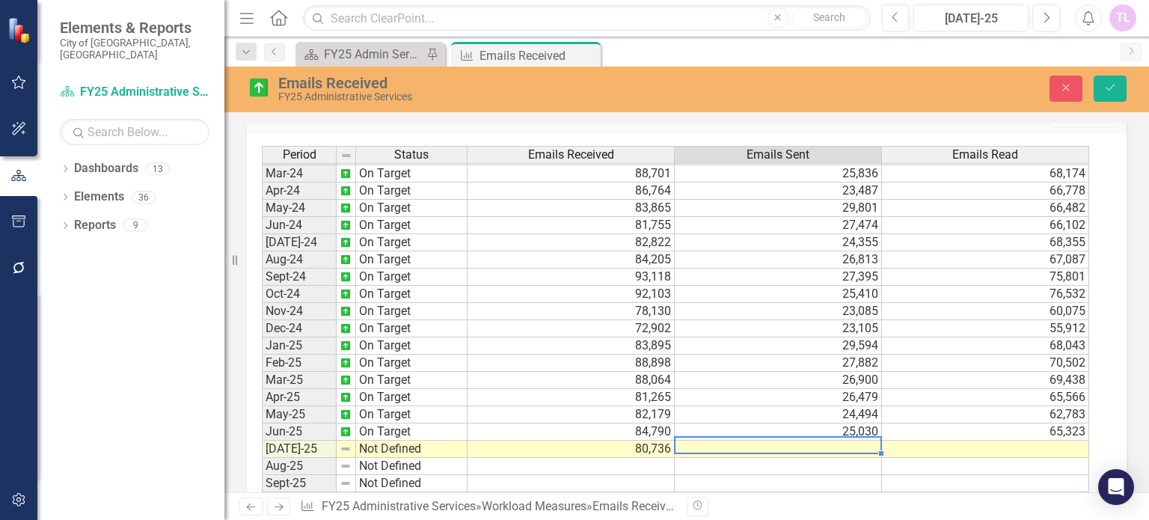
click at [797, 441] on td at bounding box center [778, 449] width 207 height 17
type textarea "29492"
click at [990, 442] on td at bounding box center [985, 449] width 207 height 17
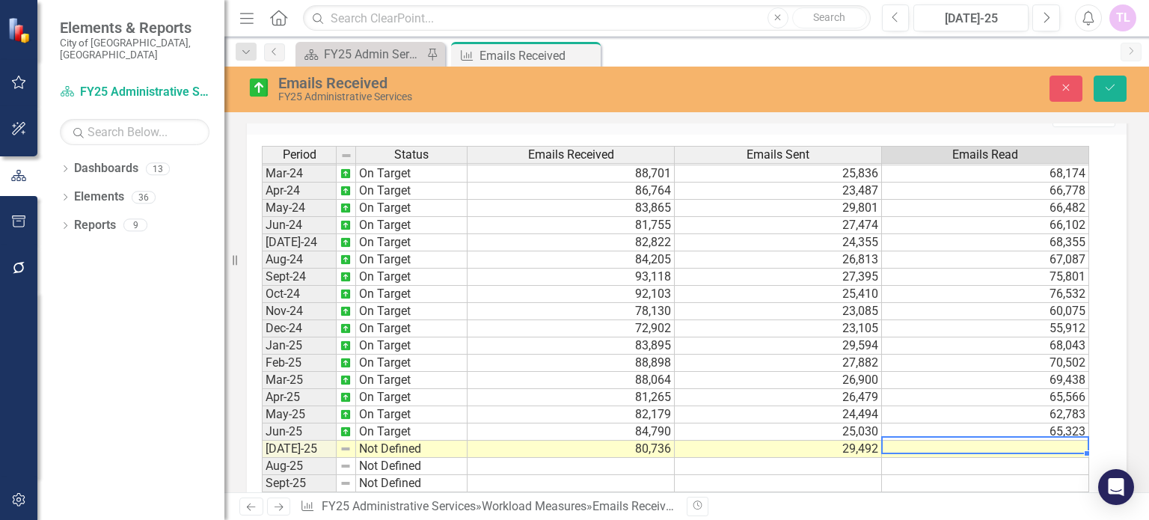
click at [990, 442] on td at bounding box center [985, 449] width 207 height 17
type textarea "64826"
click at [409, 441] on td "Not Defined" at bounding box center [411, 449] width 111 height 17
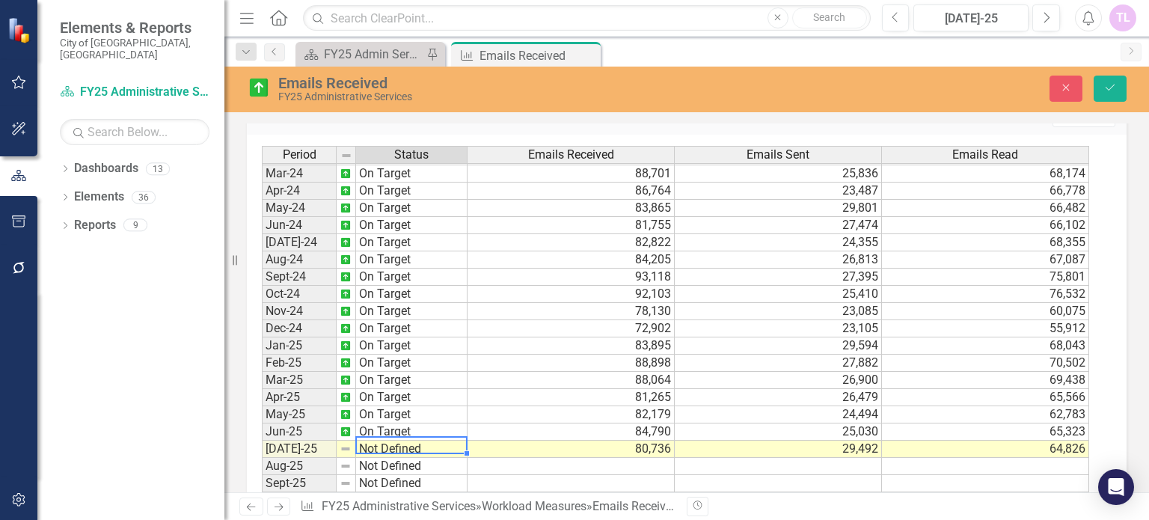
click at [409, 441] on td "Not Defined" at bounding box center [411, 449] width 111 height 17
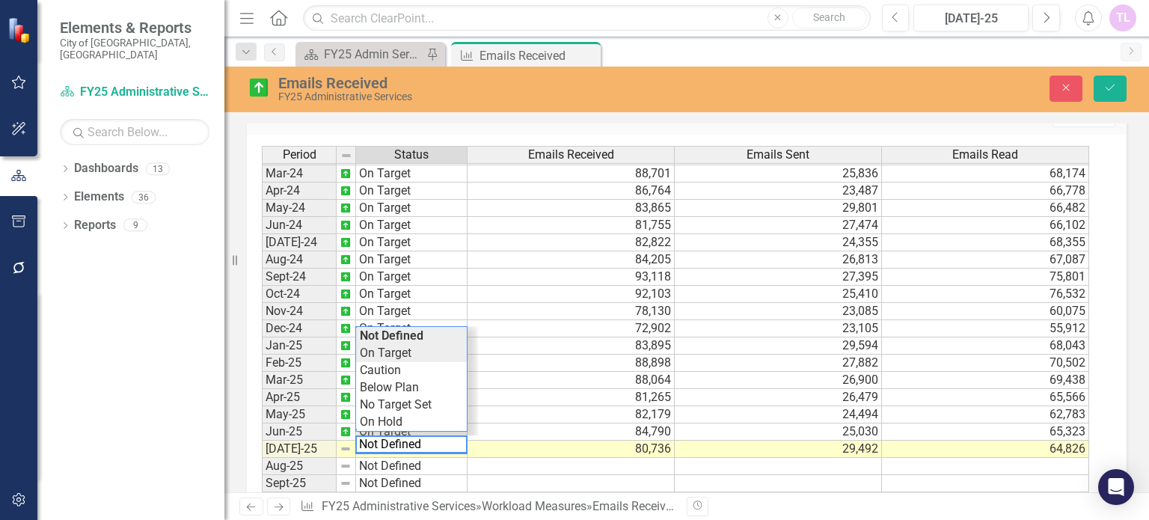
type textarea "On Target"
click at [406, 355] on div "Period Status Emails Received Emails Sent Emails Read Feb-23 On Target 91,710 2…" at bounding box center [681, 327] width 838 height 363
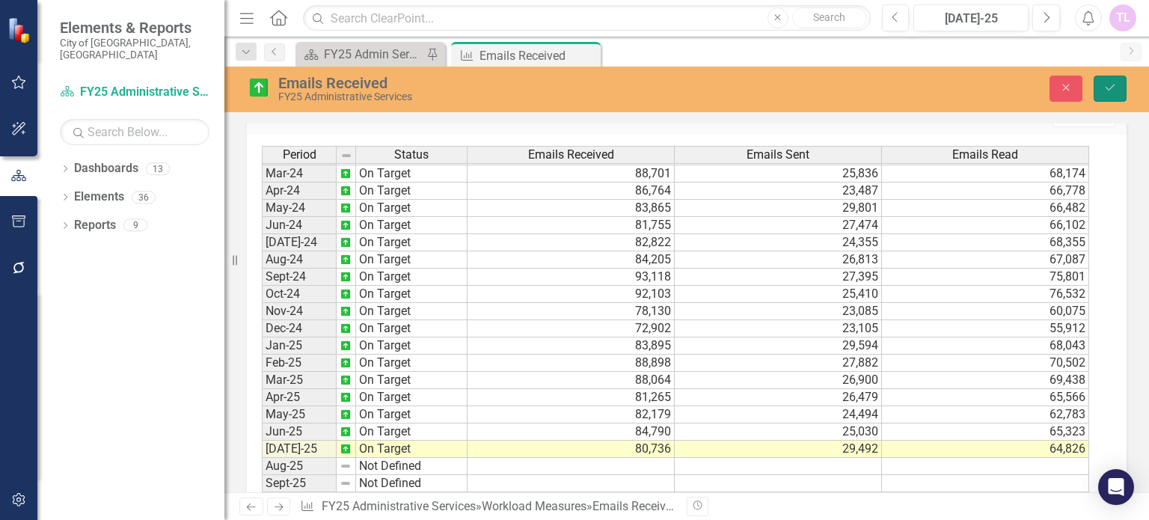
click at [1122, 92] on button "Save" at bounding box center [1109, 89] width 33 height 26
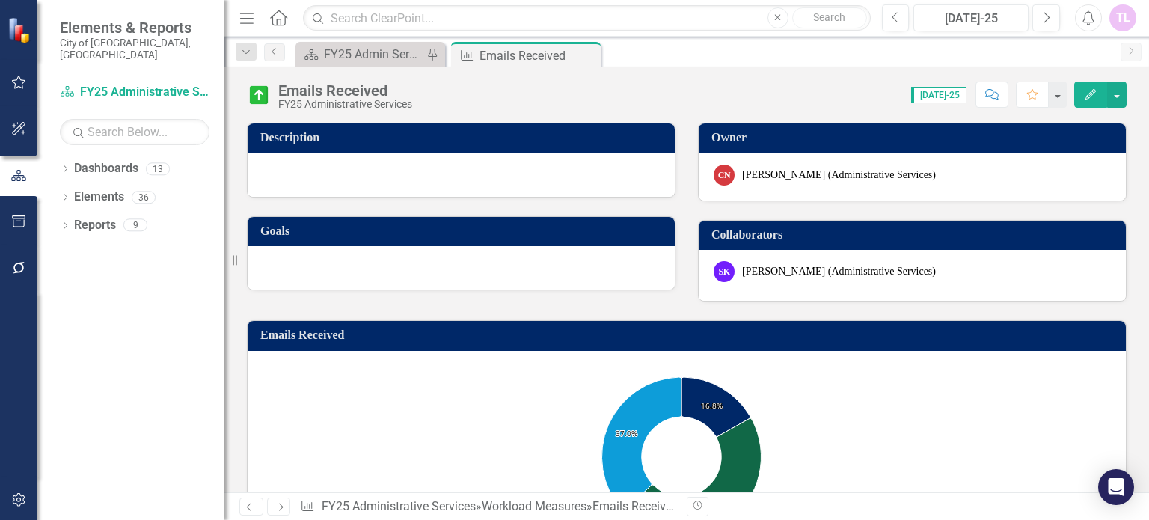
click at [0, 0] on div "Close" at bounding box center [0, 0] width 0 height 0
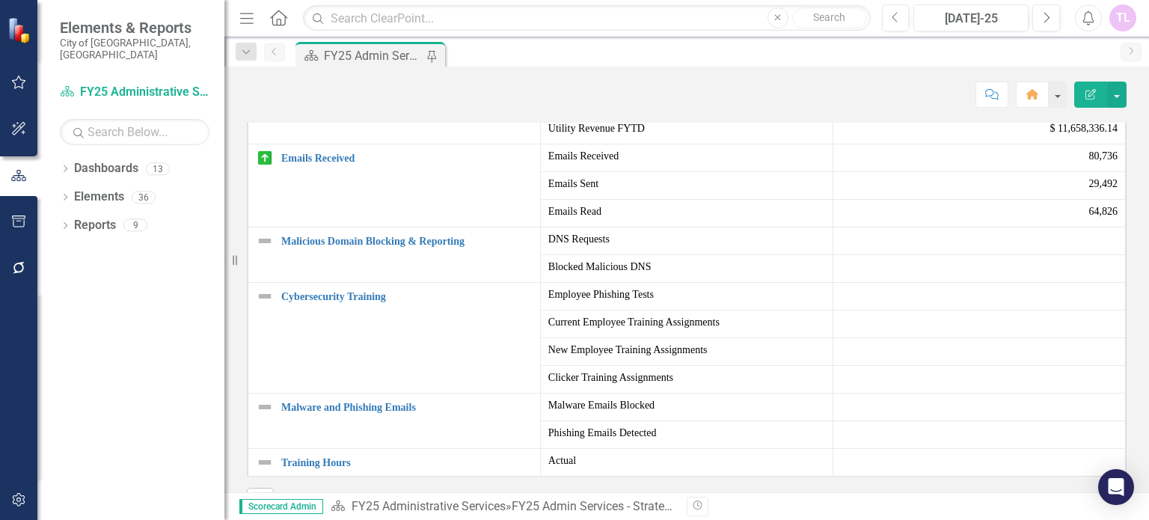
scroll to position [898, 0]
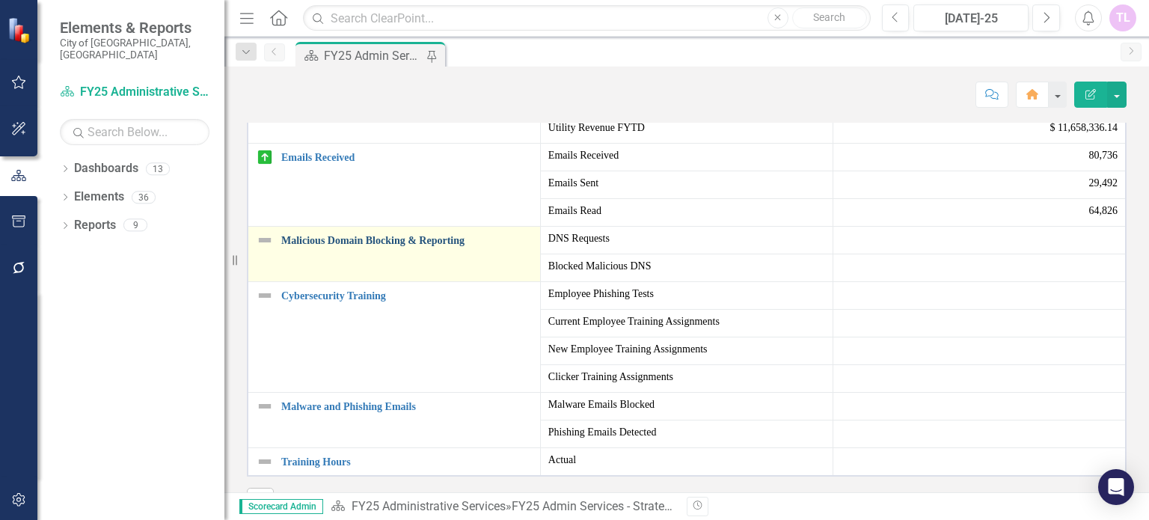
click at [378, 246] on link "Malicious Domain Blocking & Reporting" at bounding box center [406, 240] width 251 height 11
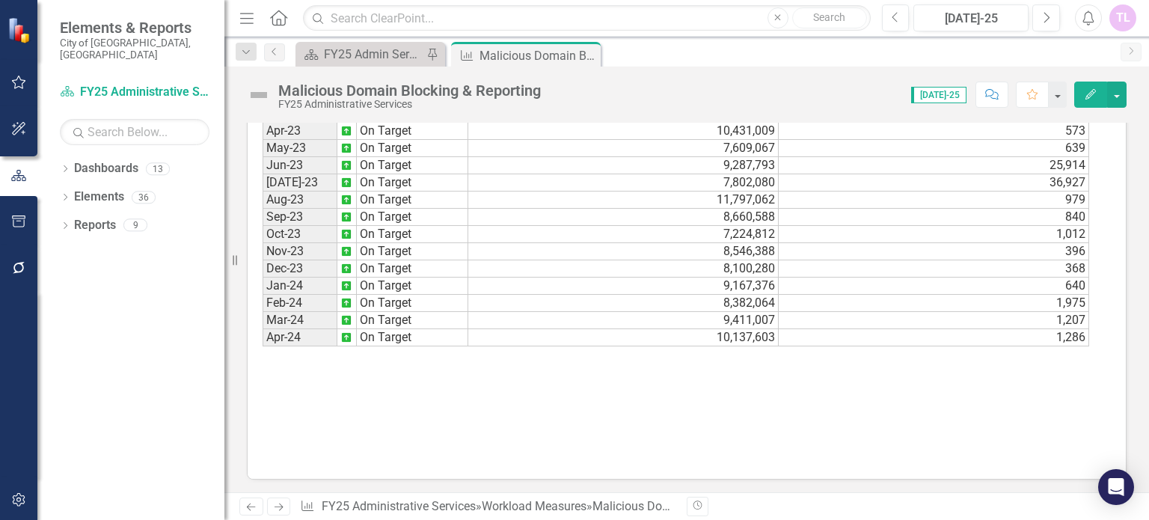
scroll to position [498, 0]
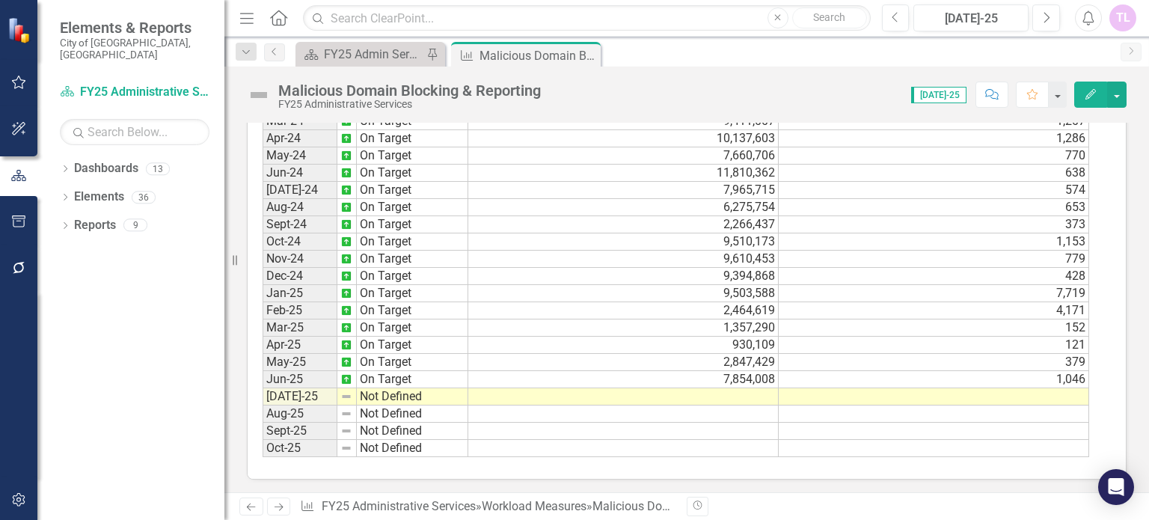
click at [752, 386] on tbody "Dec-22 On Target 11,605,816 1,104 Jan-23 On Target 9,638,205 704 Feb-23 On Targ…" at bounding box center [676, 155] width 826 height 603
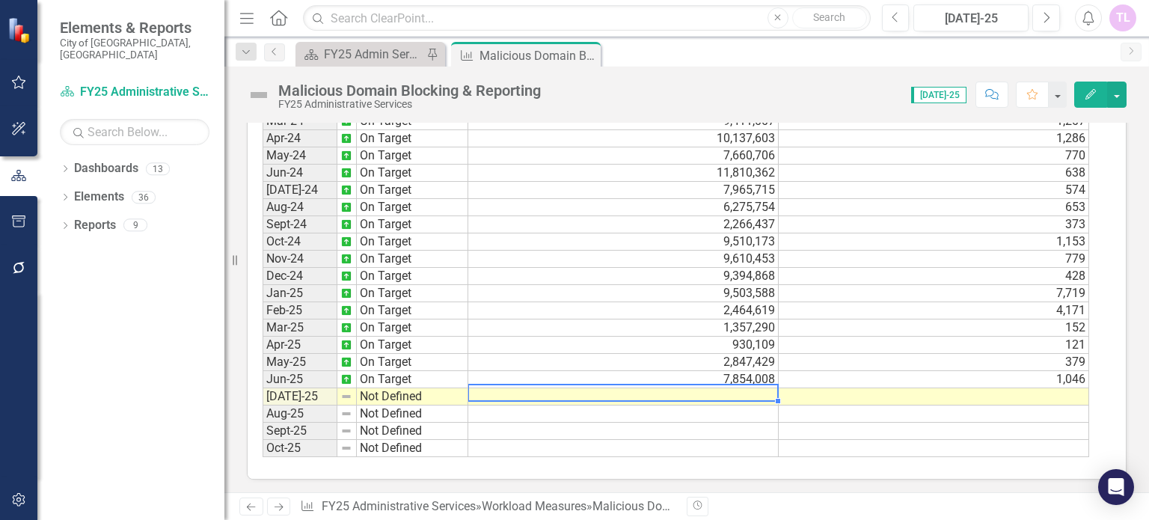
click at [752, 388] on td at bounding box center [623, 396] width 310 height 17
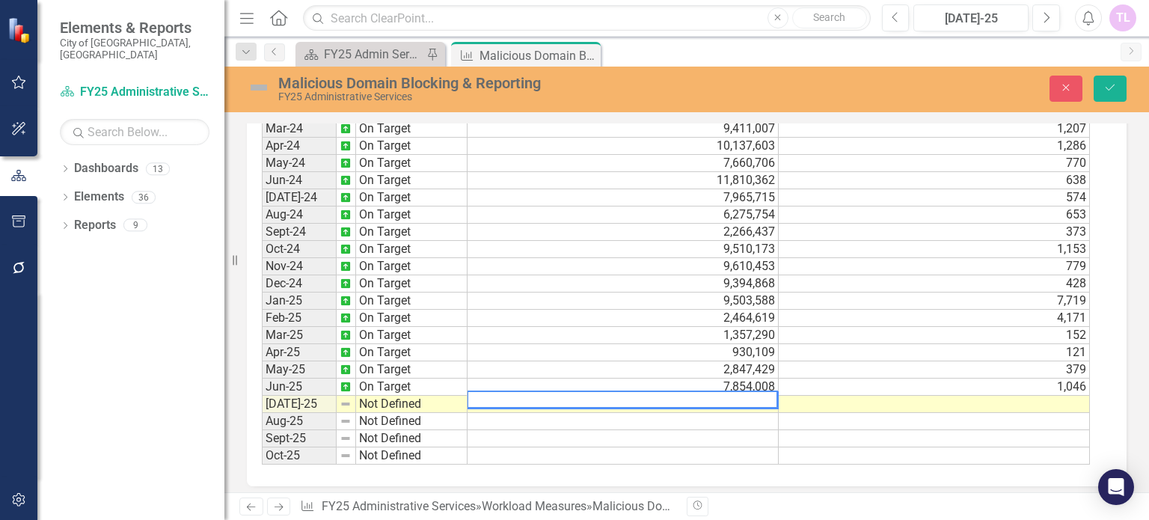
scroll to position [667, 0]
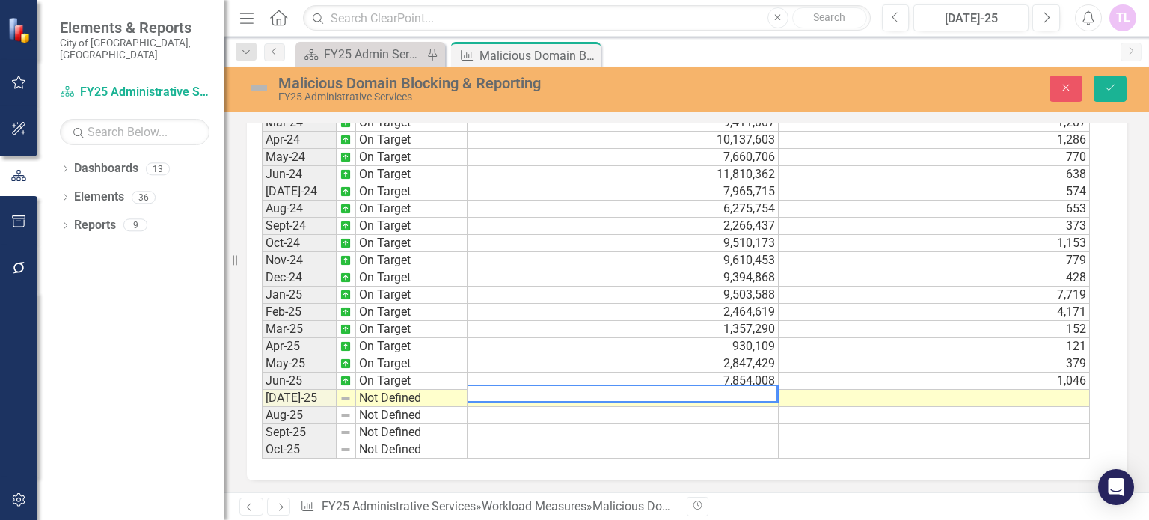
paste textarea "8136942"
type textarea "8136942"
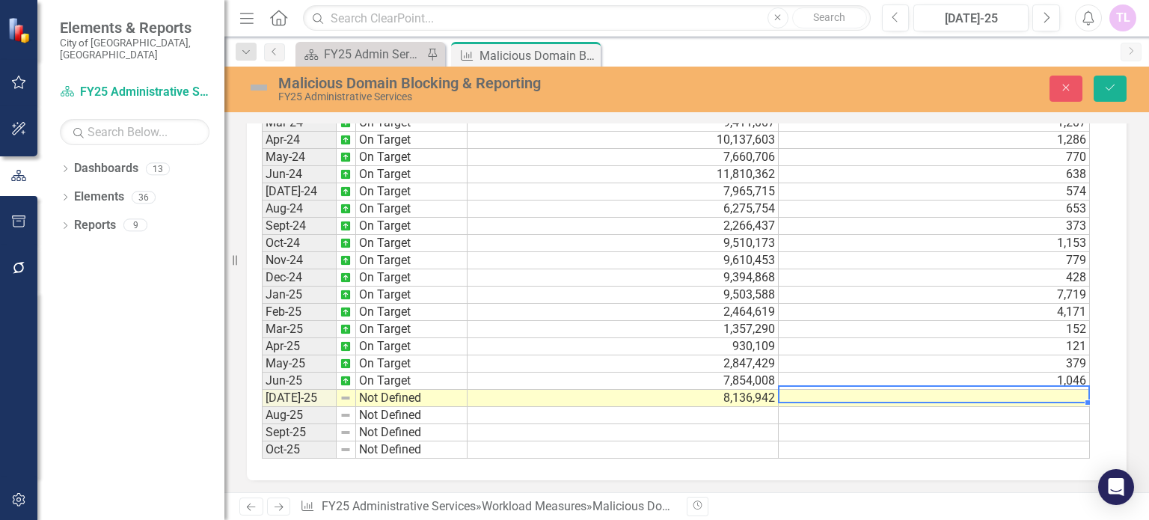
click at [981, 391] on td at bounding box center [934, 398] width 311 height 17
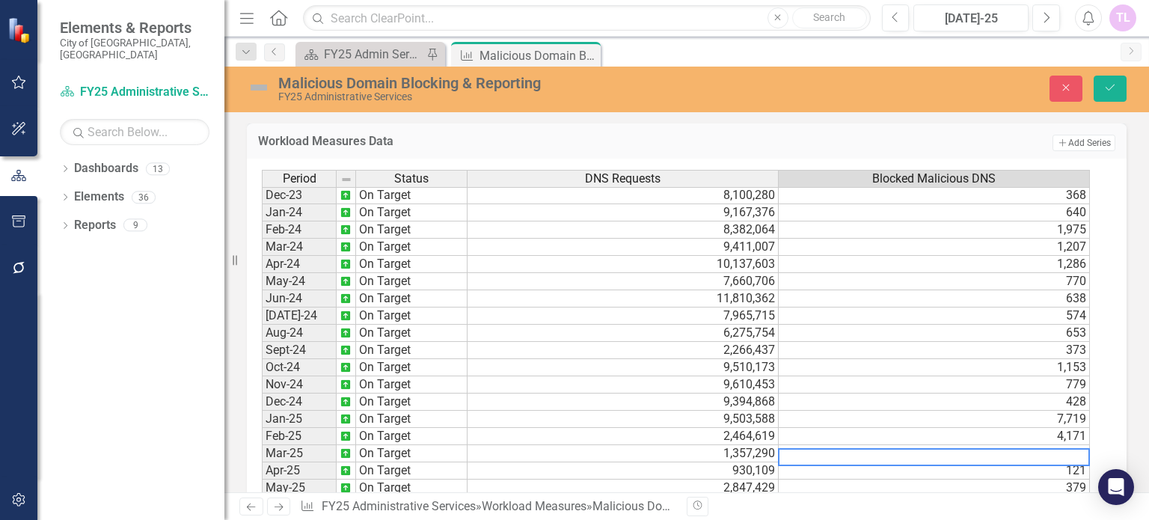
scroll to position [498, 0]
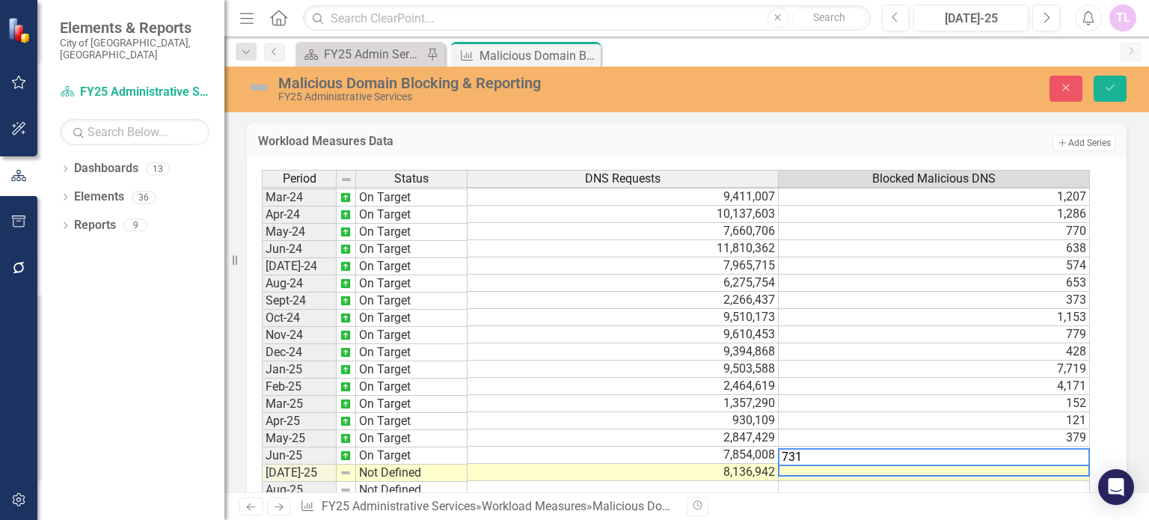
type textarea "731"
click at [408, 466] on tbody "Dec-22 On Target Jan-23 On Target Feb-23 On Target Mar-23 On Target Apr-23 On T…" at bounding box center [365, 231] width 206 height 603
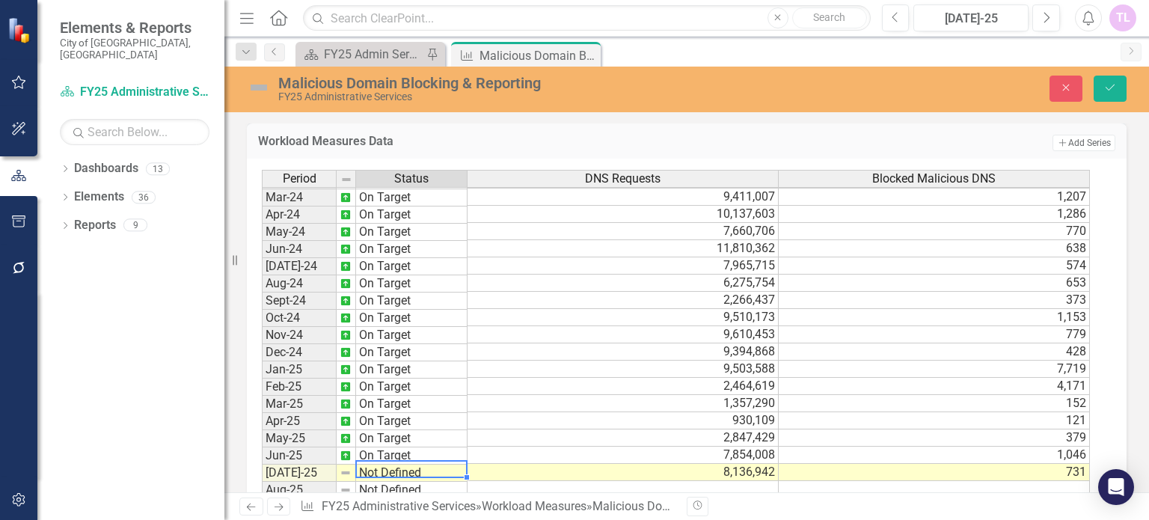
click at [408, 466] on td "Not Defined" at bounding box center [411, 472] width 111 height 17
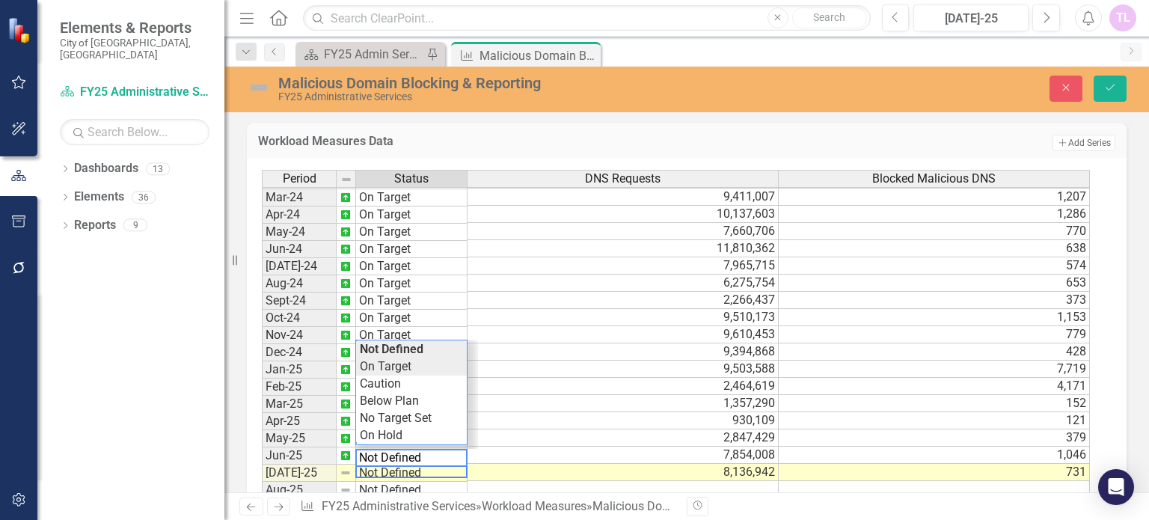
type textarea "On Target"
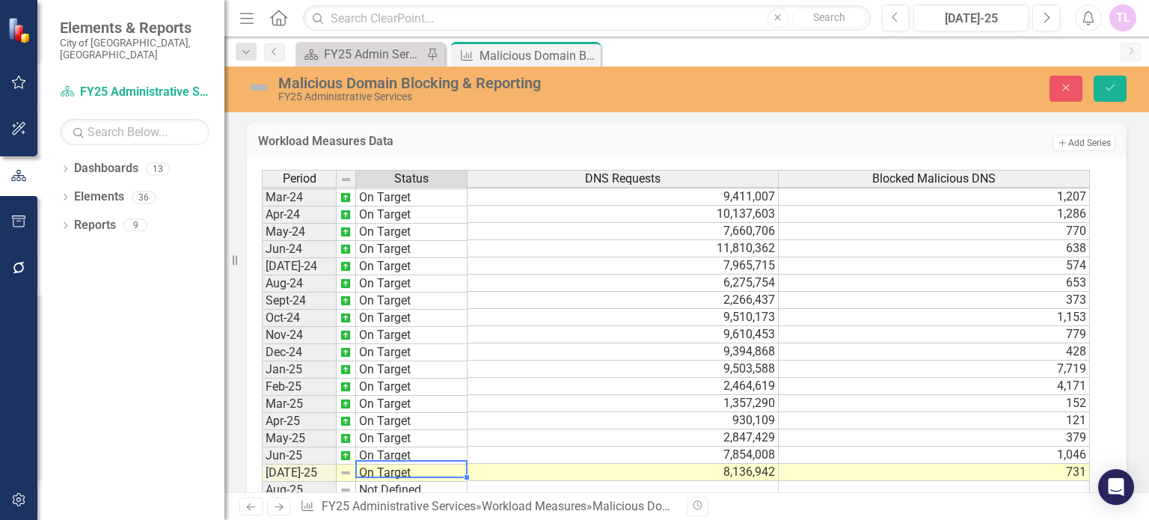
click at [384, 365] on div "Period Status DNS Requests Blocked Malicious DNS Mar-23 On Target 11,575,203 1,…" at bounding box center [681, 351] width 838 height 363
click at [1119, 85] on button "Save" at bounding box center [1109, 89] width 33 height 26
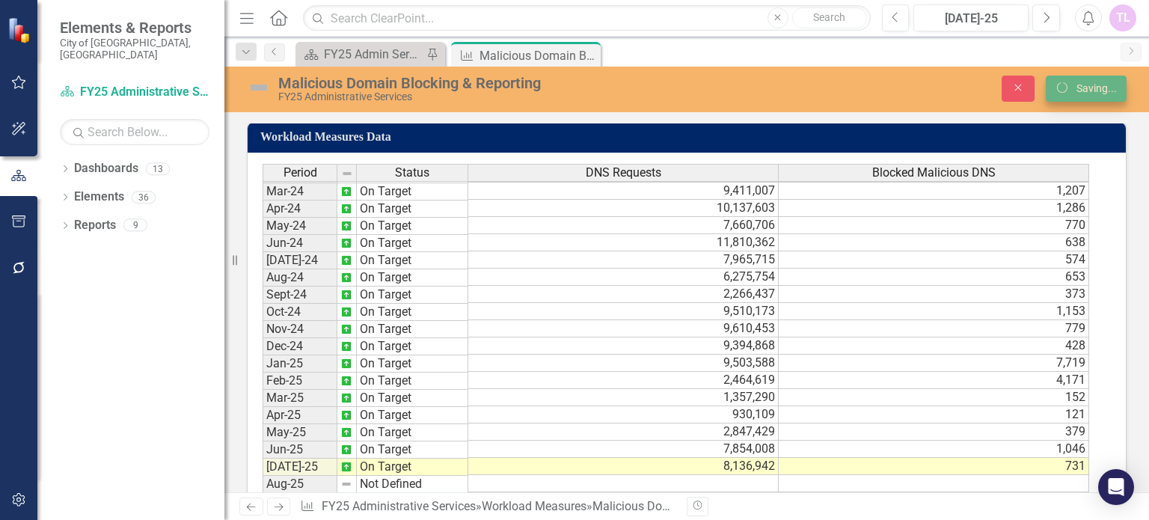
scroll to position [0, 0]
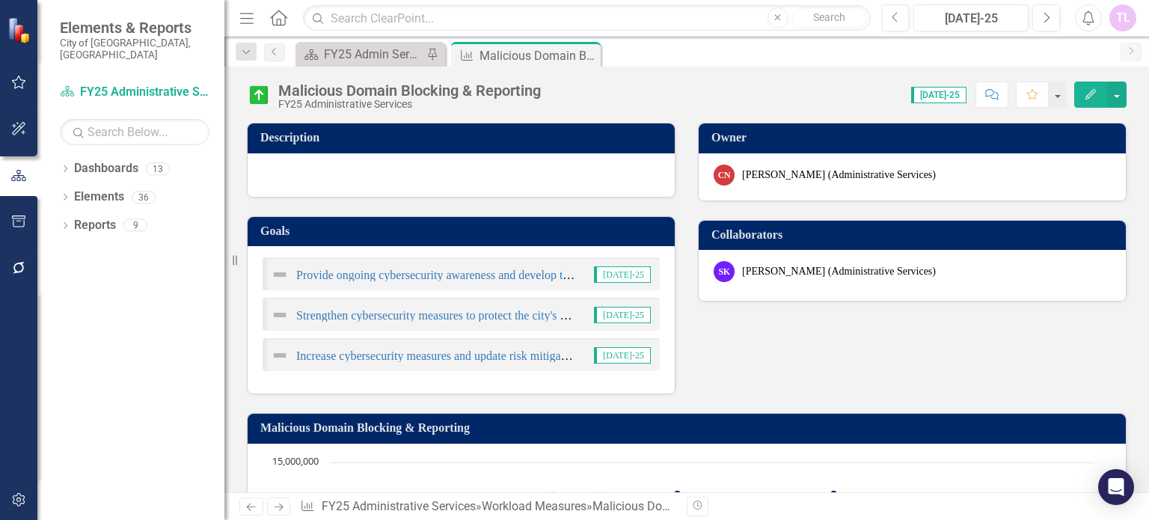
click at [0, 0] on icon "Close" at bounding box center [0, 0] width 0 height 0
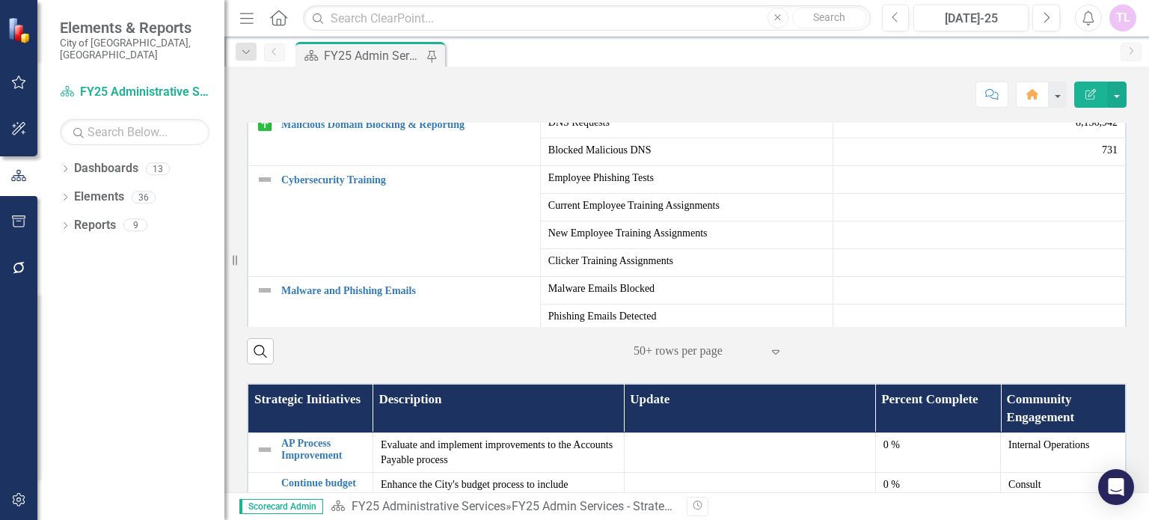
scroll to position [898, 0]
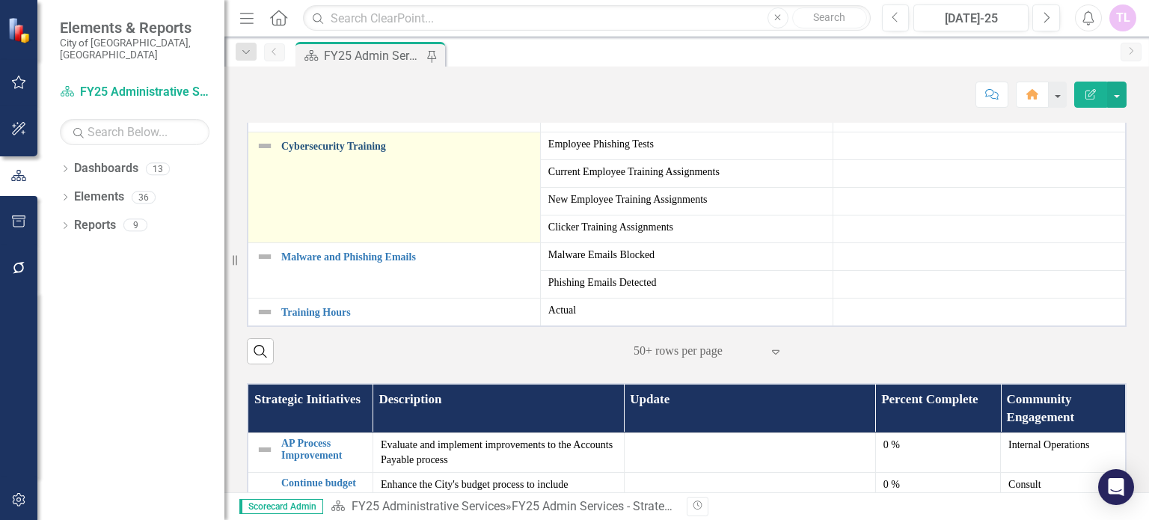
click at [331, 152] on link "Cybersecurity Training" at bounding box center [406, 146] width 251 height 11
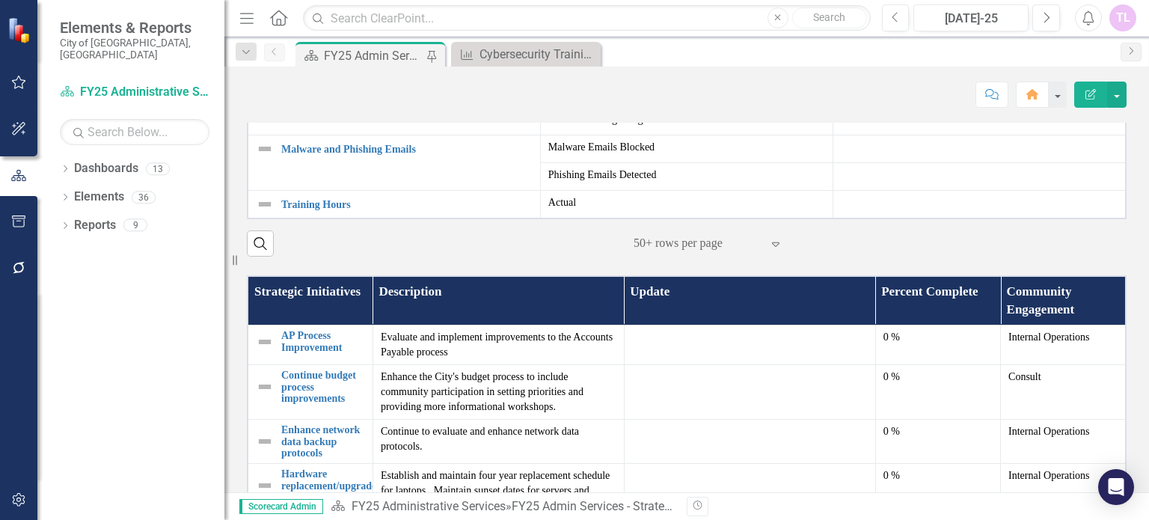
scroll to position [633, 0]
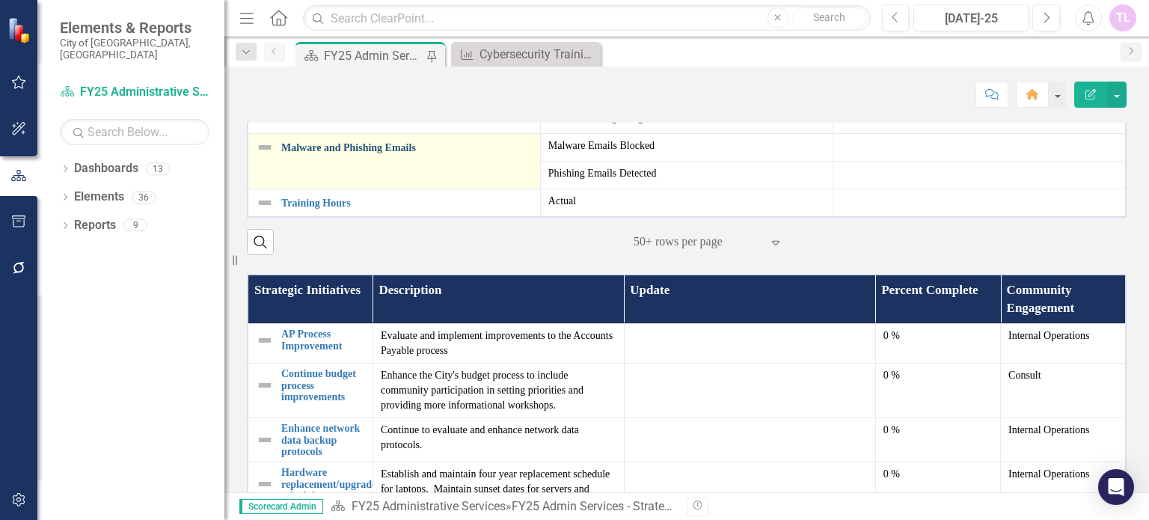
click at [314, 153] on link "Malware and Phishing Emails" at bounding box center [406, 147] width 251 height 11
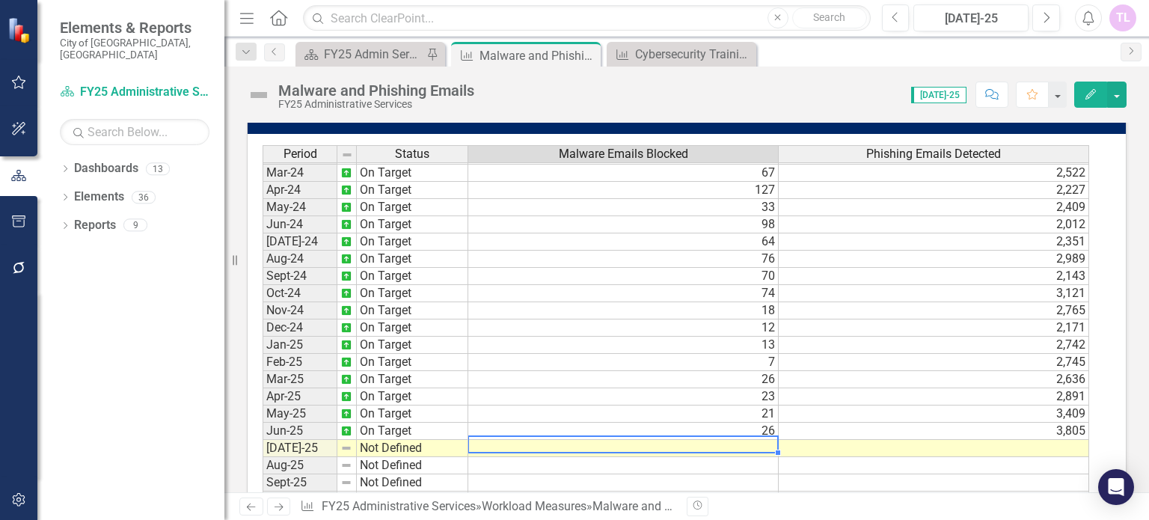
click at [751, 440] on tbody "Feb-23 On Target 75 3,482 Mar-23 On Target 35 3,991 Apr-23 On Target 91 3,069 M…" at bounding box center [676, 224] width 826 height 568
click at [751, 440] on td at bounding box center [623, 448] width 310 height 17
click at [758, 441] on td at bounding box center [623, 448] width 310 height 17
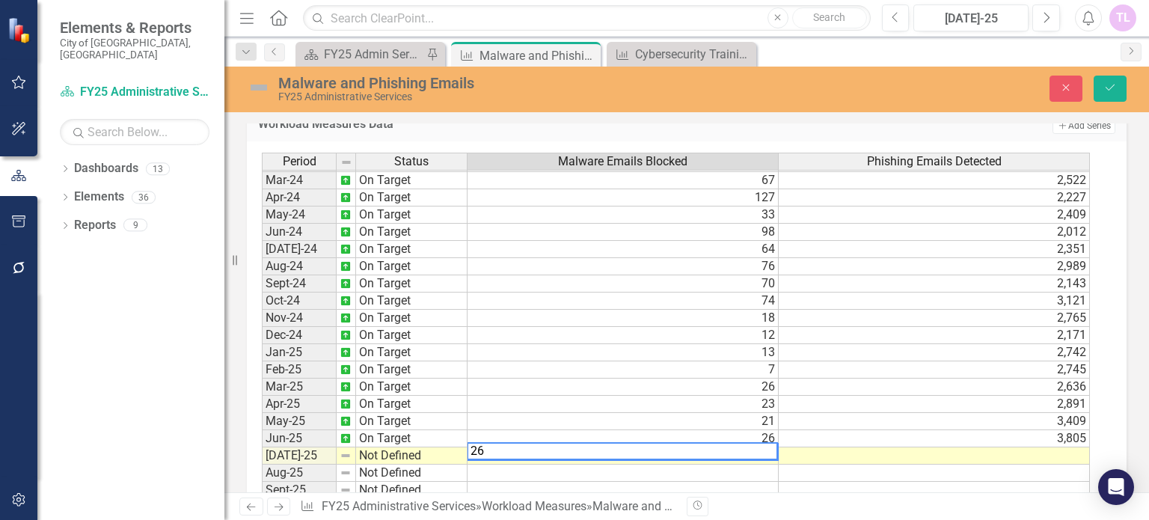
type textarea "26"
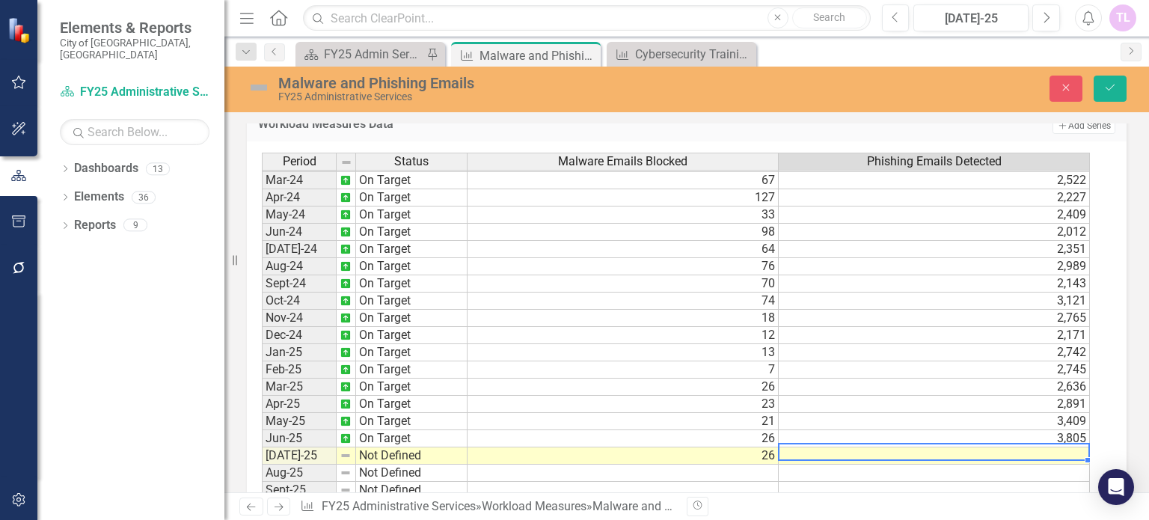
click at [990, 447] on td at bounding box center [934, 455] width 311 height 17
type textarea "2752"
click at [395, 447] on td "Not Defined" at bounding box center [411, 455] width 111 height 17
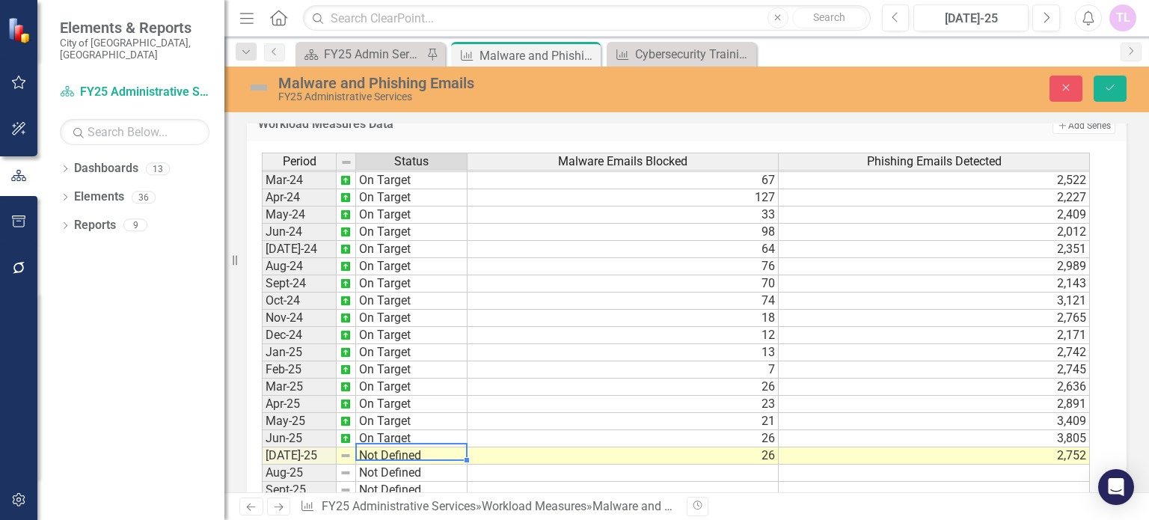
click at [395, 447] on td "Not Defined" at bounding box center [411, 455] width 111 height 17
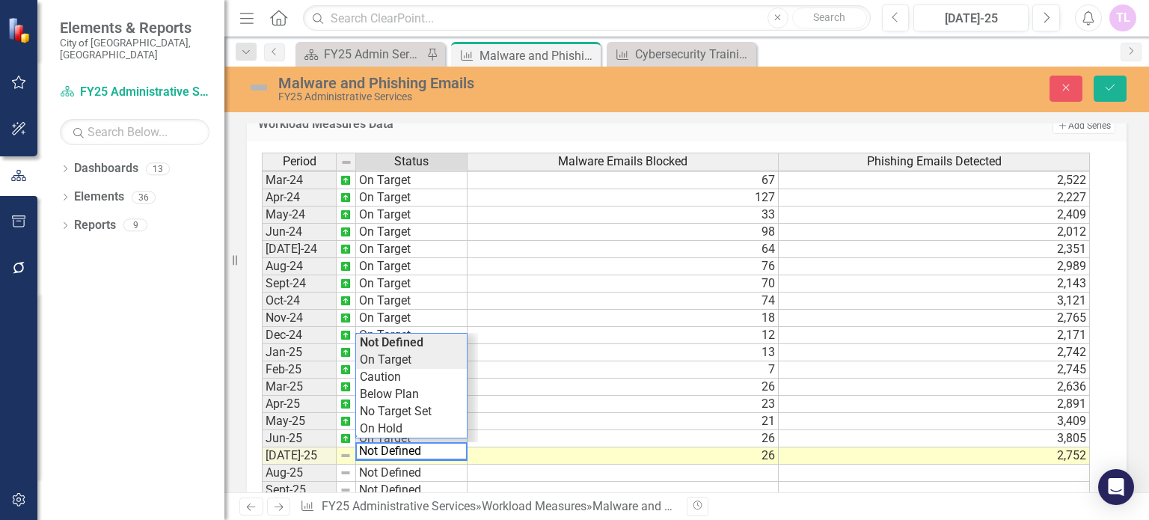
type textarea "On Target"
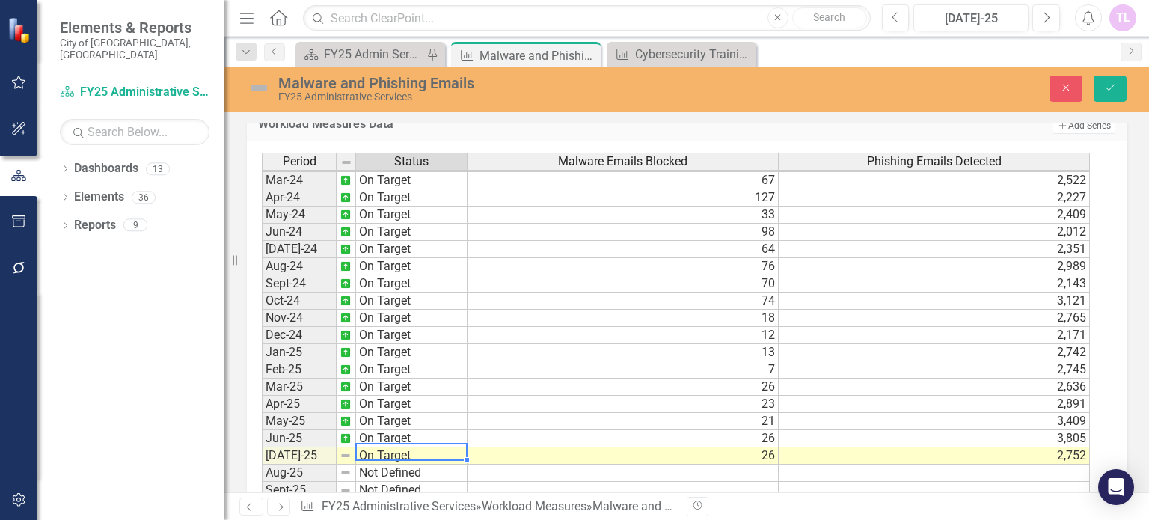
click at [402, 358] on div "Period Status Malware Emails Blocked Phishing Emails Detected Feb-23 On Target …" at bounding box center [681, 334] width 838 height 363
click at [1111, 82] on button "Save" at bounding box center [1109, 89] width 33 height 26
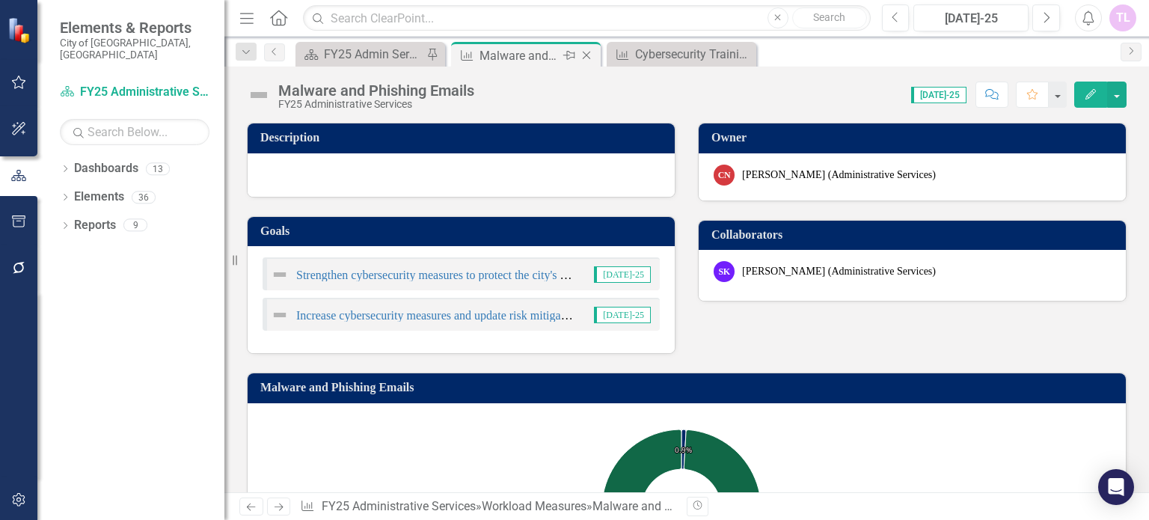
click at [589, 56] on icon "Close" at bounding box center [586, 55] width 15 height 12
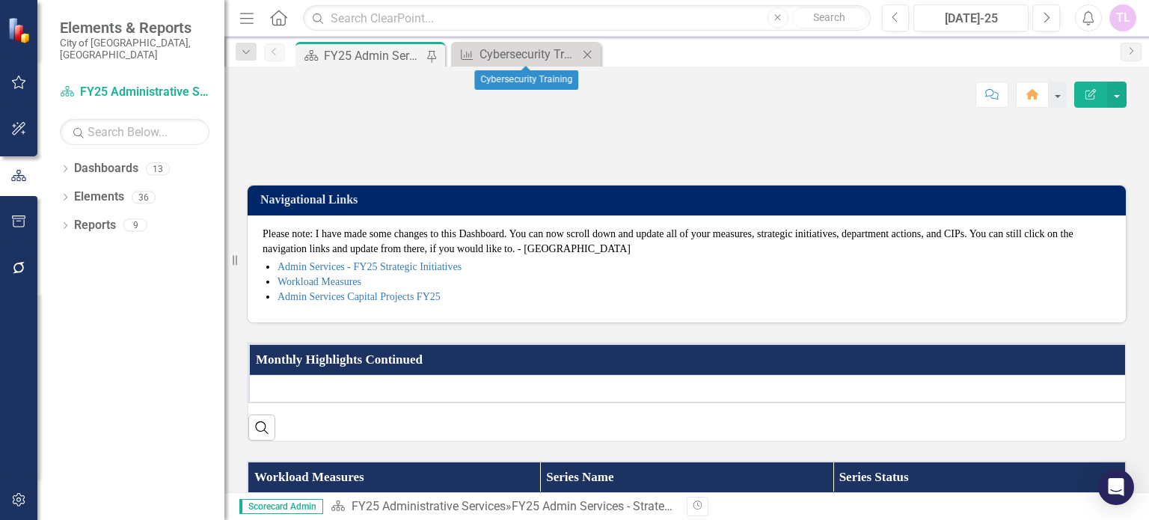
click at [589, 53] on icon at bounding box center [587, 54] width 8 height 8
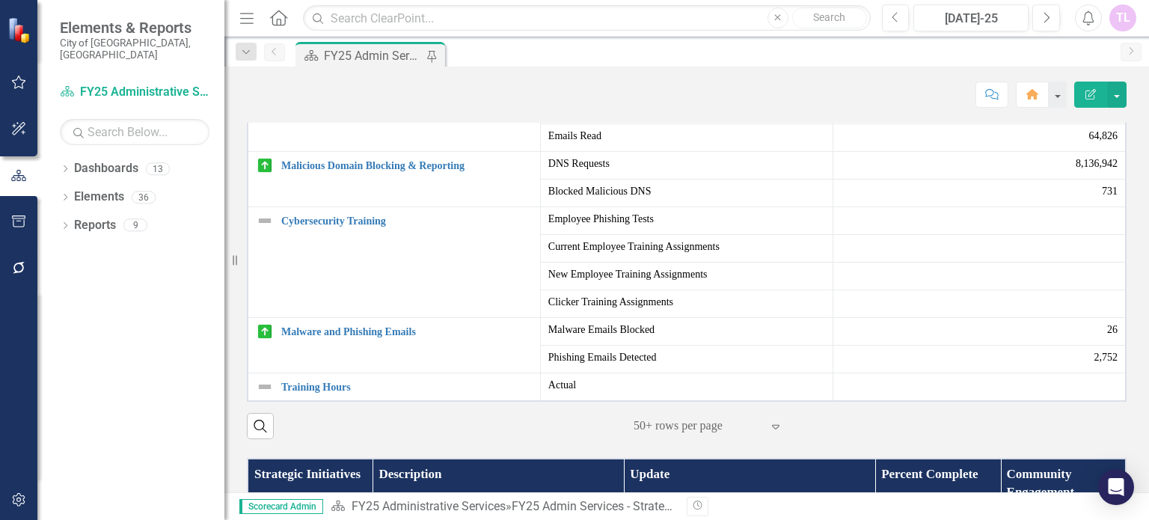
scroll to position [898, 0]
click at [311, 393] on link "Training Hours" at bounding box center [406, 386] width 251 height 11
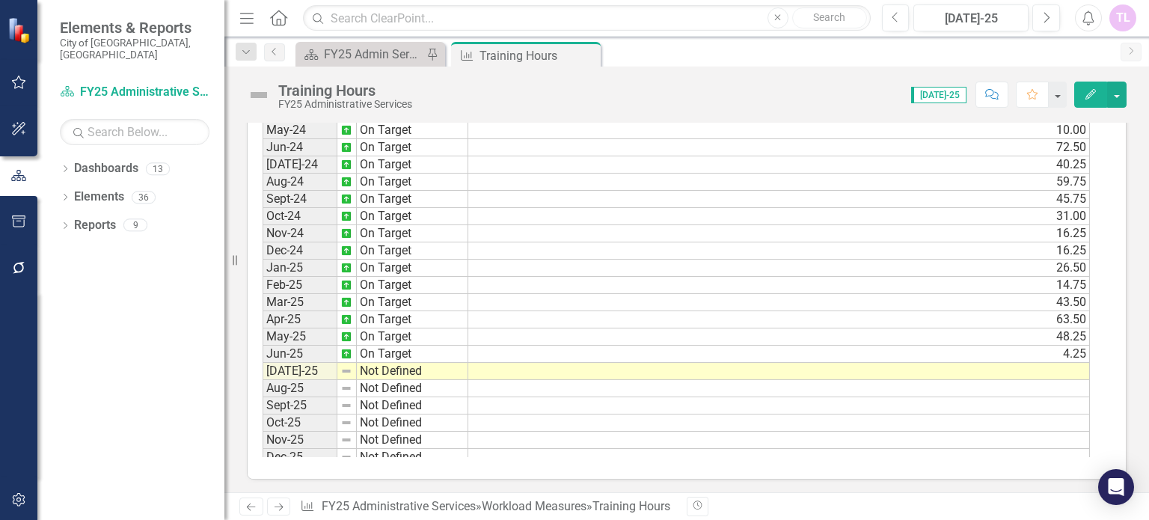
scroll to position [673, 0]
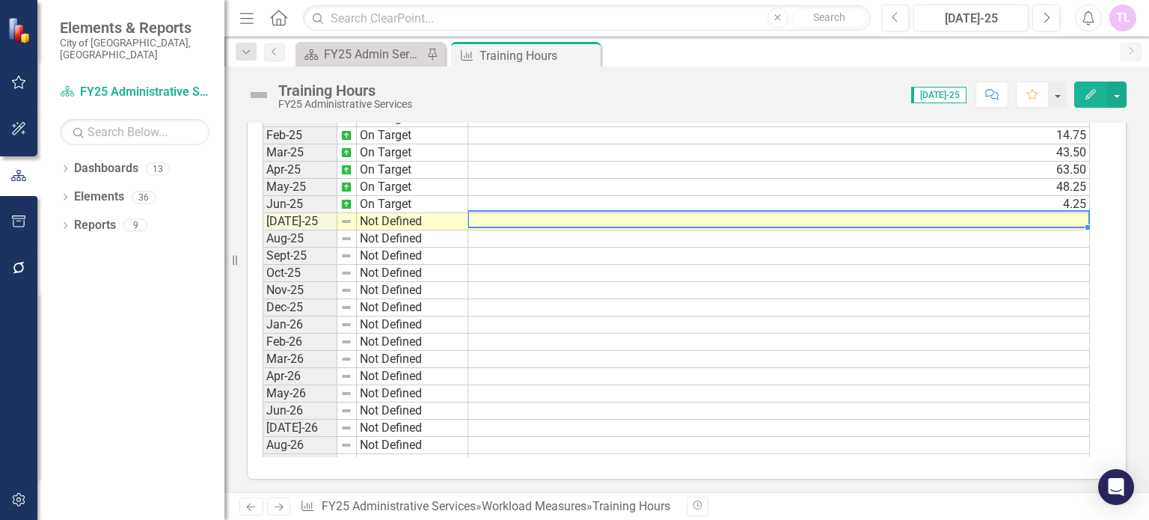
click at [1065, 216] on tbody "Nov-23 On Target 26.50 Dec-23 On Target 122.50 Jan-24 On Target 45.00 Feb-24 On…" at bounding box center [676, 204] width 827 height 672
click at [1065, 162] on td "43.50" at bounding box center [779, 152] width 622 height 17
click at [1066, 217] on td at bounding box center [779, 221] width 622 height 17
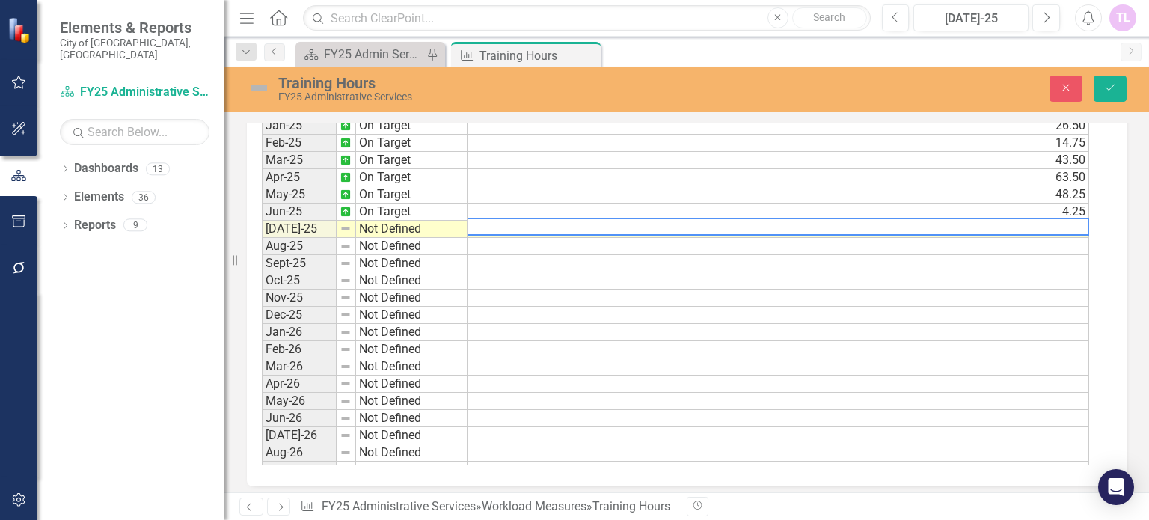
scroll to position [626, 0]
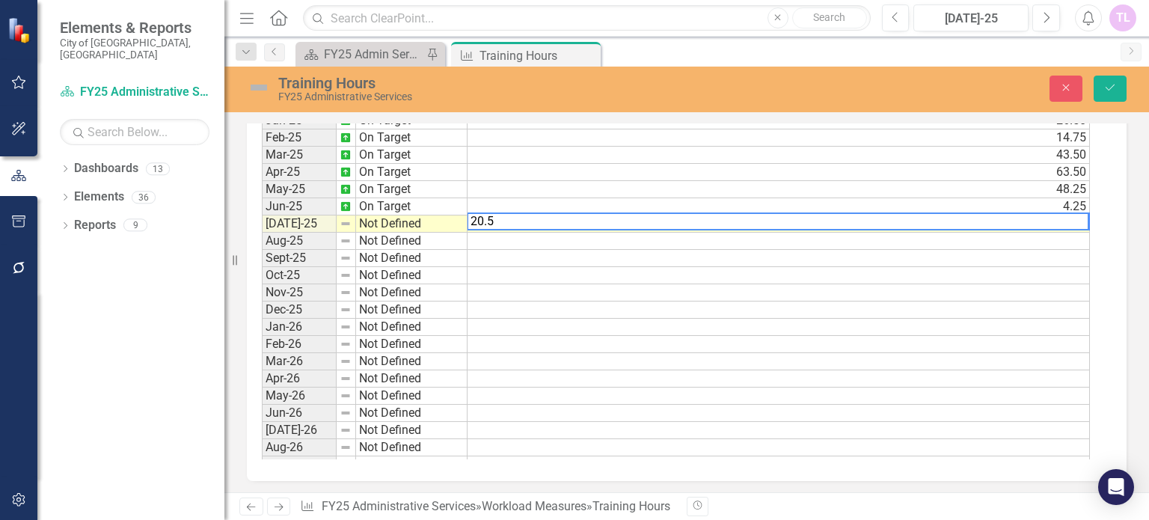
type textarea "20.5"
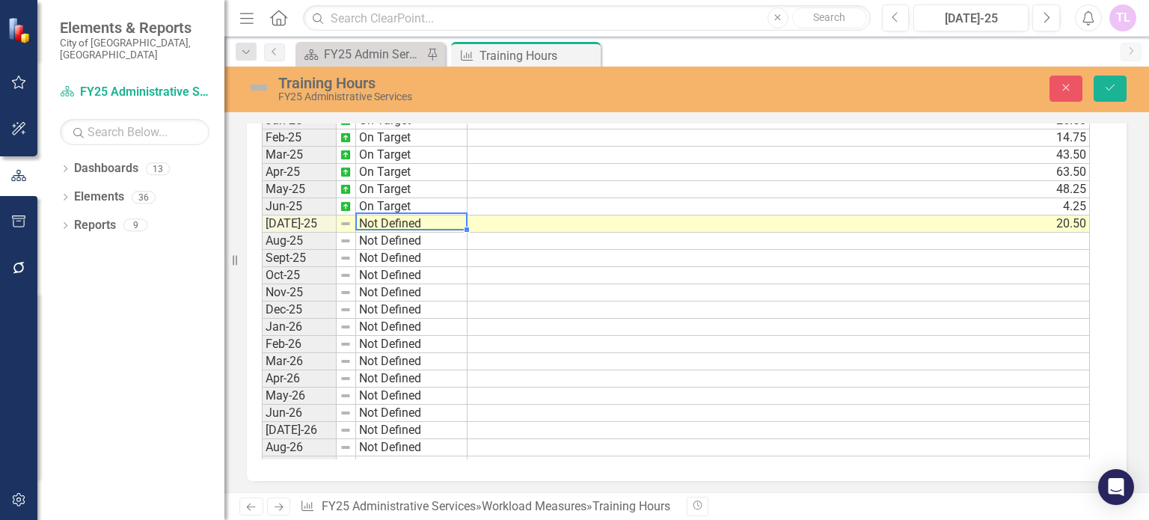
click at [386, 222] on td "Not Defined" at bounding box center [411, 223] width 111 height 17
type textarea "On Target"
click at [398, 234] on div "Period Status Actual Mar-24 On Target 50.25 Apr-24 On Target 74.00 May-24 On Ta…" at bounding box center [681, 277] width 838 height 363
click at [1105, 92] on icon "Save" at bounding box center [1109, 87] width 13 height 10
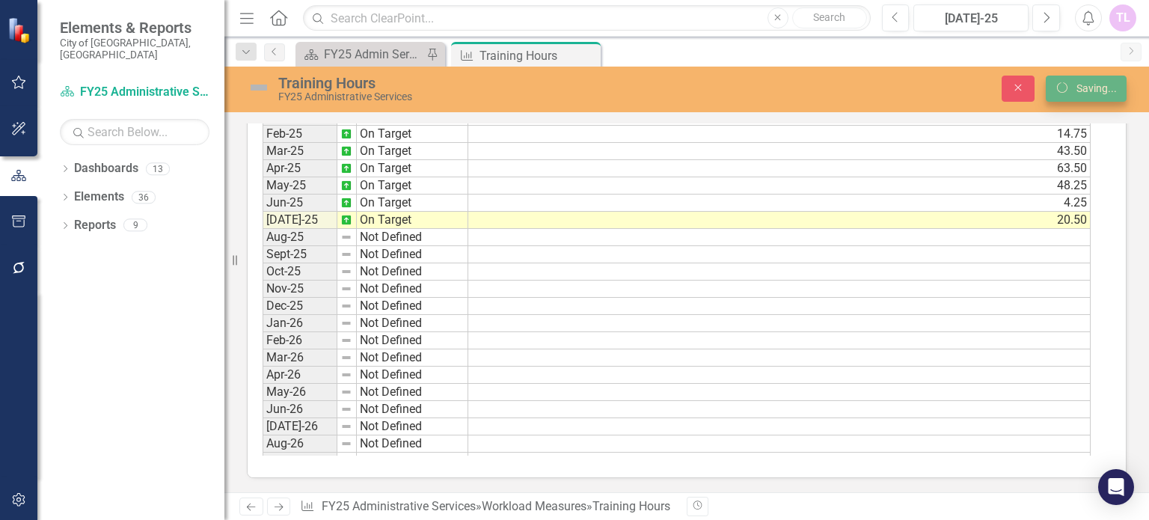
scroll to position [621, 0]
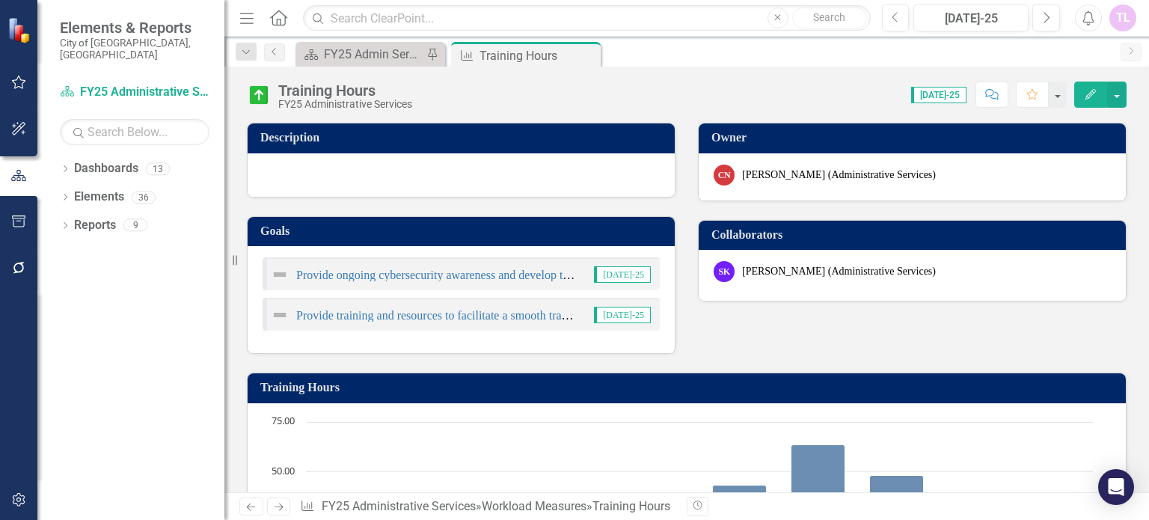
click at [0, 0] on icon "Close" at bounding box center [0, 0] width 0 height 0
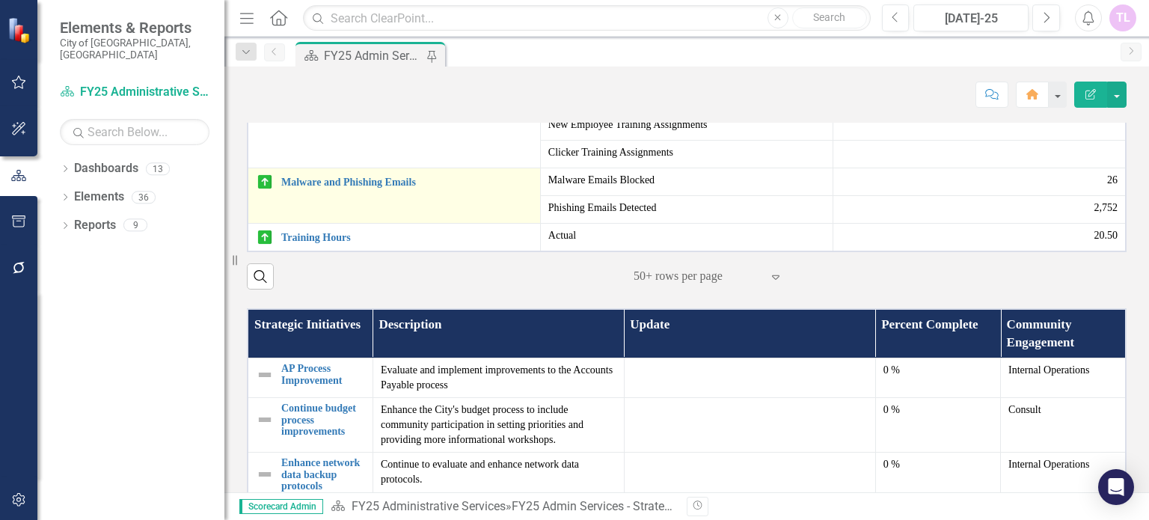
scroll to position [823, 0]
